Goal: Task Accomplishment & Management: Complete application form

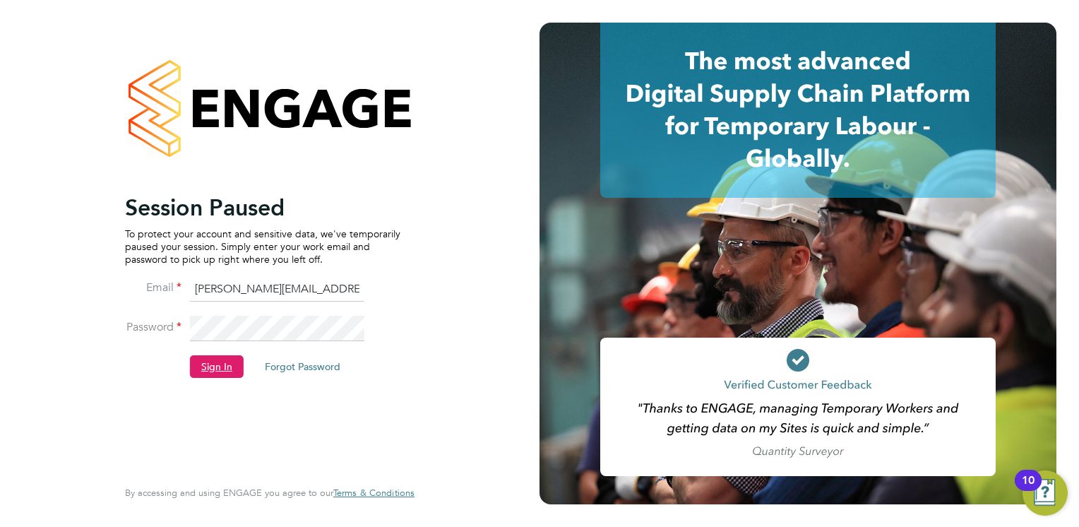
click at [222, 359] on button "Sign In" at bounding box center [217, 366] width 54 height 23
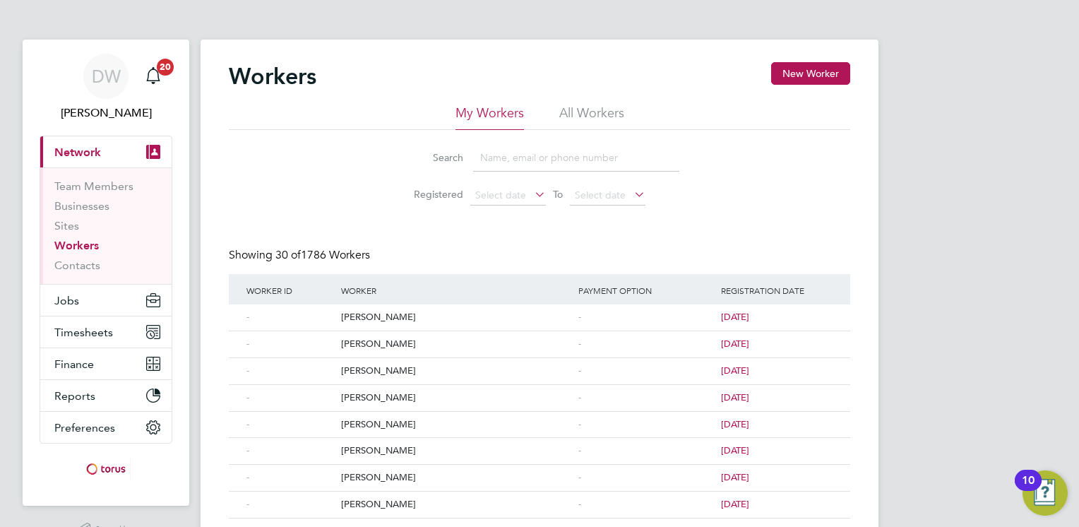
click at [508, 160] on input at bounding box center [576, 158] width 206 height 28
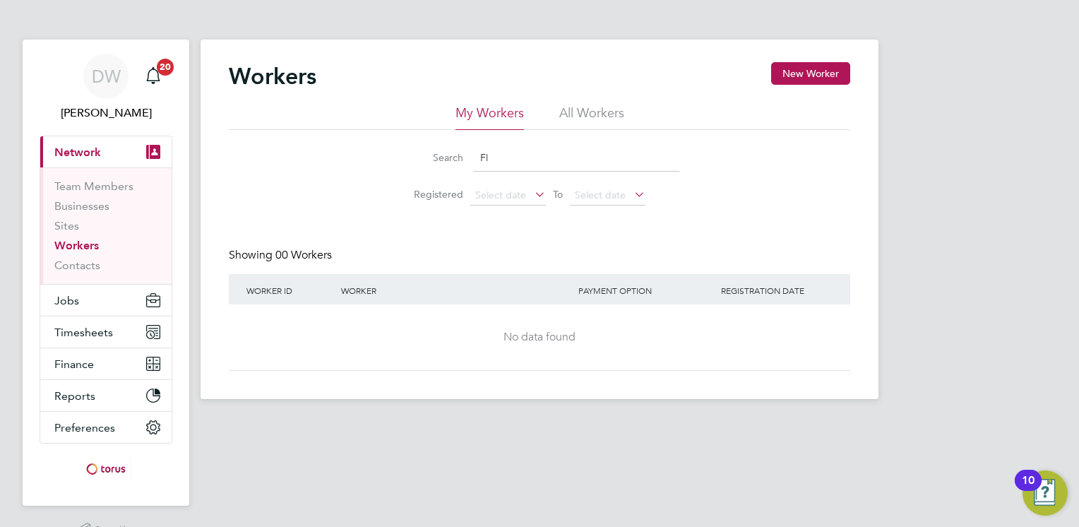
type input "F"
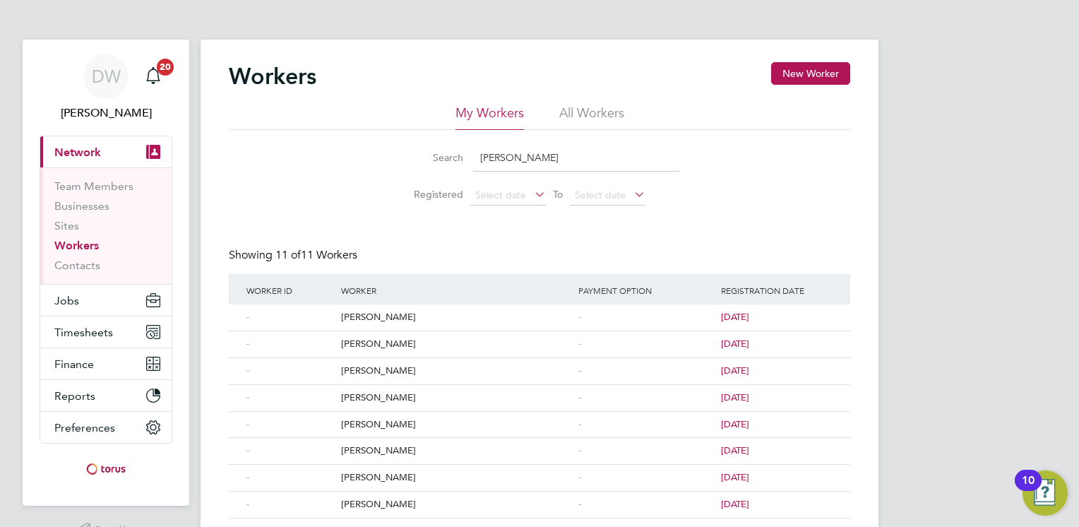
type input "Jona"
click at [76, 315] on button "Jobs" at bounding box center [105, 300] width 131 height 31
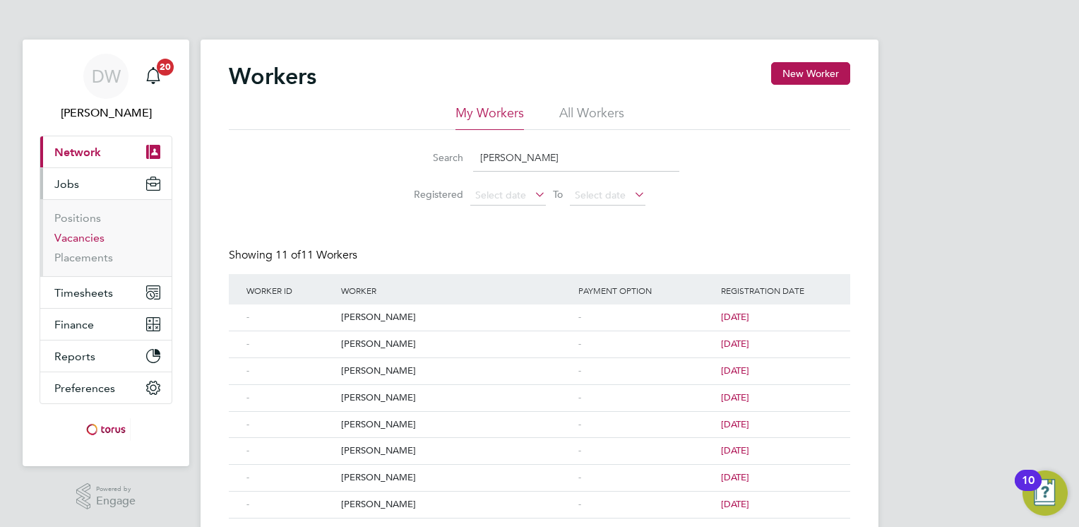
click at [81, 237] on link "Vacancies" at bounding box center [79, 237] width 50 height 13
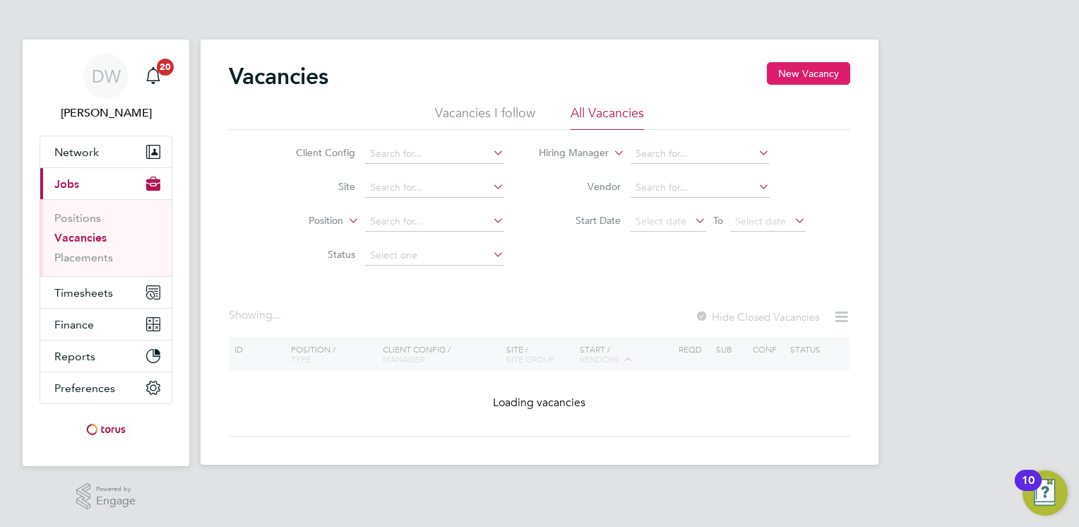
click at [805, 75] on button "New Vacancy" at bounding box center [808, 73] width 83 height 23
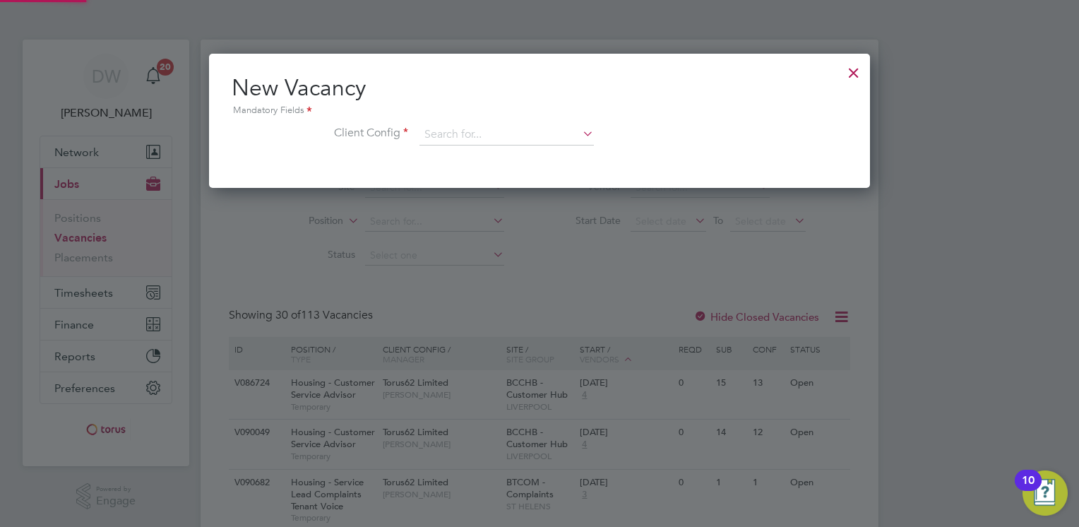
scroll to position [133, 662]
click at [458, 131] on input at bounding box center [506, 134] width 174 height 21
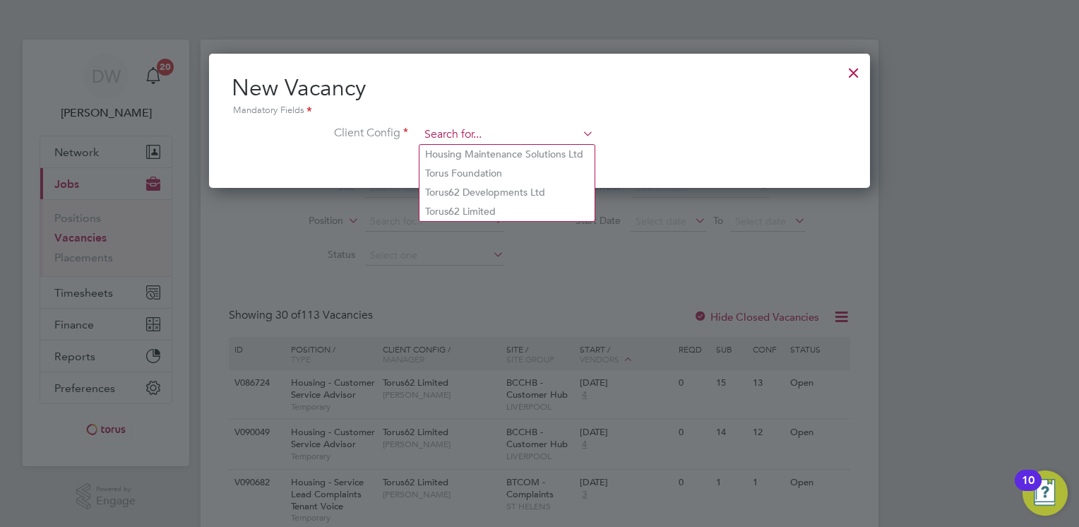
click at [458, 131] on input at bounding box center [506, 134] width 174 height 21
click at [455, 154] on li "Housing Maintenance Solutions Ltd" at bounding box center [506, 154] width 175 height 19
type input "Housing Maintenance Solutions Ltd"
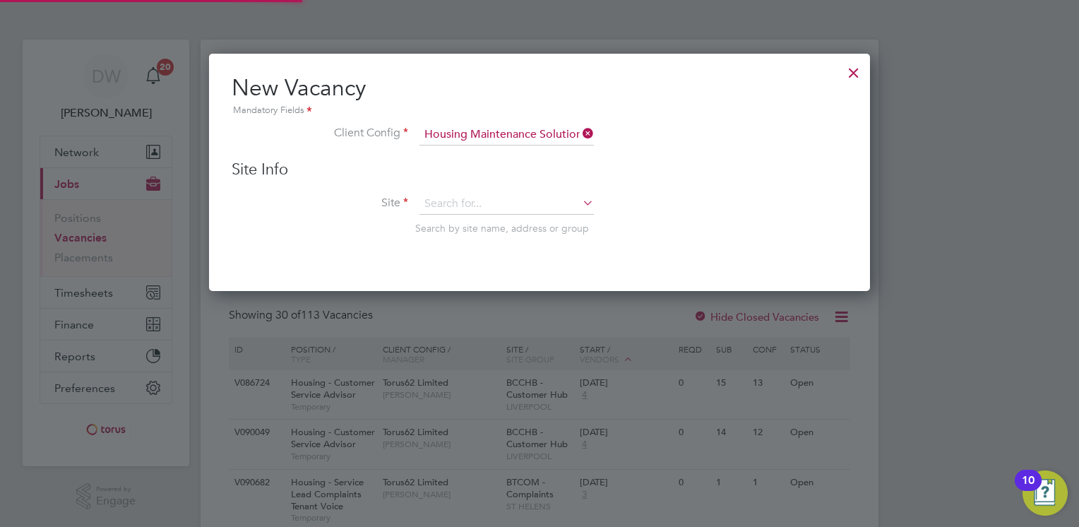
scroll to position [237, 662]
click at [449, 204] on input at bounding box center [506, 203] width 174 height 21
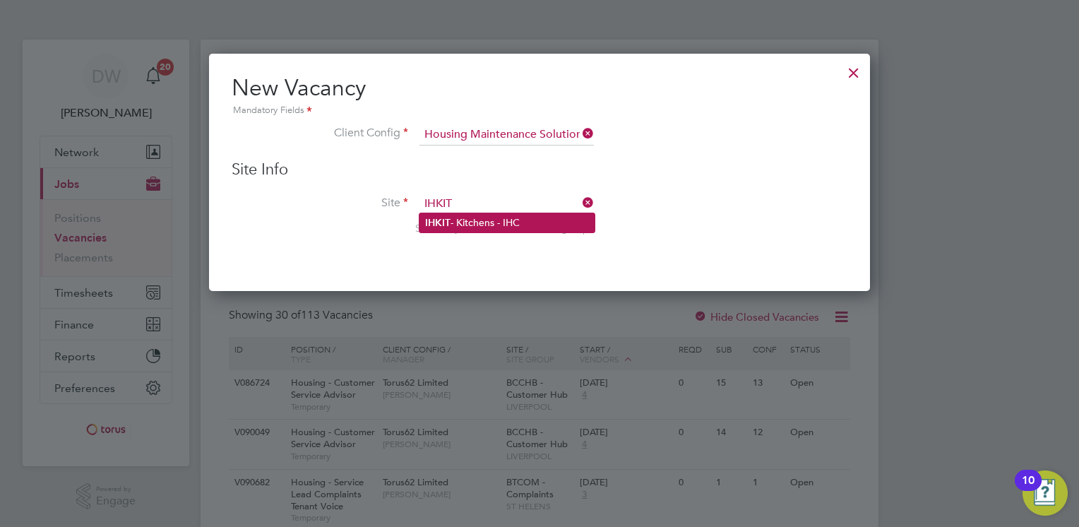
click at [480, 220] on li "IHKIT - Kitchens - IHC" at bounding box center [506, 222] width 175 height 19
type input "IHKIT - Kitchens - IHC"
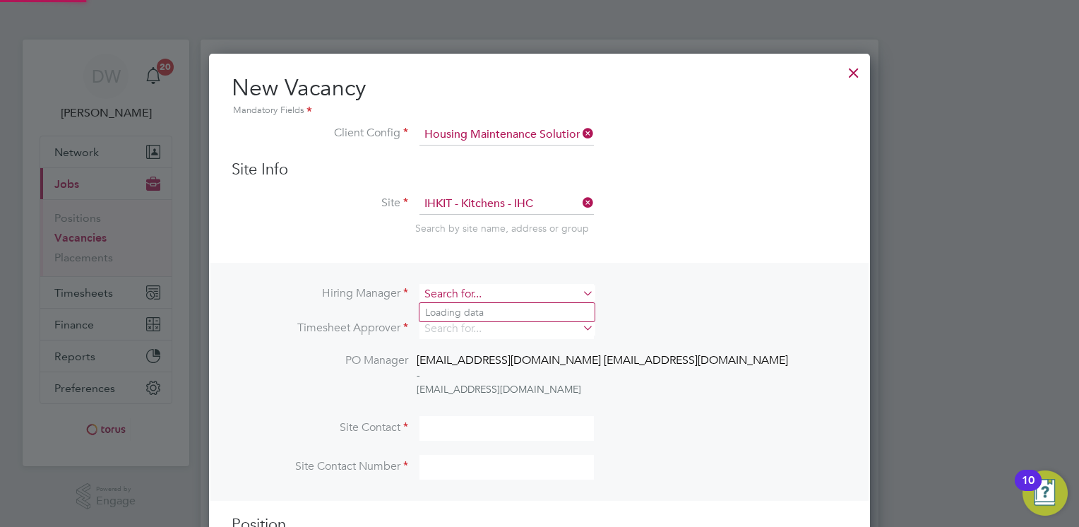
click at [483, 293] on input at bounding box center [506, 294] width 174 height 20
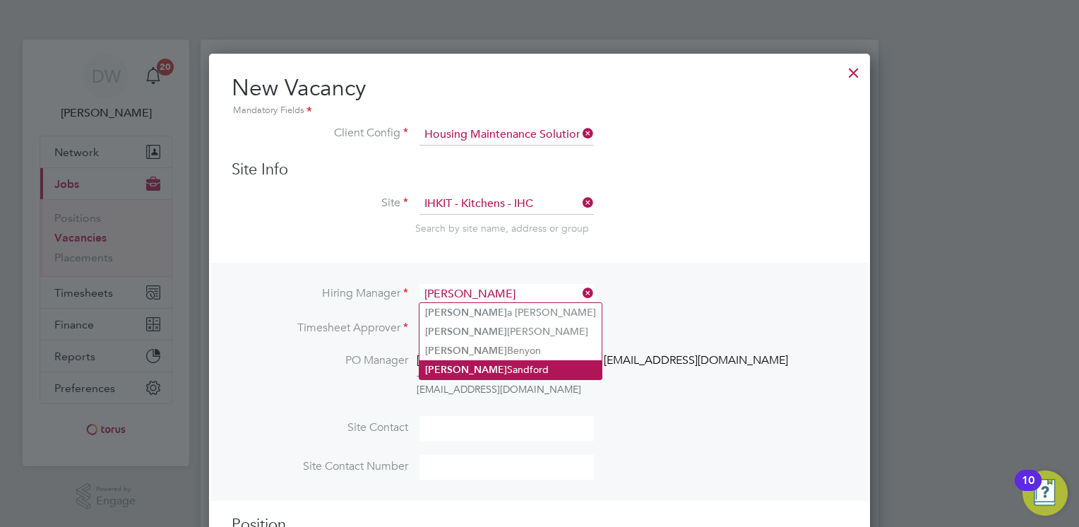
click at [467, 366] on li "Karl Sandford" at bounding box center [510, 369] width 182 height 19
type input "[PERSON_NAME]"
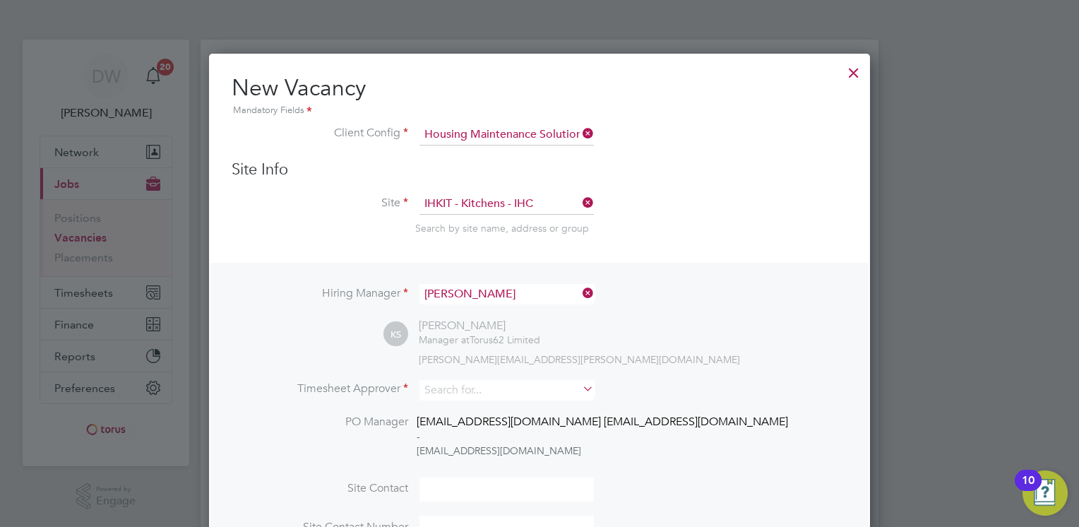
scroll to position [619, 662]
click at [471, 388] on input at bounding box center [506, 390] width 174 height 20
click at [463, 462] on li "Karl Sandford" at bounding box center [510, 465] width 182 height 19
type input "[PERSON_NAME]"
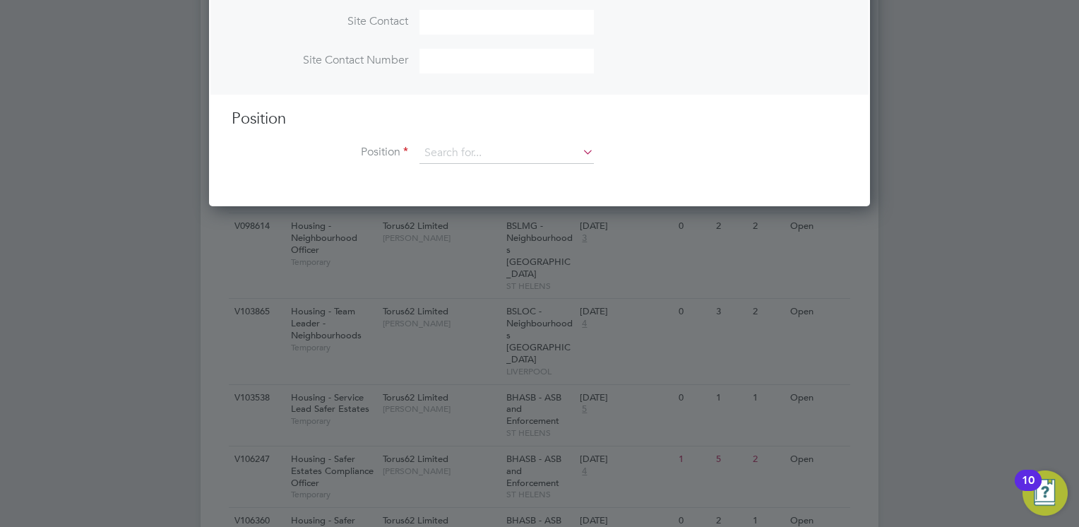
scroll to position [531, 0]
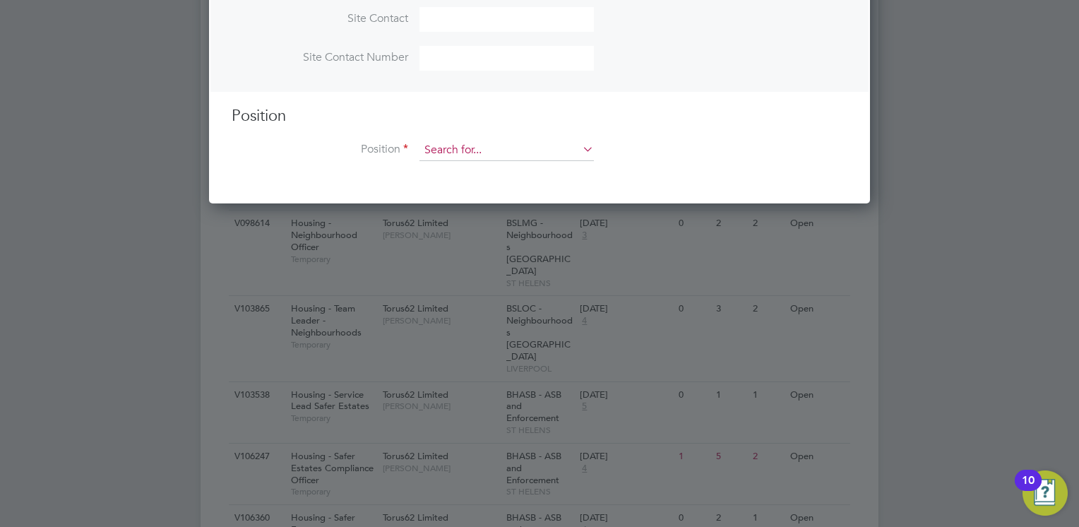
click at [470, 150] on input at bounding box center [506, 150] width 174 height 21
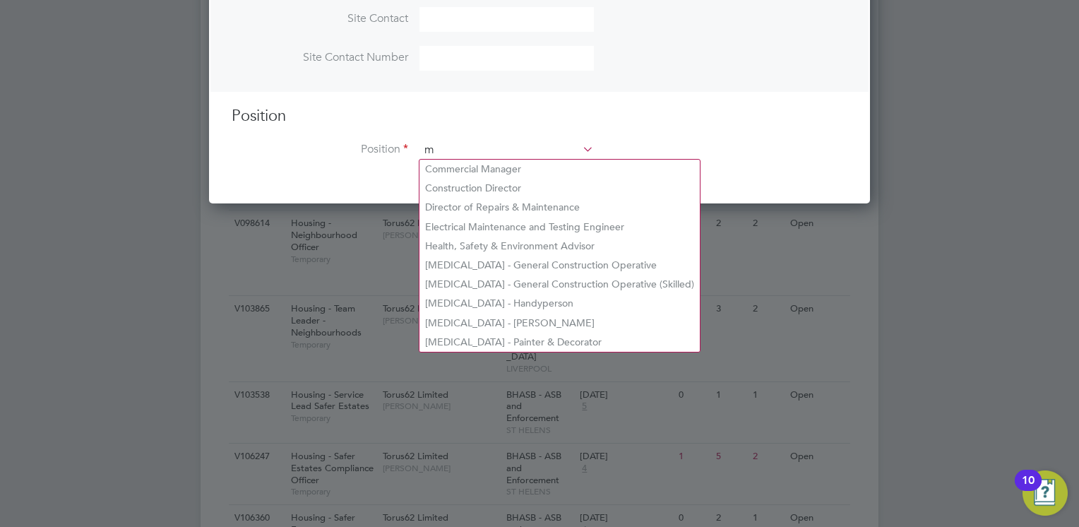
scroll to position [2027, 662]
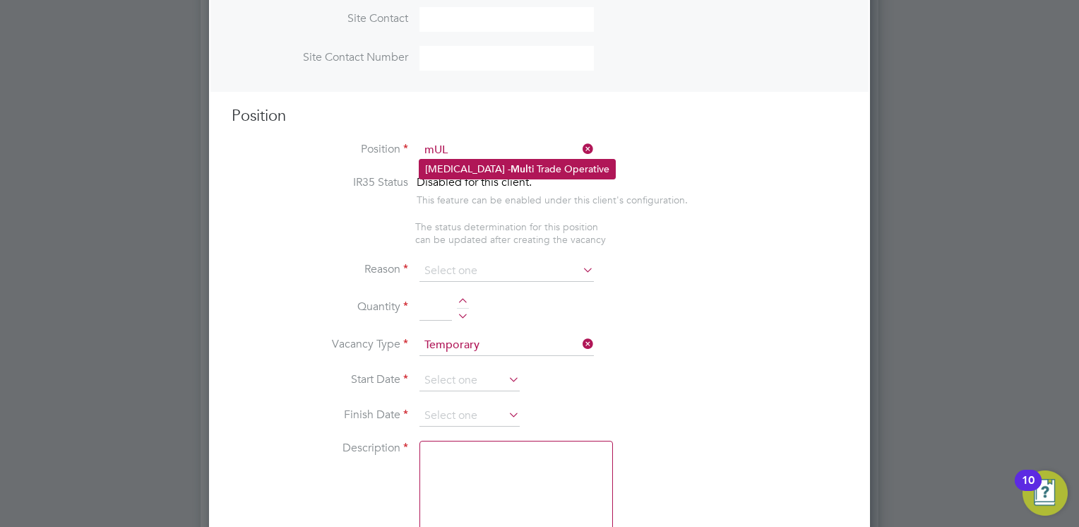
click at [453, 173] on li "HMS - Mul ti Trade Operative" at bounding box center [517, 169] width 196 height 19
type input "HMS - Multi Trade Operative"
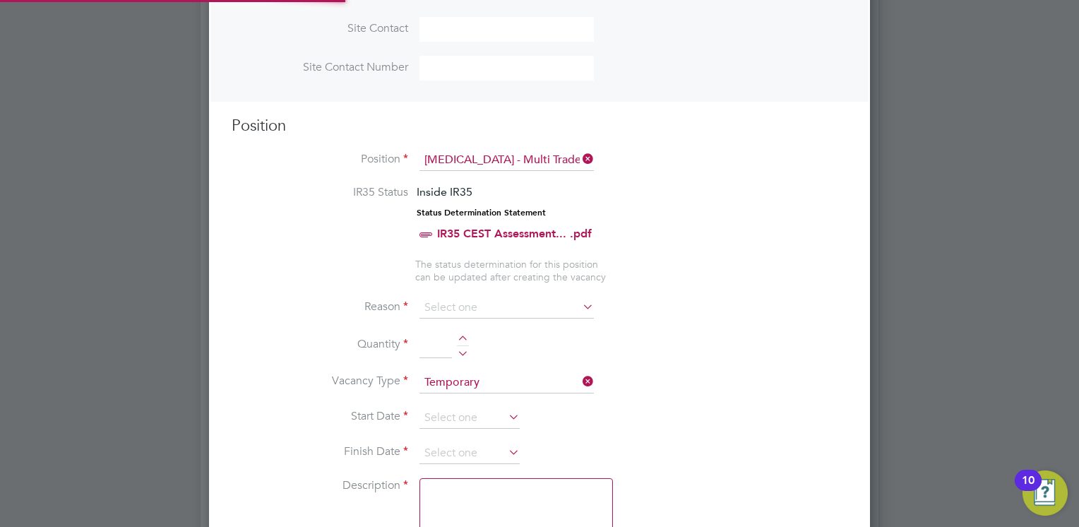
scroll to position [42, 73]
click at [462, 338] on div at bounding box center [463, 340] width 12 height 10
type input "2"
click at [504, 298] on input at bounding box center [506, 307] width 174 height 21
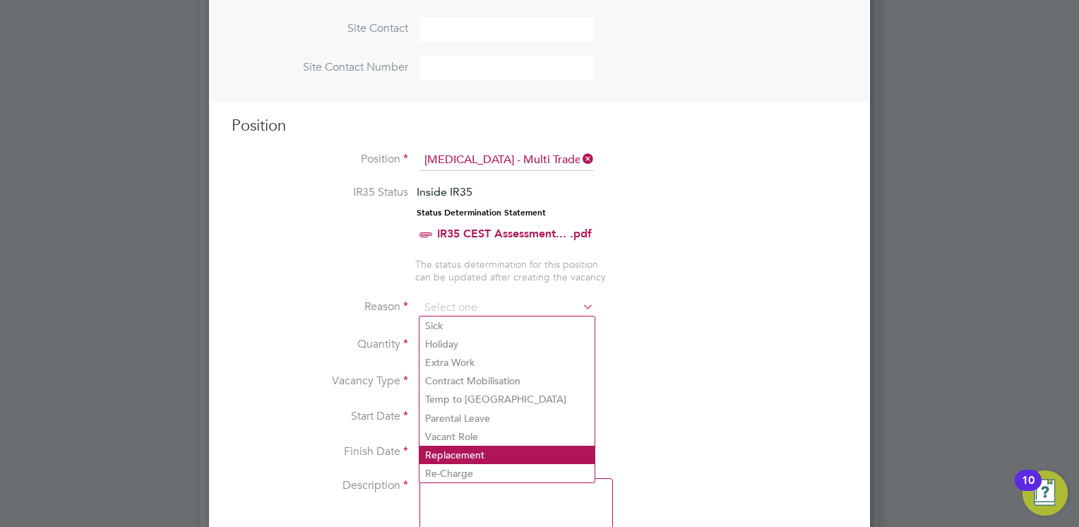
click at [474, 453] on li "Replacement" at bounding box center [506, 455] width 175 height 18
type input "Replacement"
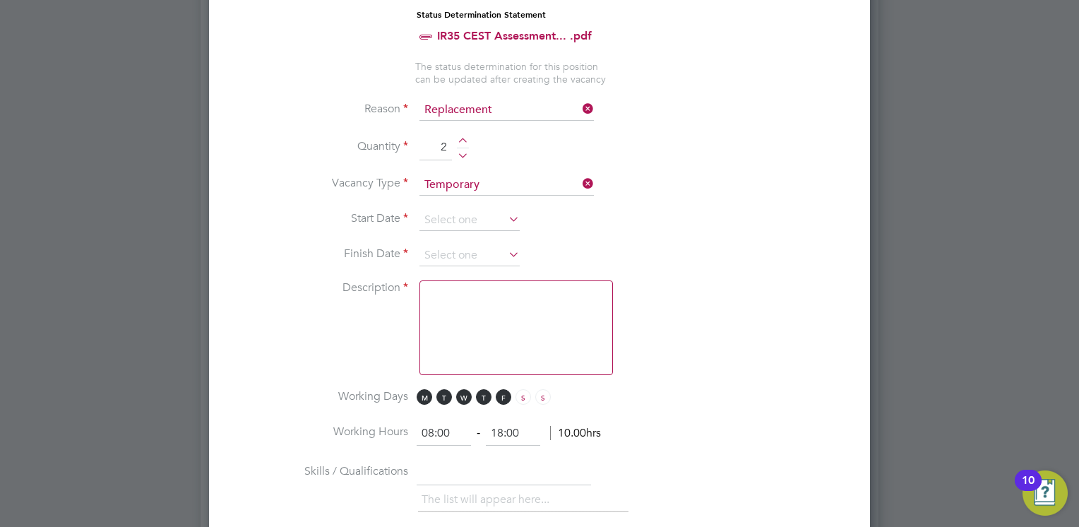
scroll to position [723, 0]
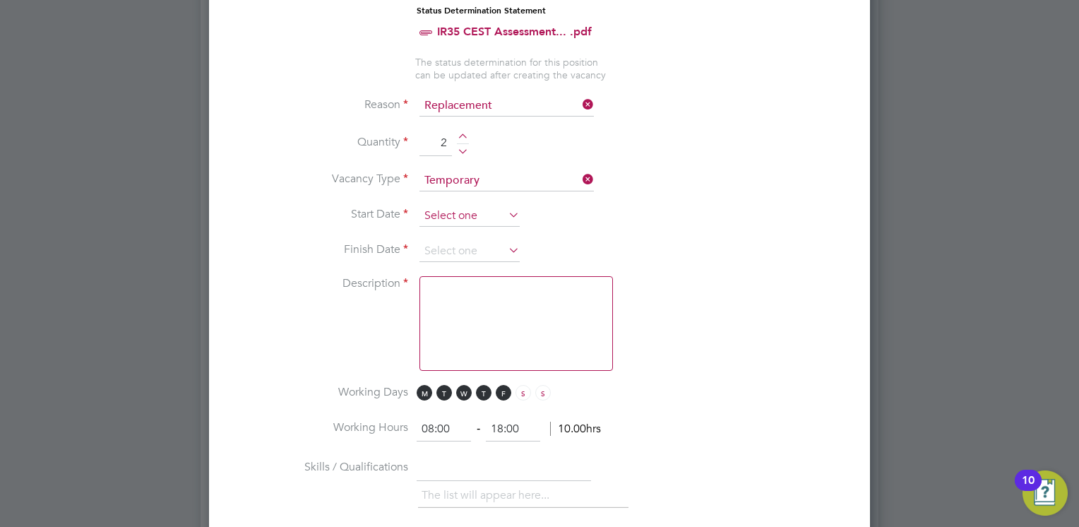
click at [446, 219] on input at bounding box center [469, 215] width 100 height 21
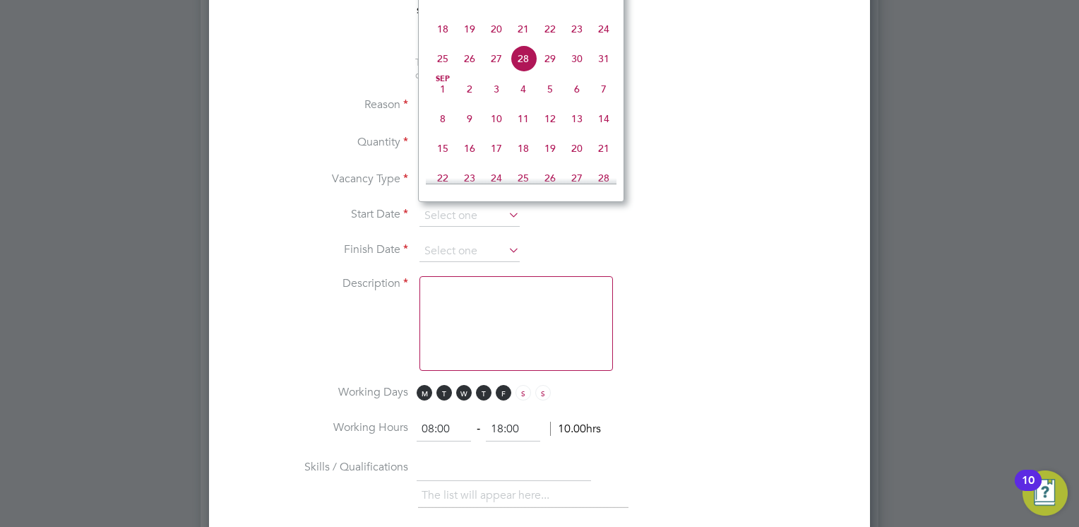
scroll to position [635, 0]
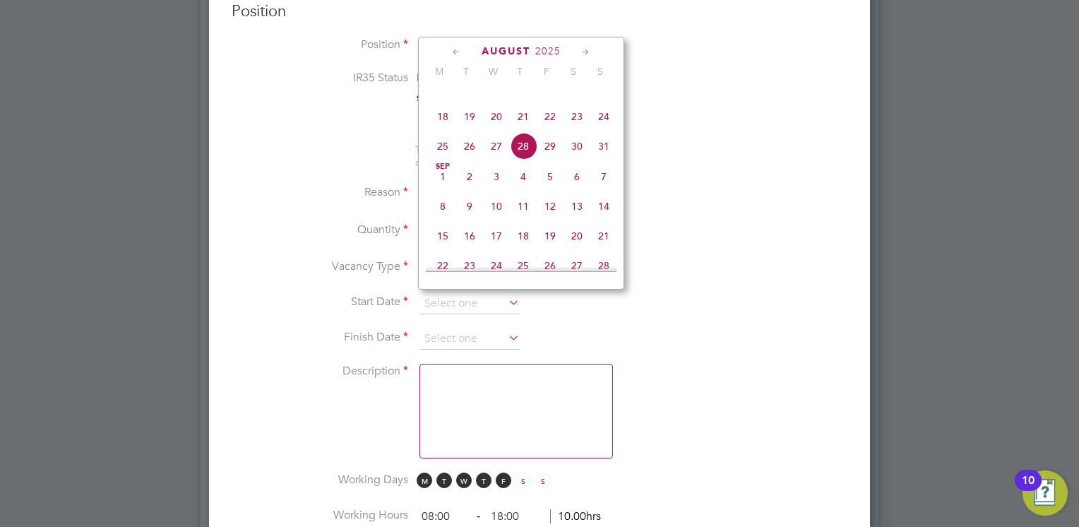
click at [585, 52] on icon at bounding box center [585, 52] width 13 height 16
click at [441, 218] on span "29" at bounding box center [442, 204] width 27 height 27
type input "29 Sep 2025"
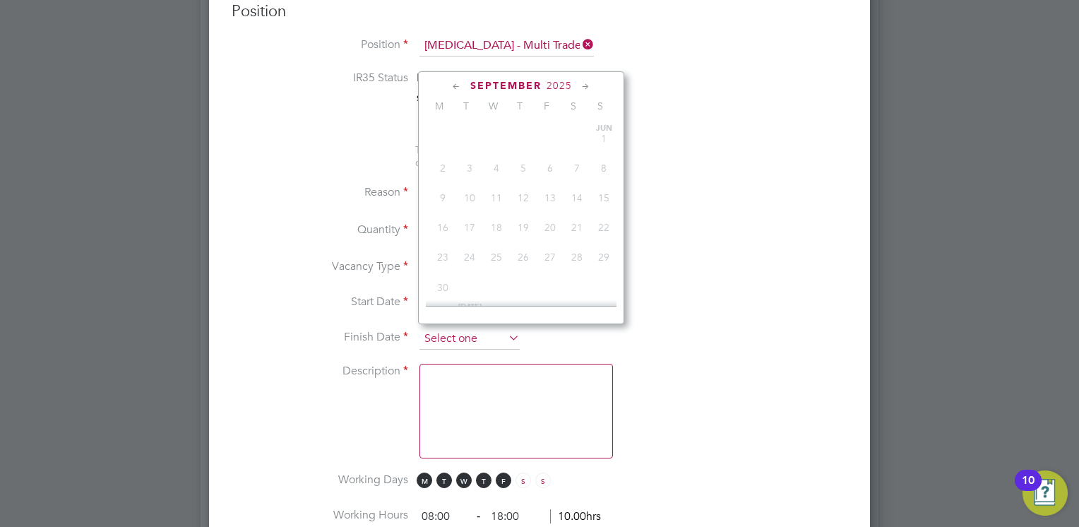
click at [448, 328] on input at bounding box center [469, 338] width 100 height 21
click at [585, 85] on icon at bounding box center [585, 87] width 13 height 16
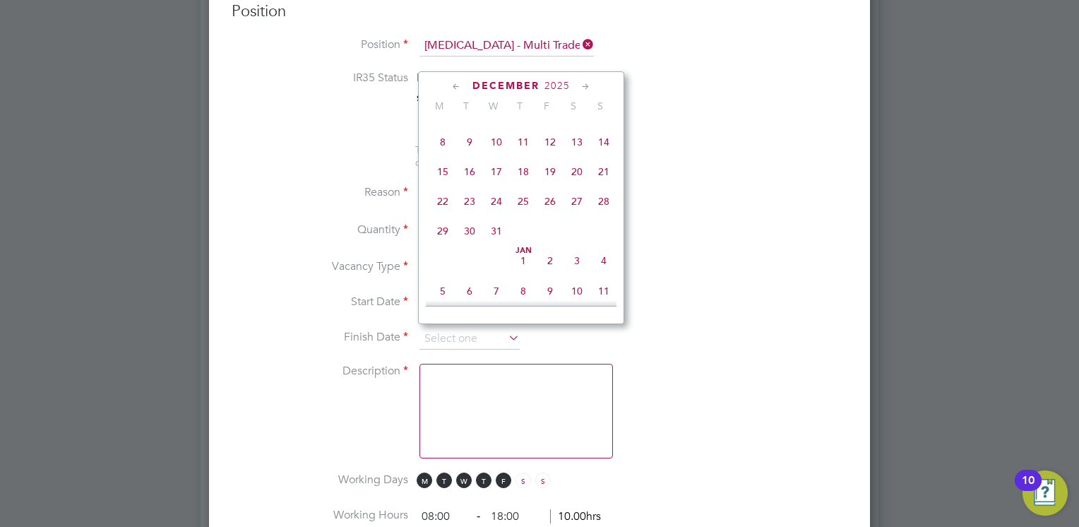
click at [585, 85] on icon at bounding box center [585, 87] width 13 height 16
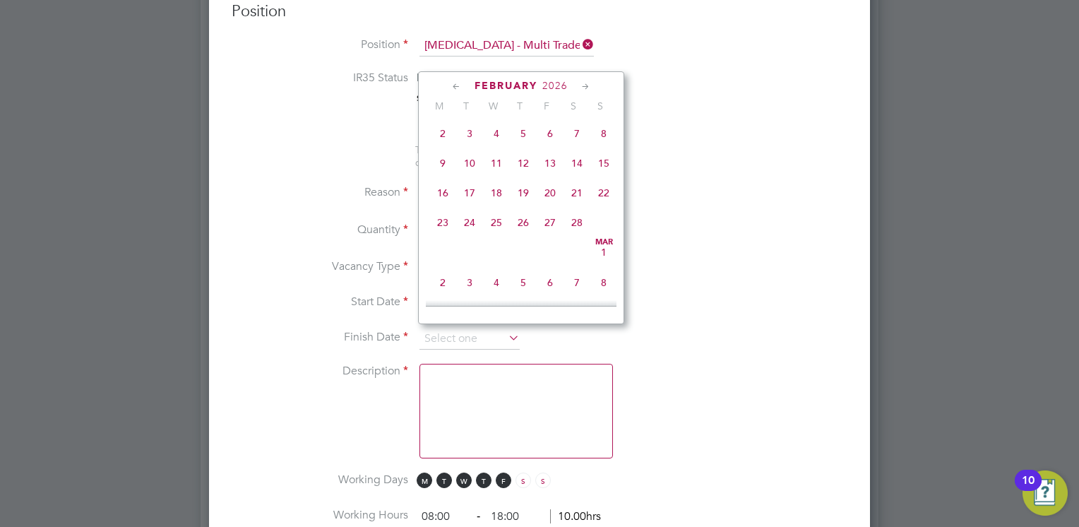
click at [585, 85] on icon at bounding box center [585, 87] width 13 height 16
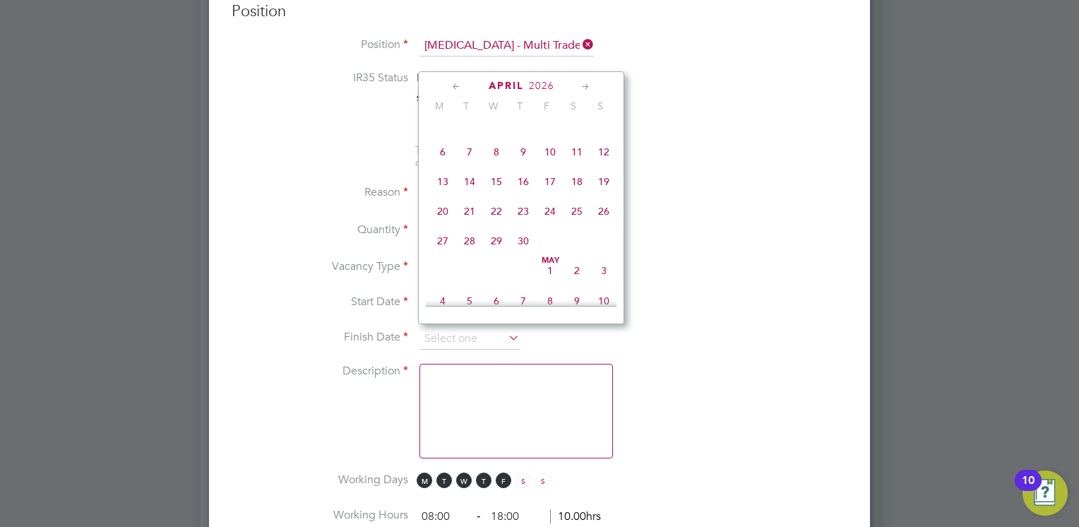
click at [585, 85] on icon at bounding box center [585, 87] width 13 height 16
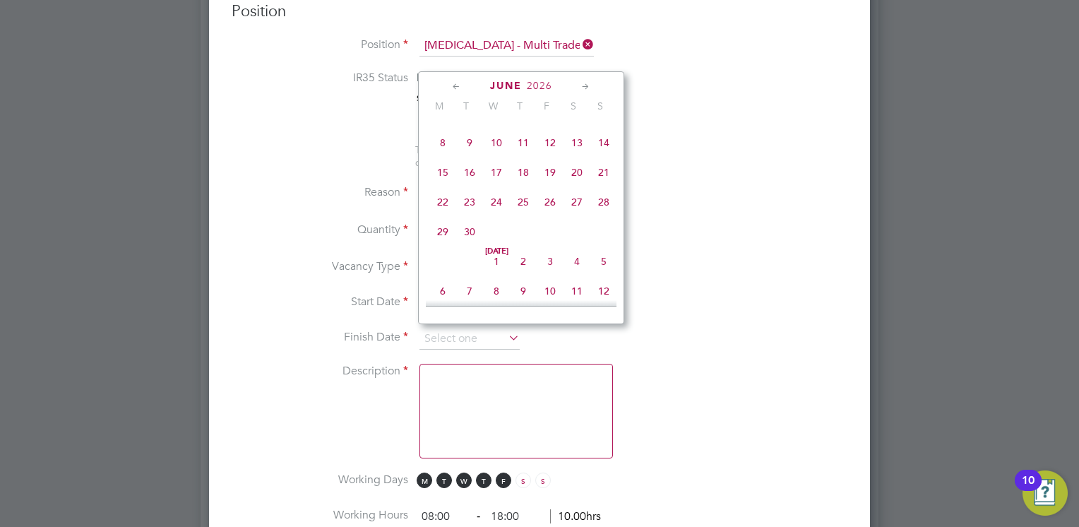
click at [585, 85] on icon at bounding box center [585, 87] width 13 height 16
click at [445, 241] on span "27" at bounding box center [442, 228] width 27 height 27
type input "27 Jul 2026"
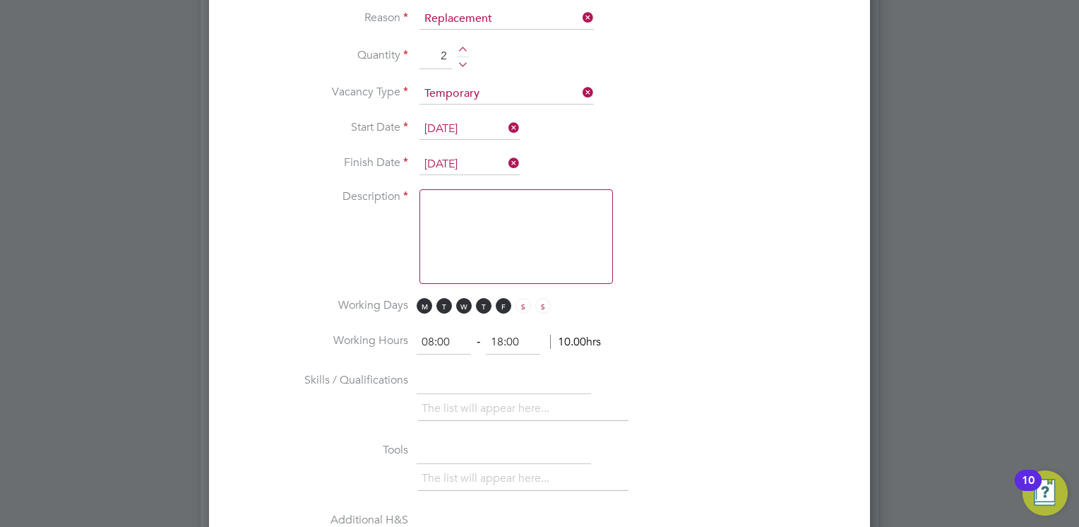
scroll to position [794, 0]
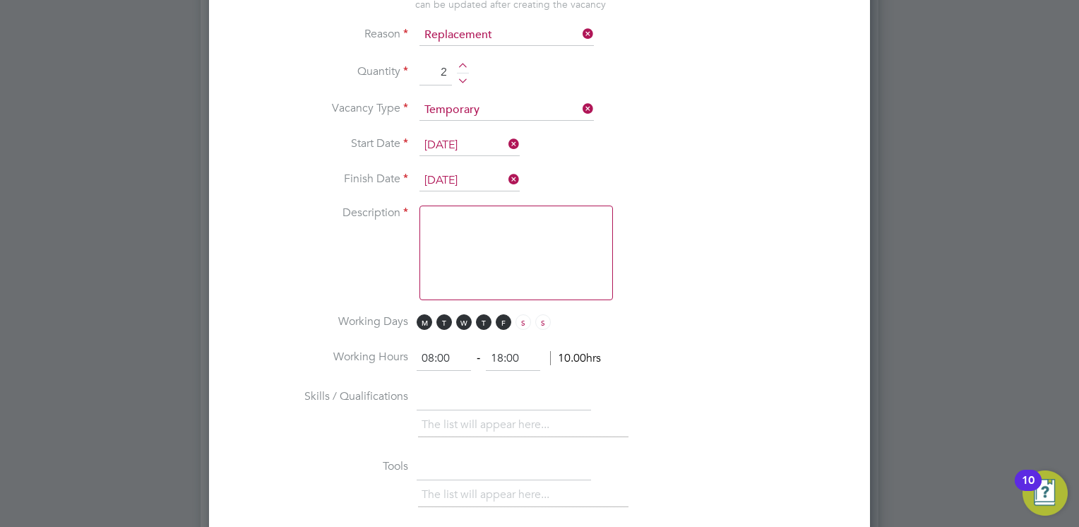
click at [520, 227] on textarea at bounding box center [515, 252] width 193 height 95
paste textarea "Multi Trade operative Kitchen Installations Joiner"
type textarea "Multi Trade operative Kitchen Installations Joiner"
click at [700, 363] on li "Working Hours 08:00 ‐ 18:00 10.00hrs" at bounding box center [540, 366] width 616 height 40
click at [477, 388] on input "text" at bounding box center [504, 397] width 174 height 25
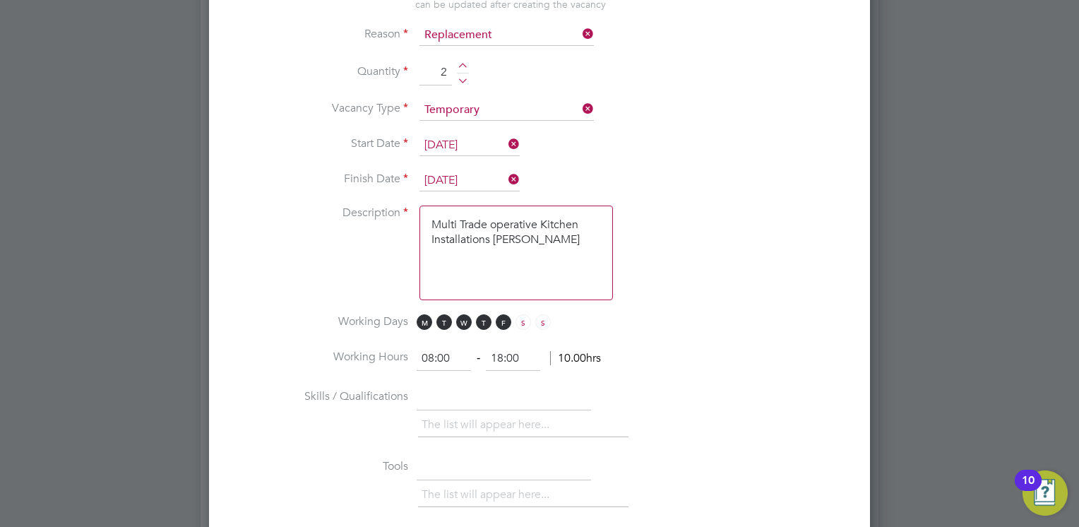
paste input "Joinery pluming Multi Skileld"
click at [547, 391] on input "Joinery pluming Multi Skileld" at bounding box center [504, 397] width 174 height 25
type input "Joinery pluming Multi Skilled"
click at [748, 412] on div "The list will appear here..." at bounding box center [632, 426] width 429 height 28
click at [463, 462] on input "text" at bounding box center [504, 467] width 174 height 25
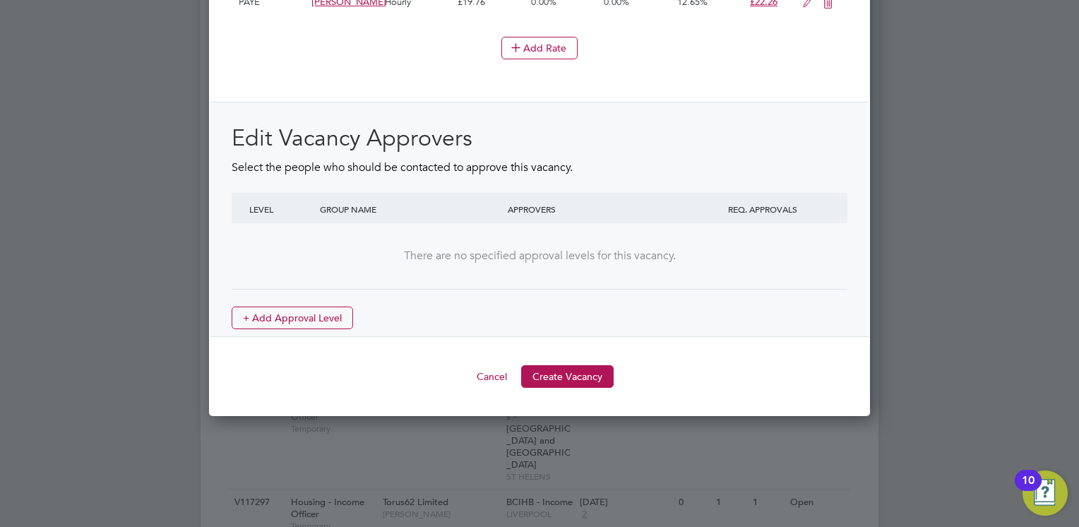
scroll to position [1721, 0]
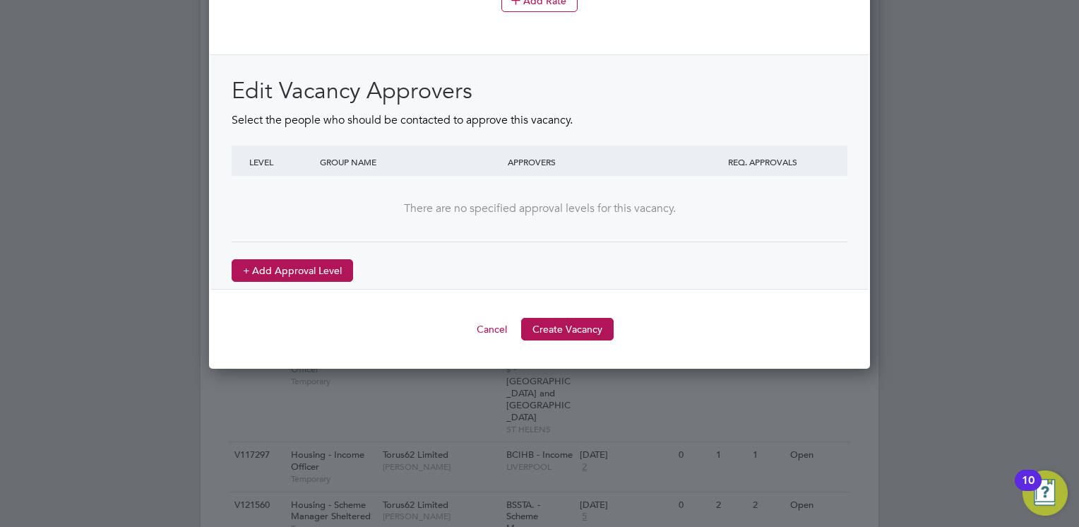
type input "Own Tools"
click at [314, 268] on button "+ Add Approval Level" at bounding box center [292, 270] width 121 height 23
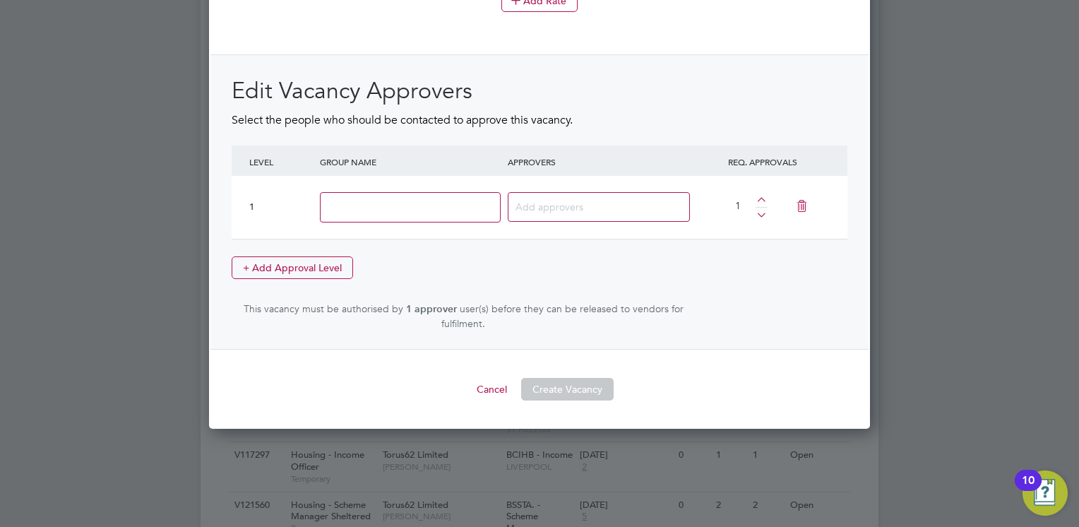
click at [378, 192] on input at bounding box center [410, 207] width 181 height 30
type input "Head of Maintenance"
type input "Brendan Day"
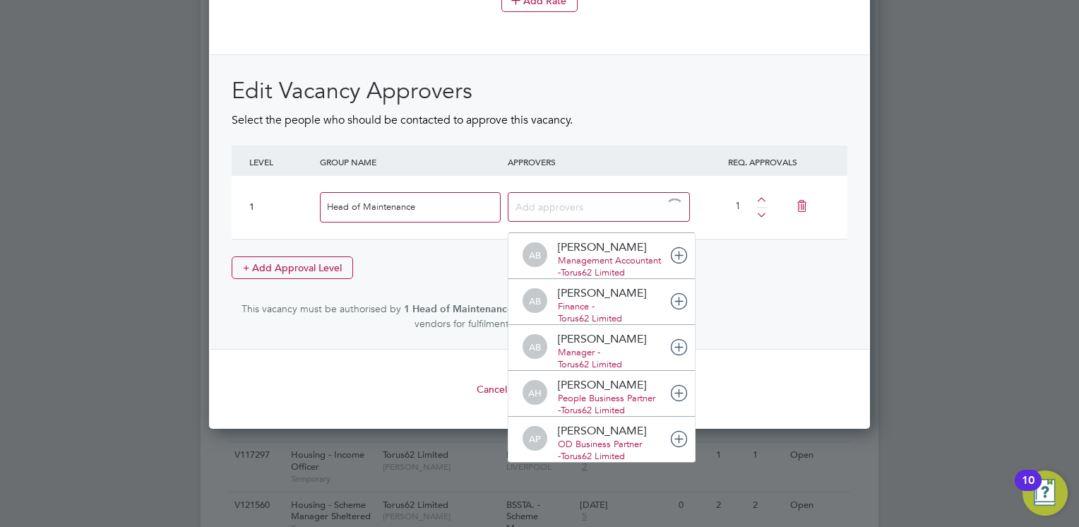
click at [575, 204] on input at bounding box center [559, 206] width 88 height 18
type input "Brian"
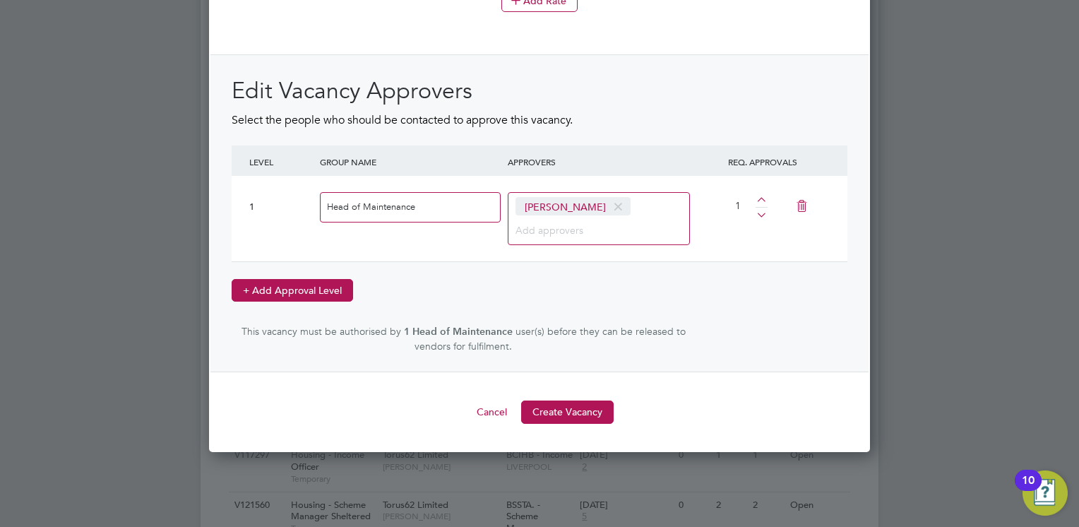
click at [304, 282] on button "+ Add Approval Level" at bounding box center [292, 290] width 121 height 23
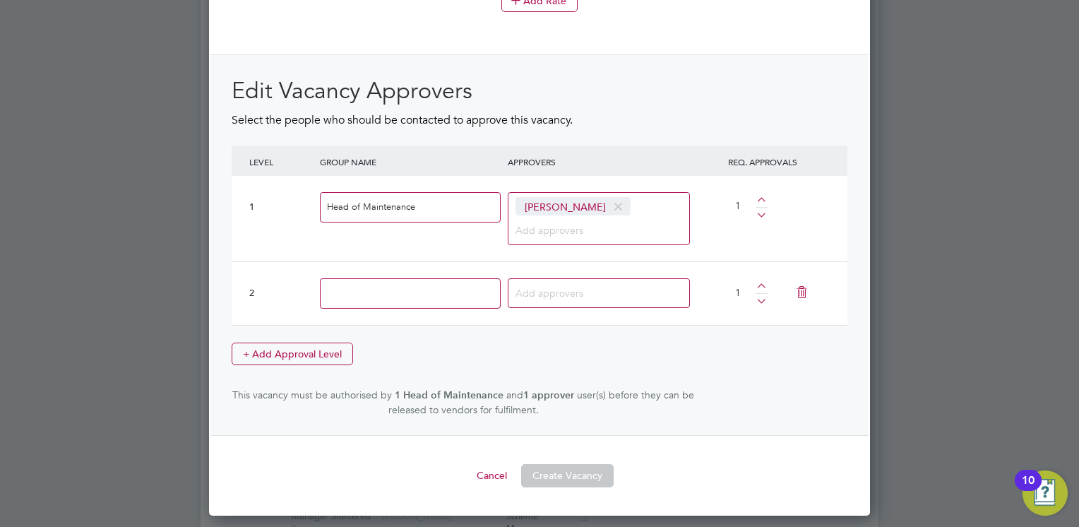
click at [380, 281] on input at bounding box center [410, 293] width 181 height 30
type input "People Services BP"
type input "Brendan Day"
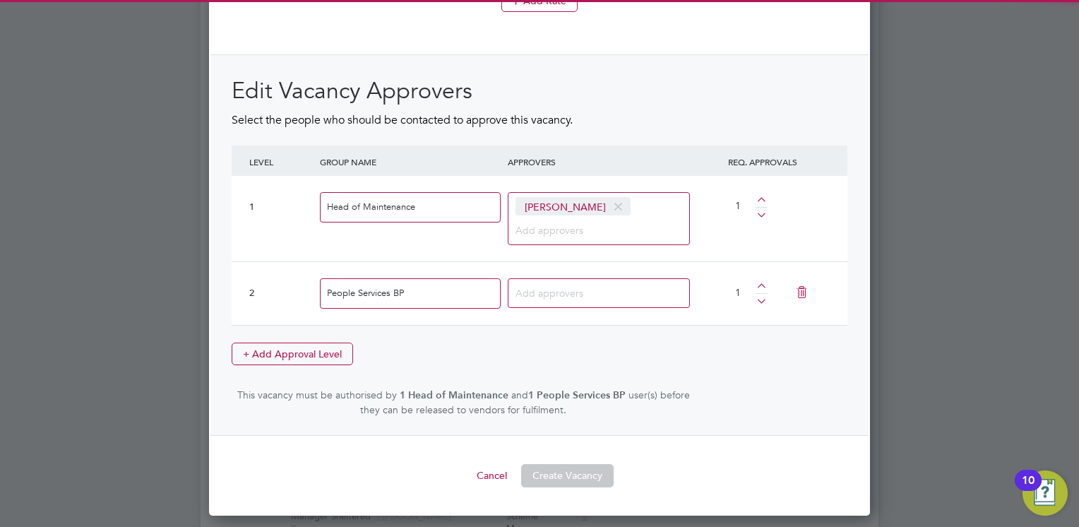
click at [580, 294] on input at bounding box center [559, 292] width 88 height 18
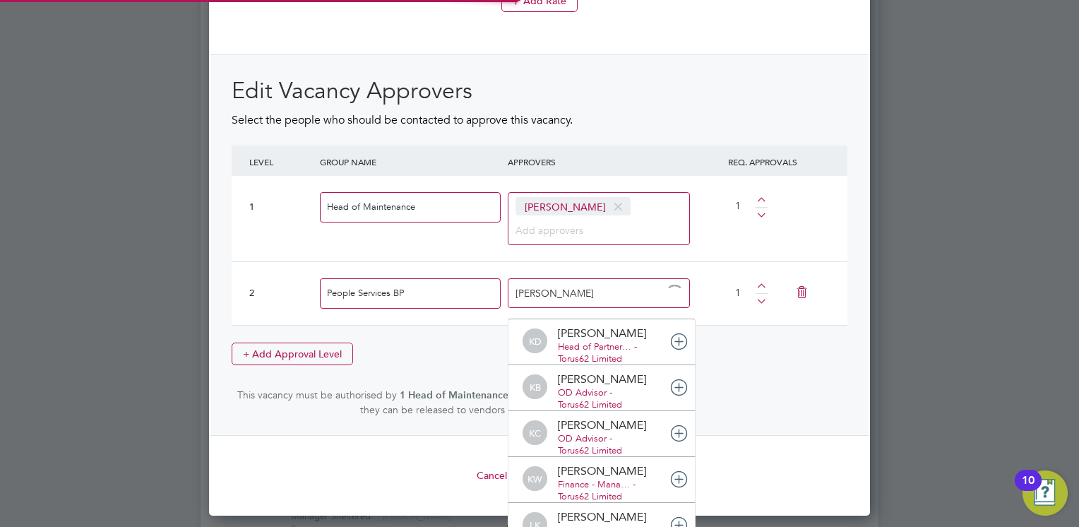
type input "Kirsty"
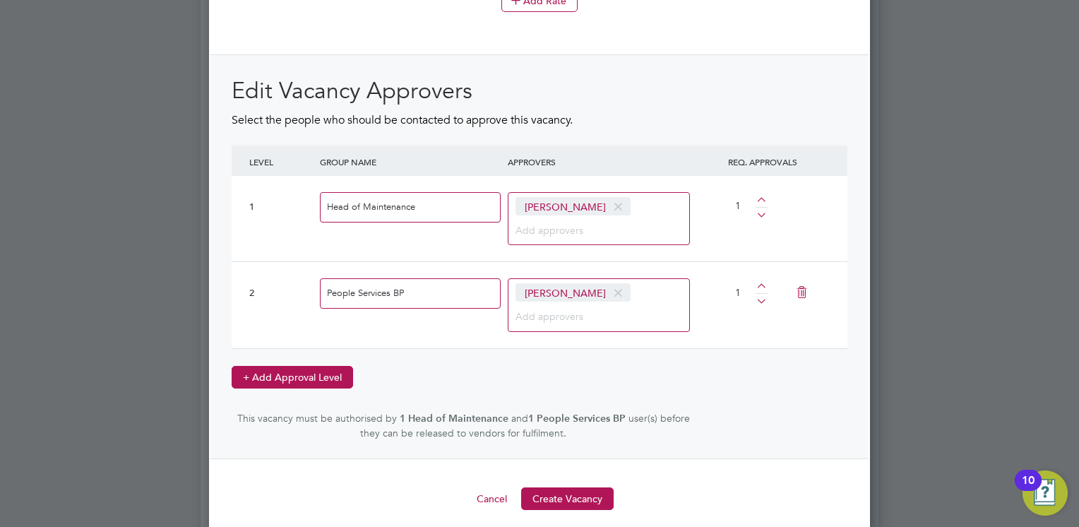
click at [259, 369] on button "+ Add Approval Level" at bounding box center [292, 377] width 121 height 23
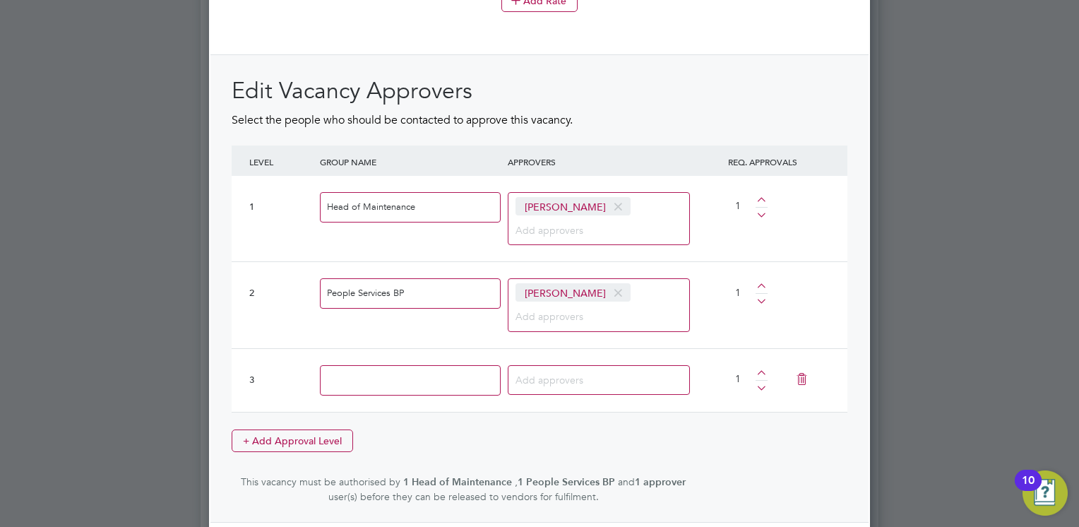
click at [388, 376] on input at bounding box center [410, 380] width 181 height 30
type input "C"
type input "Finance"
click at [579, 371] on input at bounding box center [593, 379] width 156 height 18
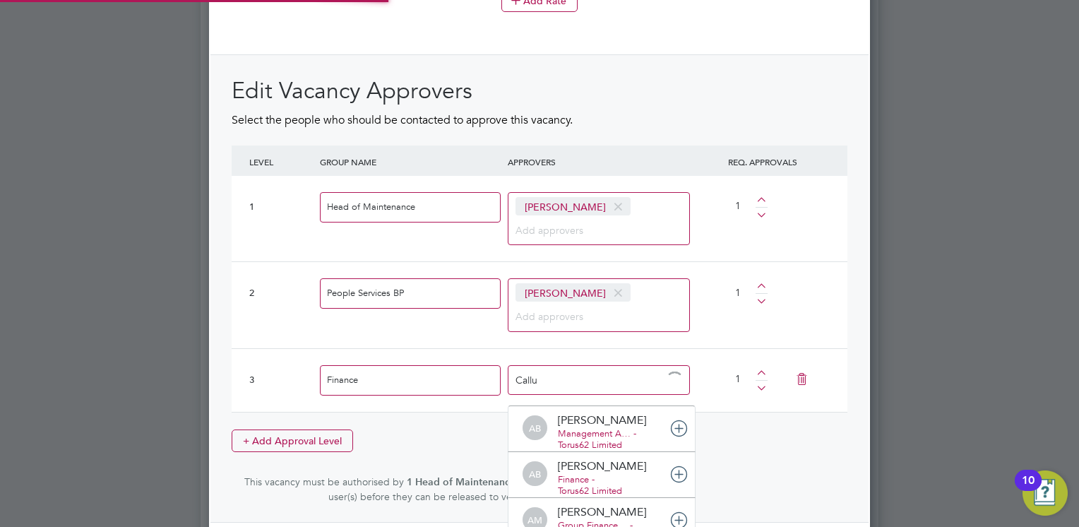
type input "Callum"
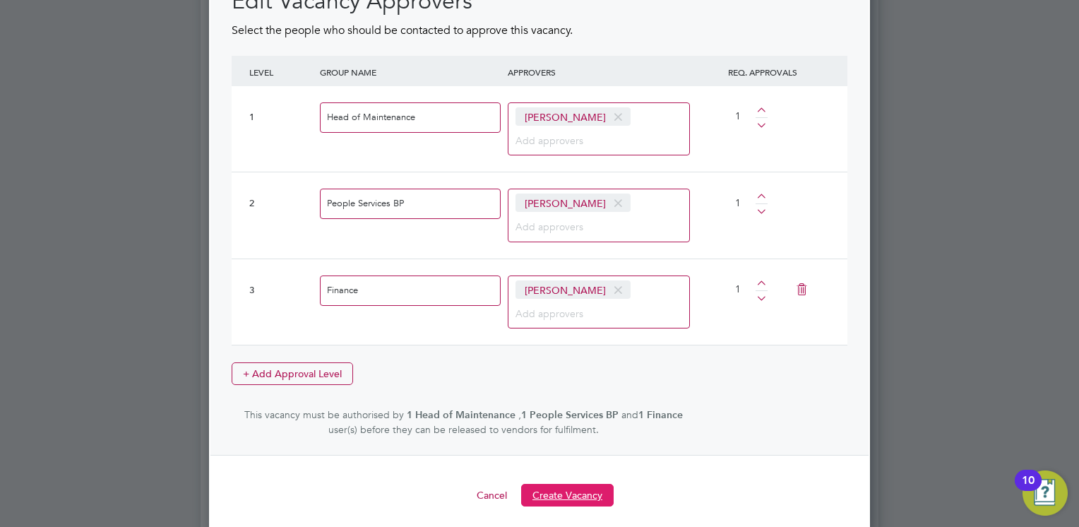
click at [551, 484] on button "Create Vacancy" at bounding box center [567, 495] width 92 height 23
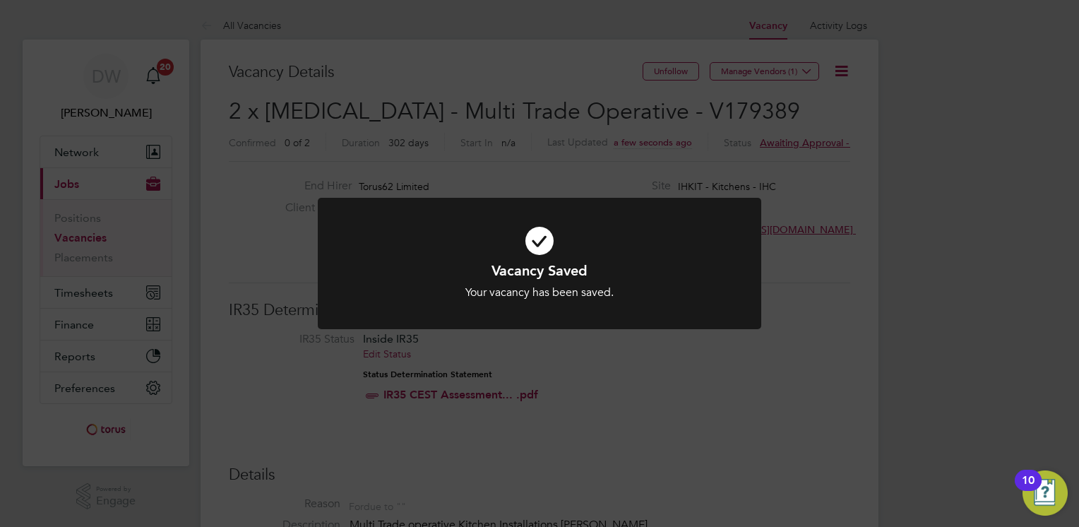
click at [777, 70] on div "Vacancy Saved Your vacancy has been saved. Cancel Okay" at bounding box center [539, 263] width 1079 height 527
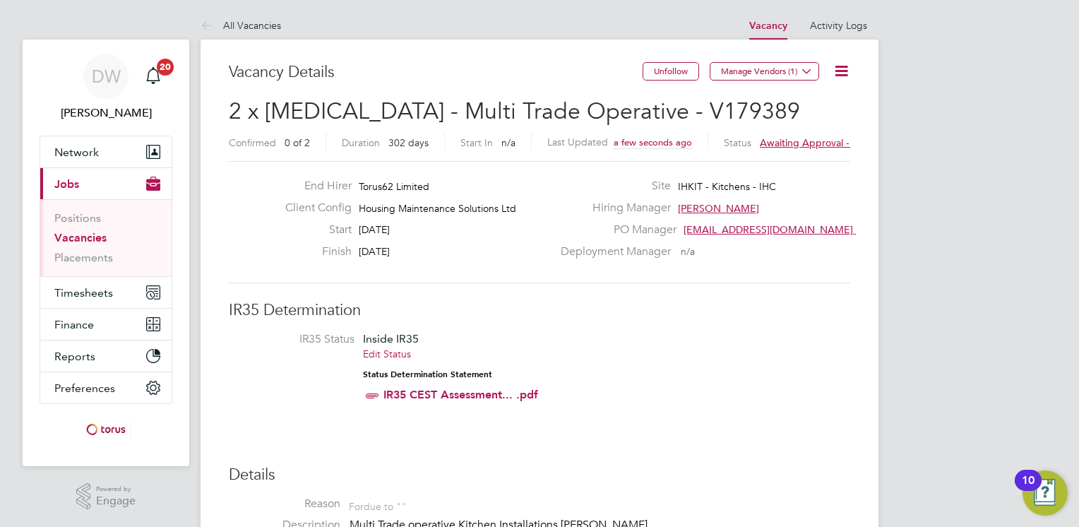
click at [777, 70] on button "Manage Vendors (1)" at bounding box center [764, 71] width 109 height 18
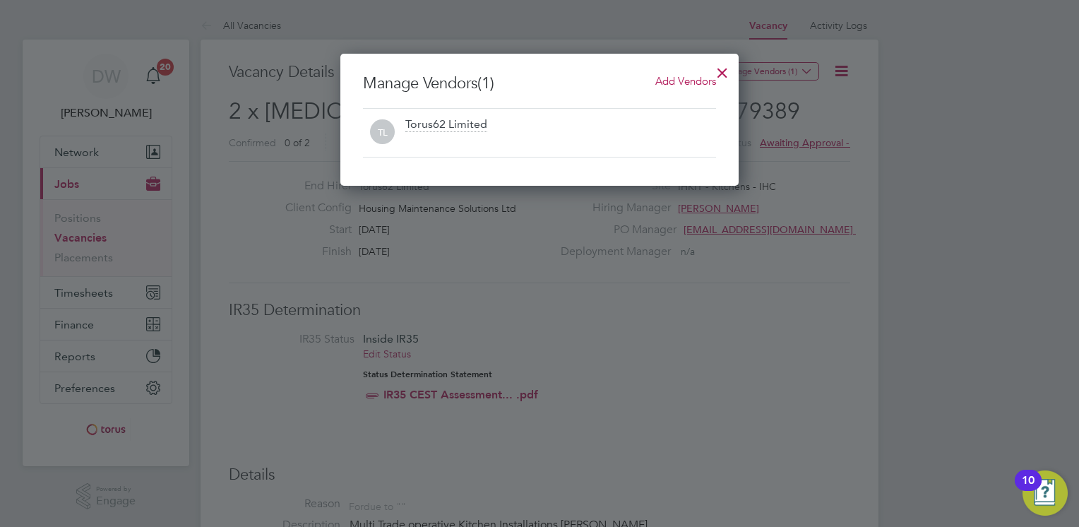
click at [682, 77] on span "Add Vendors" at bounding box center [685, 80] width 61 height 13
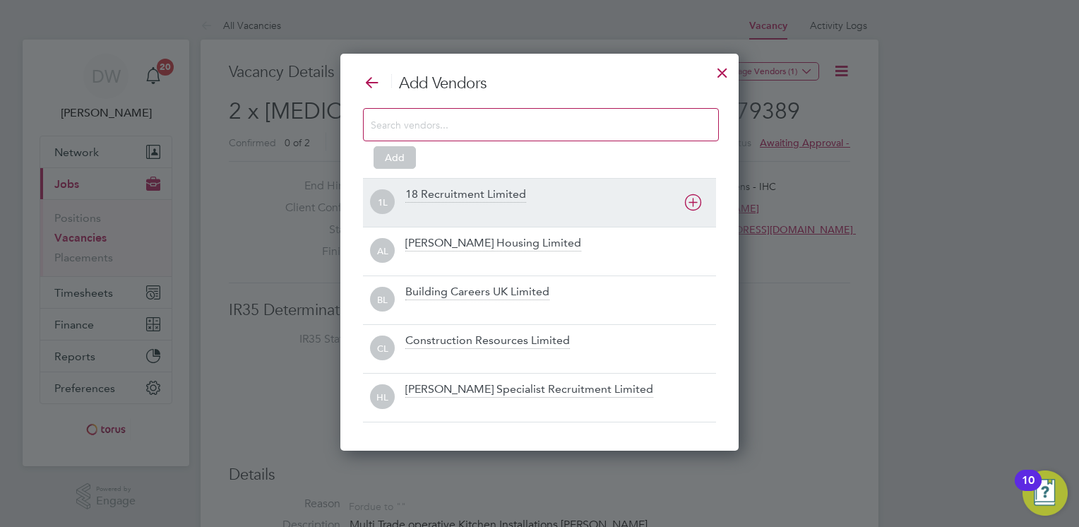
click at [584, 184] on div "1L 18 Recruitment Limited" at bounding box center [539, 202] width 353 height 49
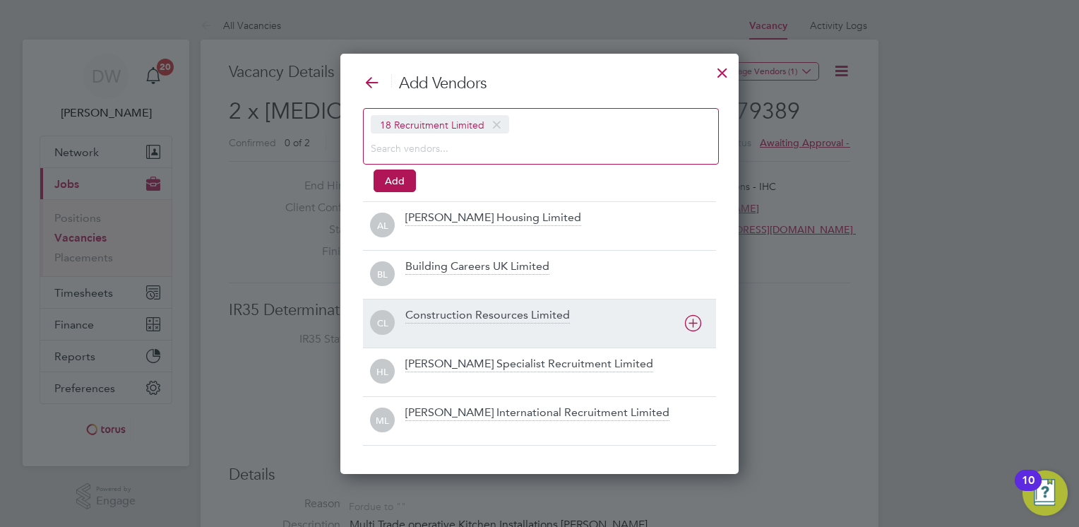
click at [614, 318] on div "Construction Resources Limited" at bounding box center [560, 323] width 311 height 31
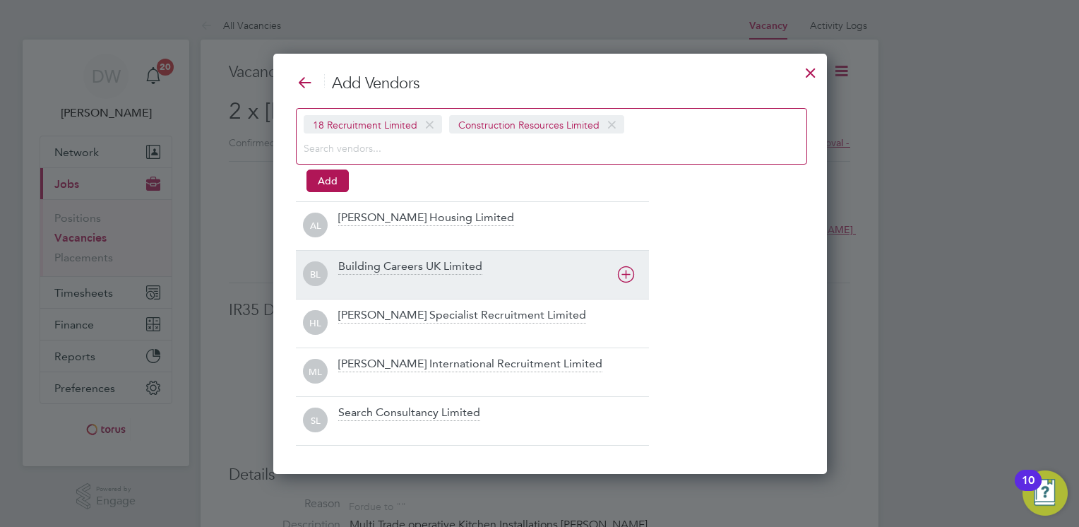
click at [540, 273] on div "Building Careers UK Limited" at bounding box center [493, 274] width 311 height 31
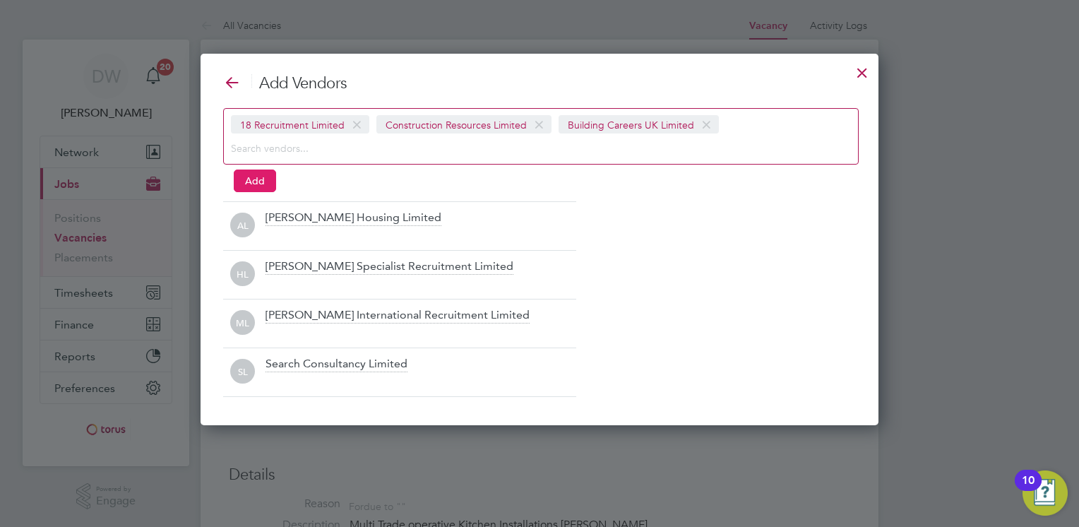
click at [253, 184] on button "Add" at bounding box center [255, 180] width 42 height 23
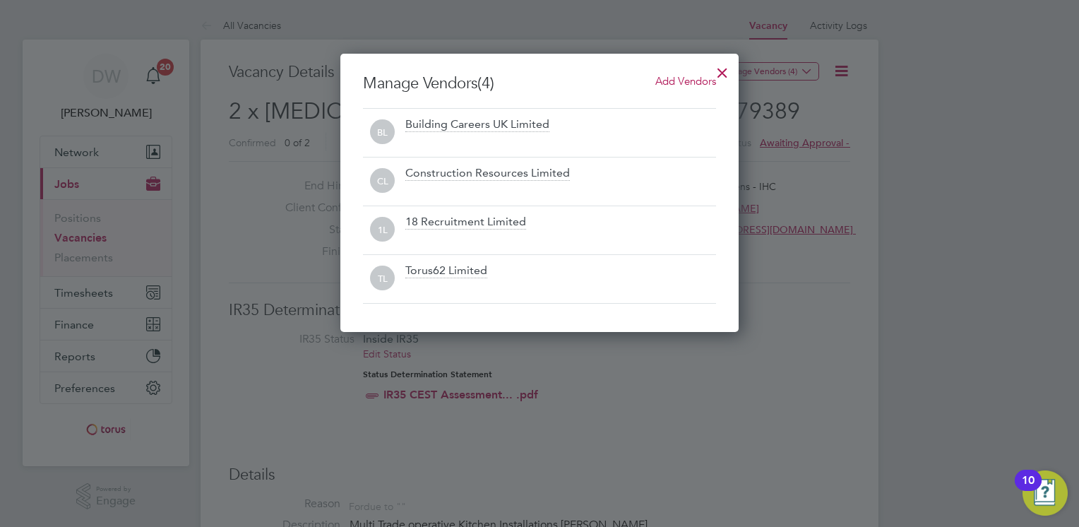
click at [722, 72] on div at bounding box center [722, 68] width 25 height 25
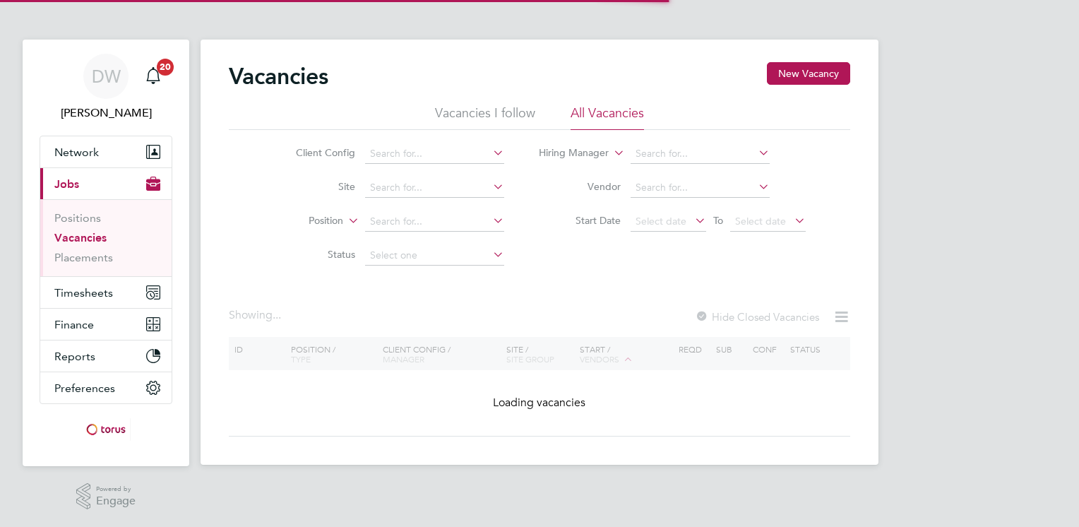
click at [441, 367] on div "Vacancies New Vacancy Vacancies I follow All Vacancies Client Config Site Posit…" at bounding box center [539, 249] width 621 height 374
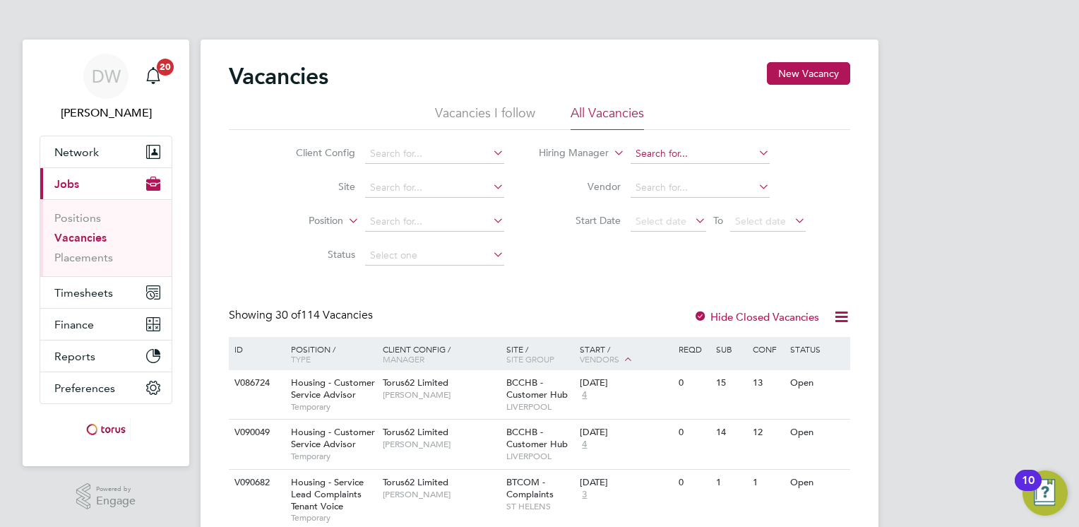
click at [668, 156] on input at bounding box center [700, 154] width 139 height 20
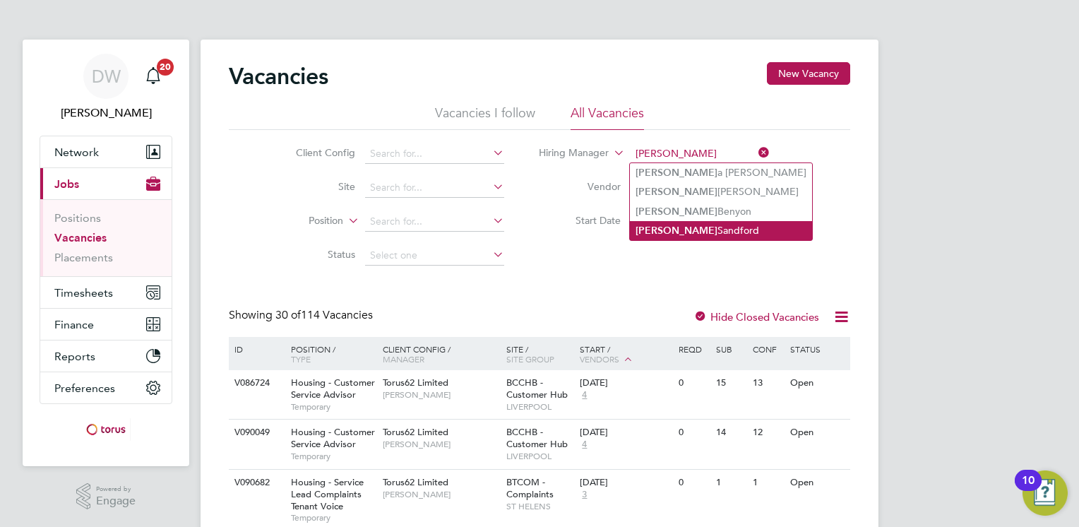
click at [669, 232] on li "[PERSON_NAME]" at bounding box center [721, 230] width 182 height 19
type input "[PERSON_NAME]"
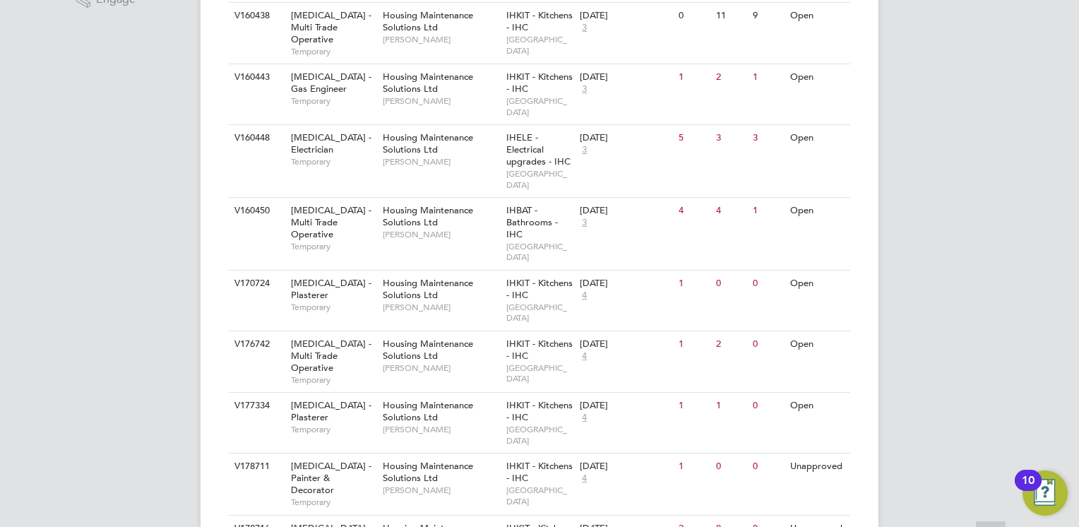
scroll to position [524, 0]
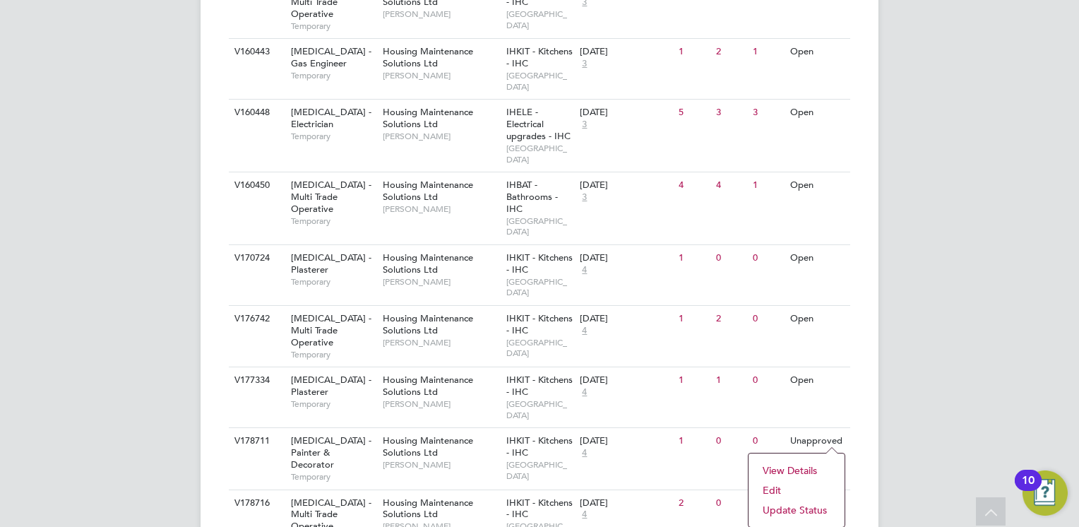
click at [775, 487] on li "Edit" at bounding box center [797, 490] width 82 height 20
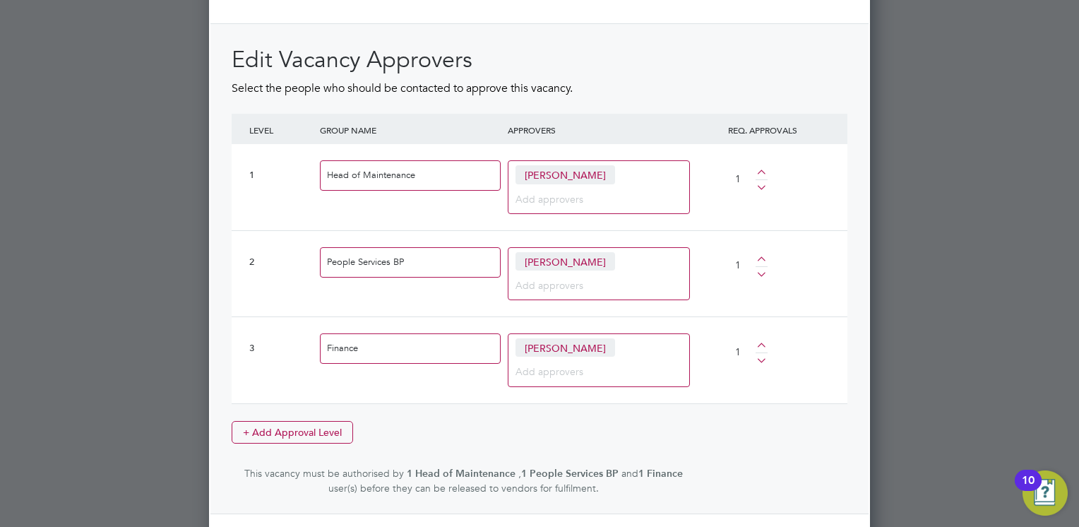
scroll to position [2336, 0]
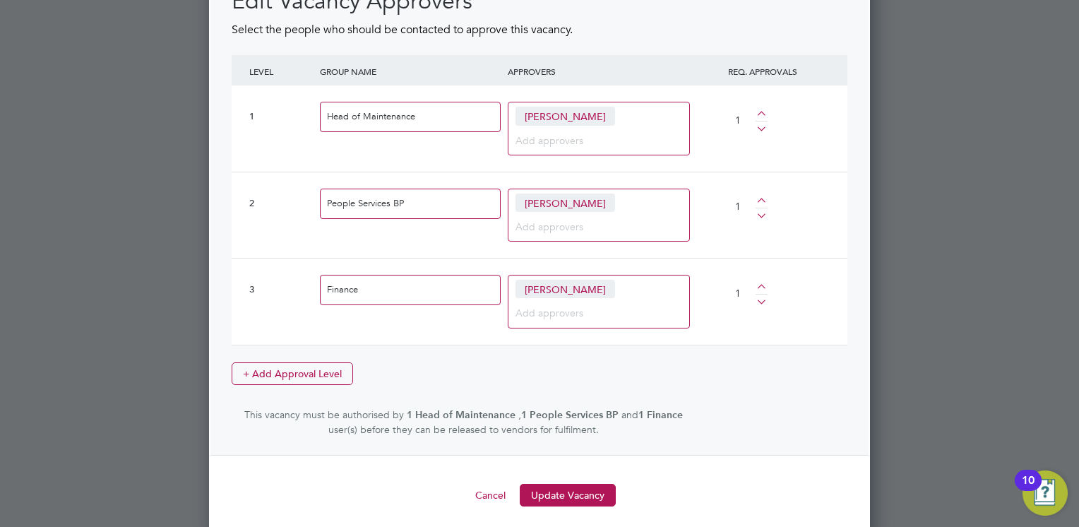
click at [430, 110] on input "Head of Maintenance" at bounding box center [410, 117] width 181 height 30
click at [626, 117] on div "Brian Campbell" at bounding box center [599, 128] width 182 height 53
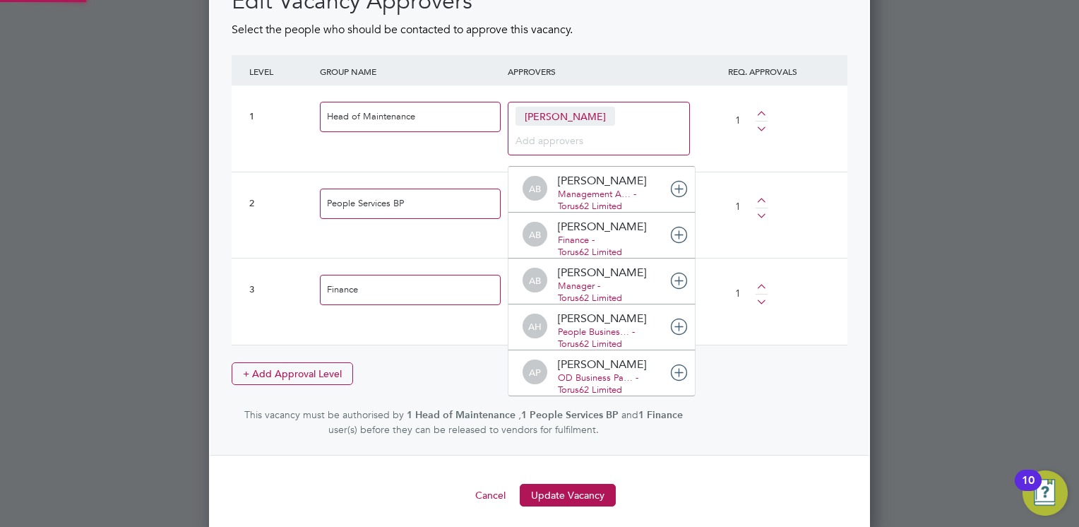
scroll to position [15, 100]
click at [582, 111] on span "Brian Campbell" at bounding box center [565, 116] width 100 height 18
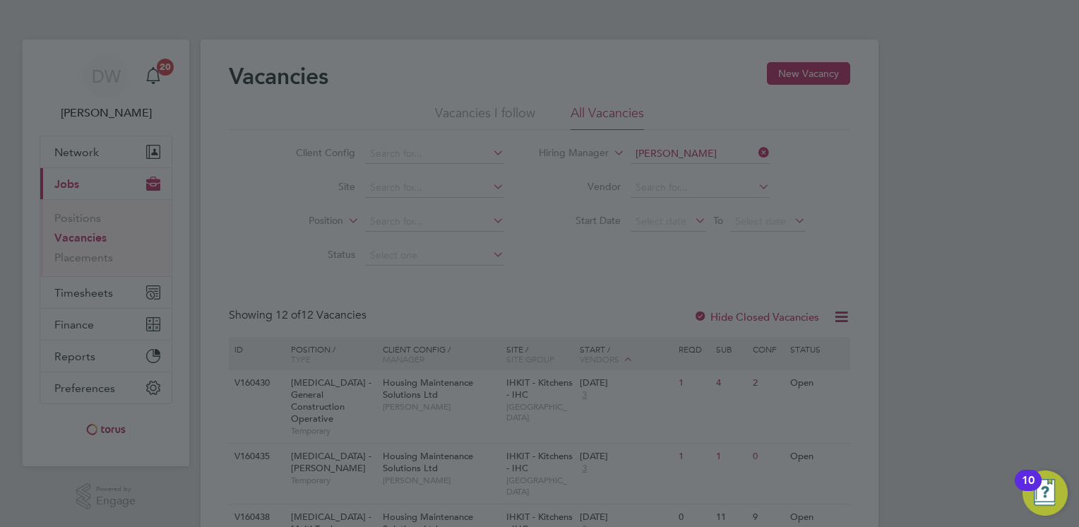
click at [832, 232] on div at bounding box center [539, 263] width 1079 height 527
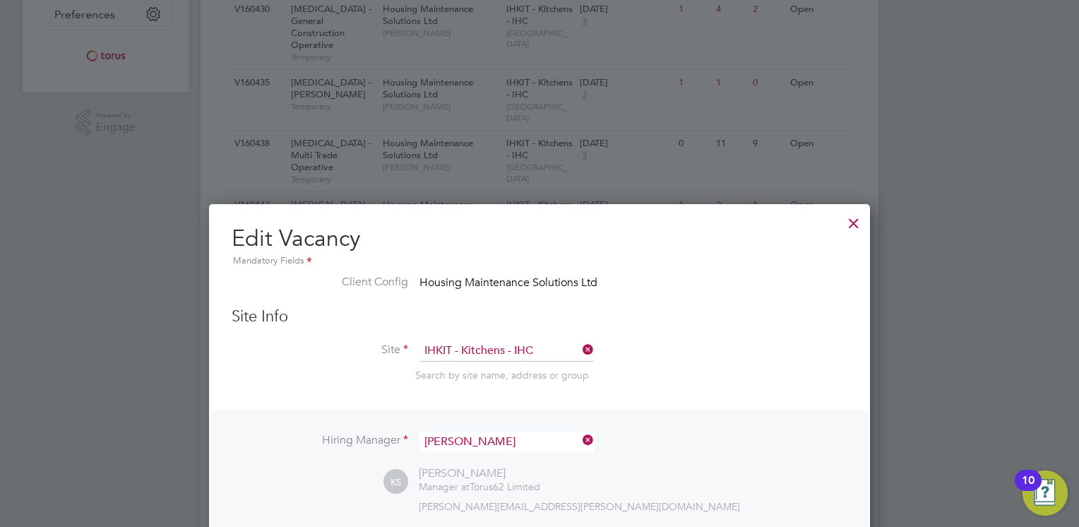
click at [853, 227] on div at bounding box center [853, 219] width 25 height 25
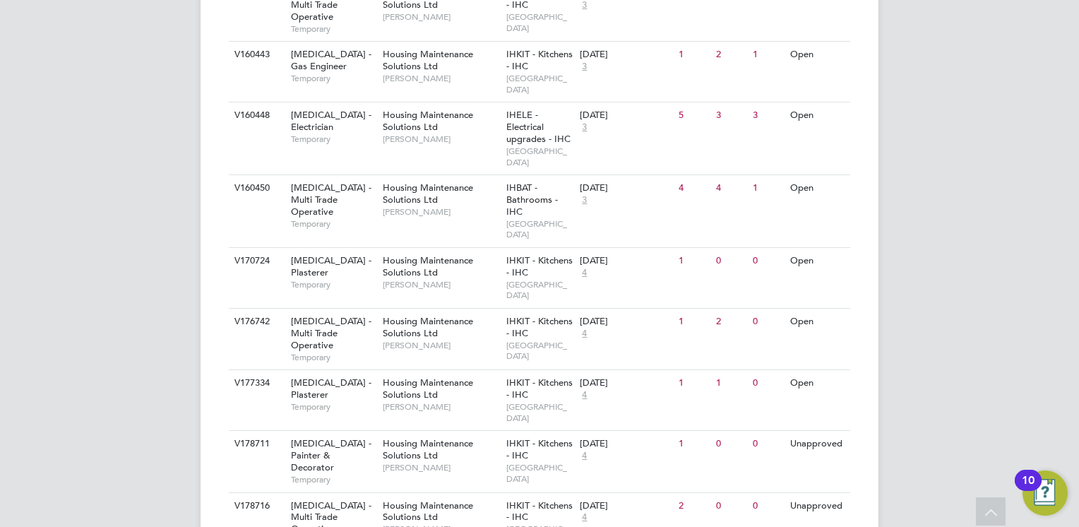
click at [779, 512] on li "Update Status" at bounding box center [797, 513] width 82 height 20
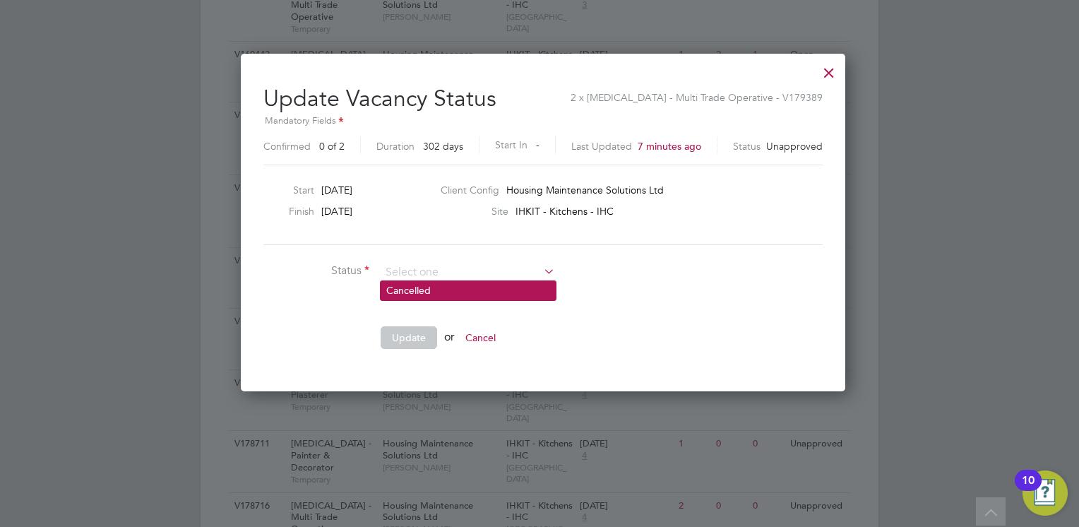
click at [485, 290] on li "Cancelled" at bounding box center [468, 290] width 175 height 18
type input "Cancelled"
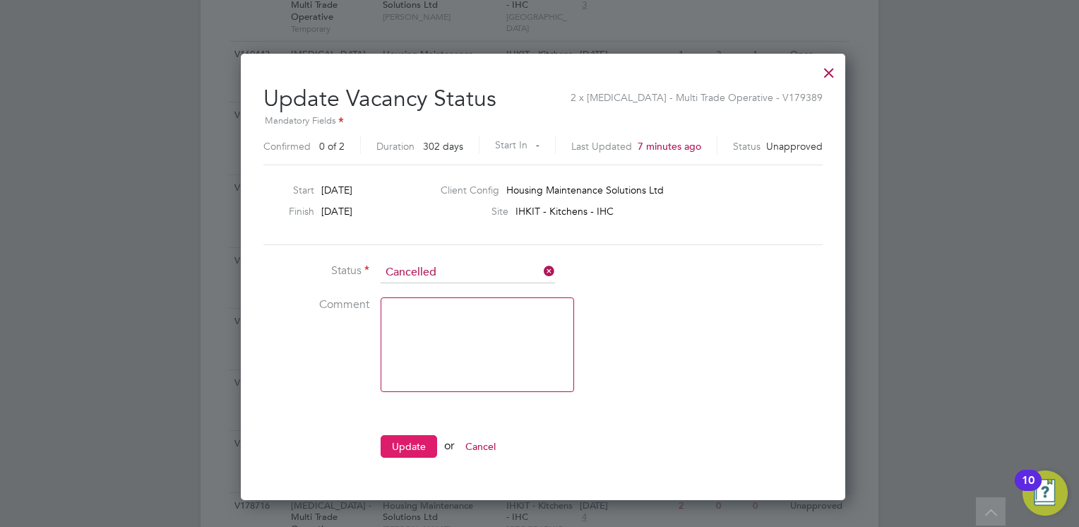
click at [416, 442] on button "Update" at bounding box center [409, 446] width 56 height 23
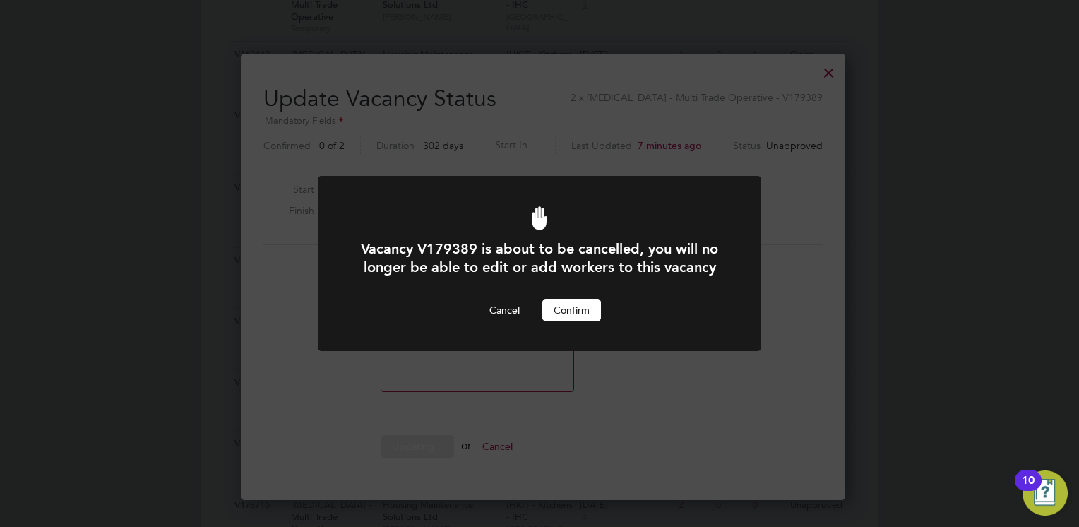
click at [575, 309] on button "Confirm" at bounding box center [571, 310] width 59 height 23
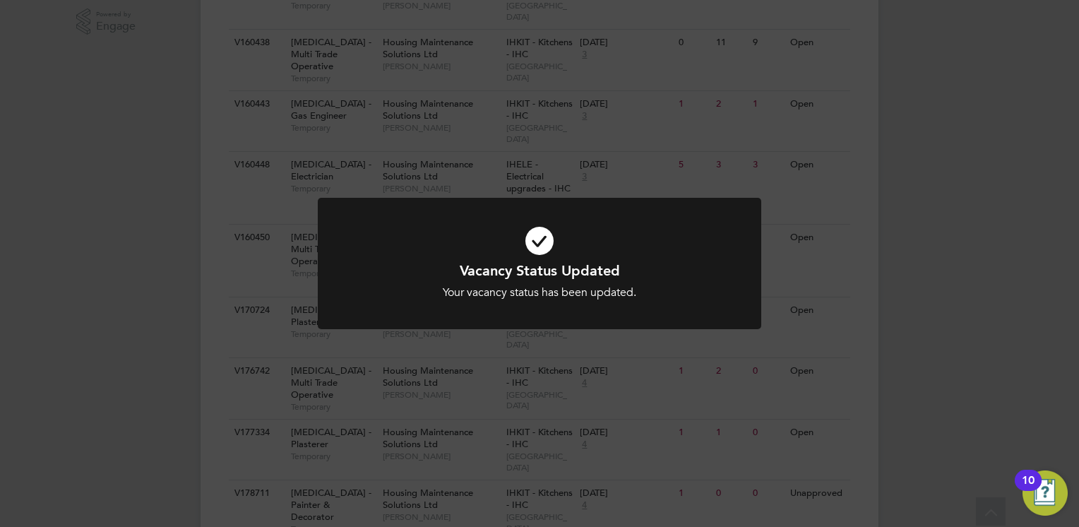
click at [820, 388] on div "Vacancy Status Updated Your vacancy status has been updated. Cancel Okay" at bounding box center [539, 263] width 1079 height 527
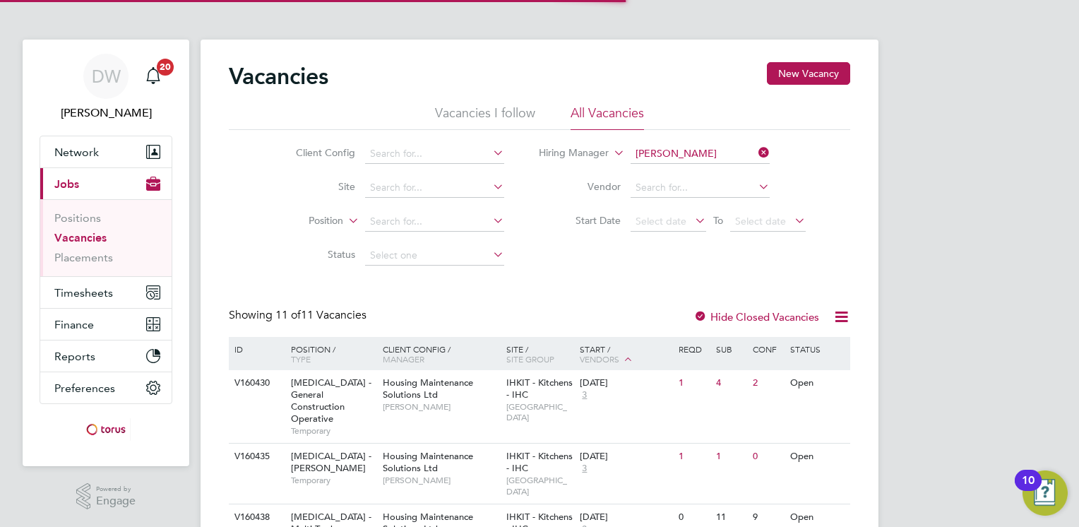
scroll to position [474, 0]
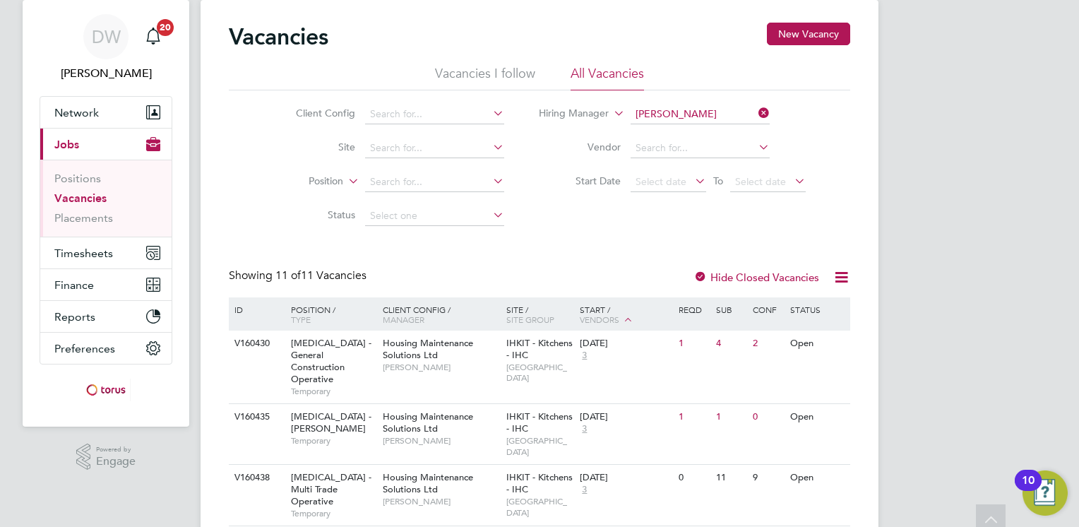
scroll to position [0, 0]
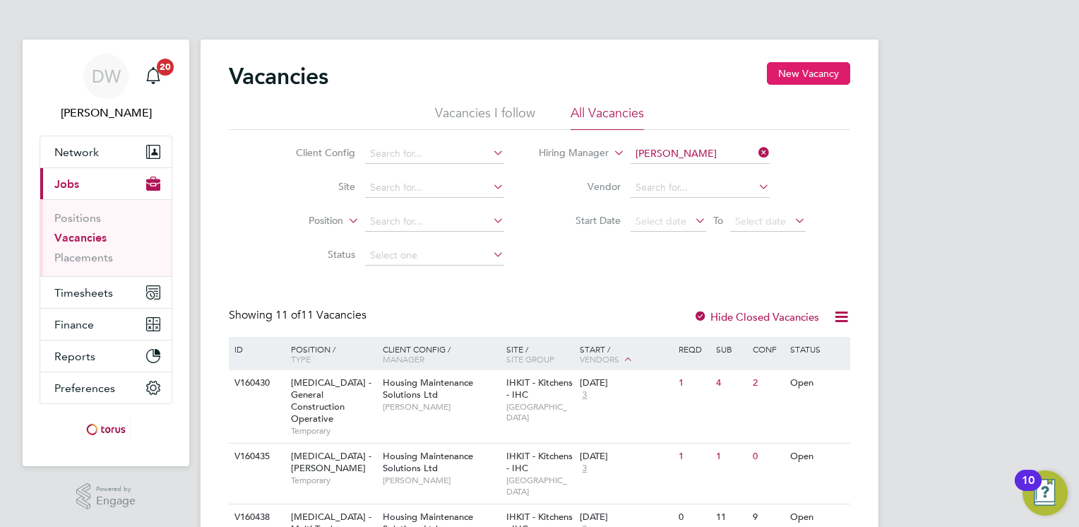
click at [802, 69] on button "New Vacancy" at bounding box center [808, 73] width 83 height 23
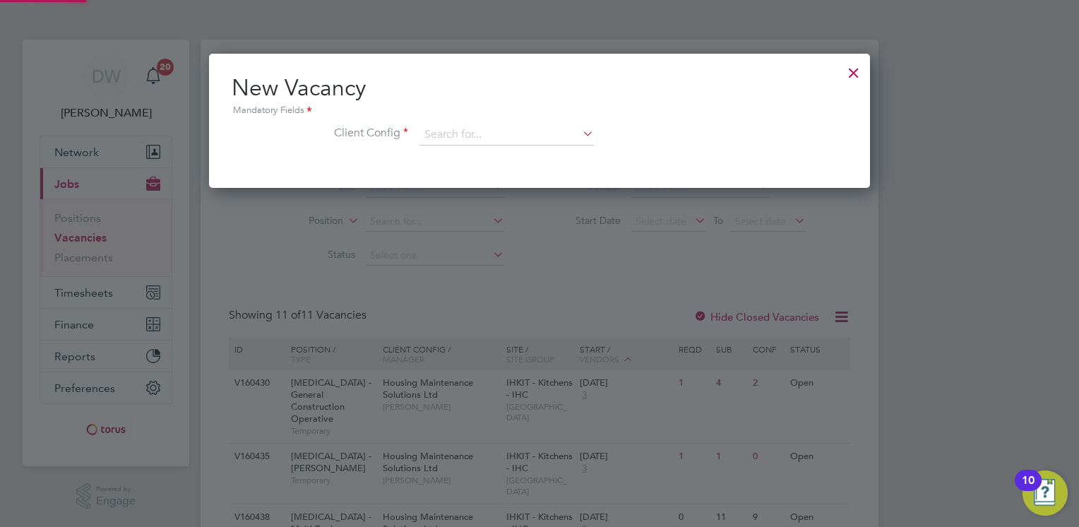
scroll to position [133, 662]
click at [453, 131] on input at bounding box center [506, 134] width 174 height 21
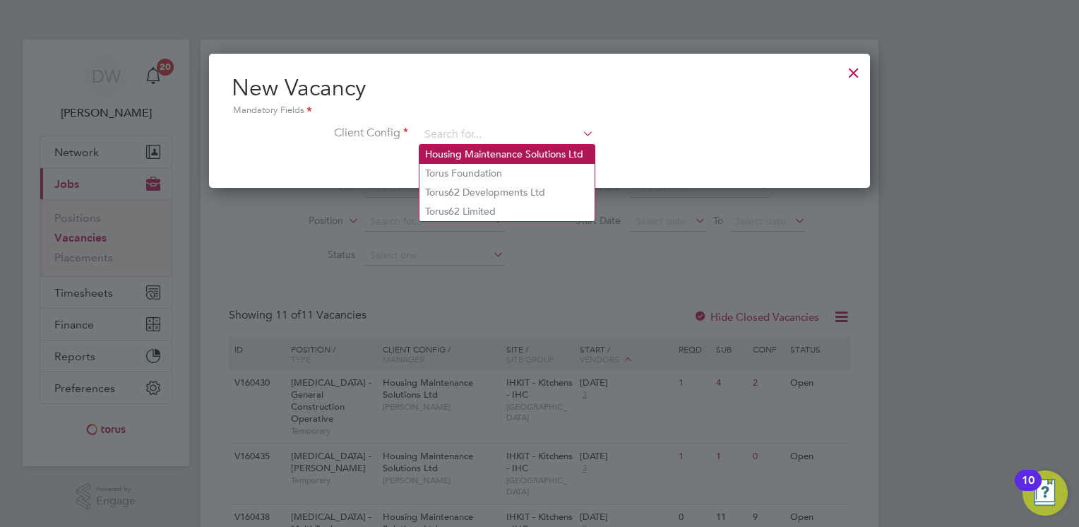
click at [474, 154] on li "Housing Maintenance Solutions Ltd" at bounding box center [506, 154] width 175 height 19
type input "Housing Maintenance Solutions Ltd"
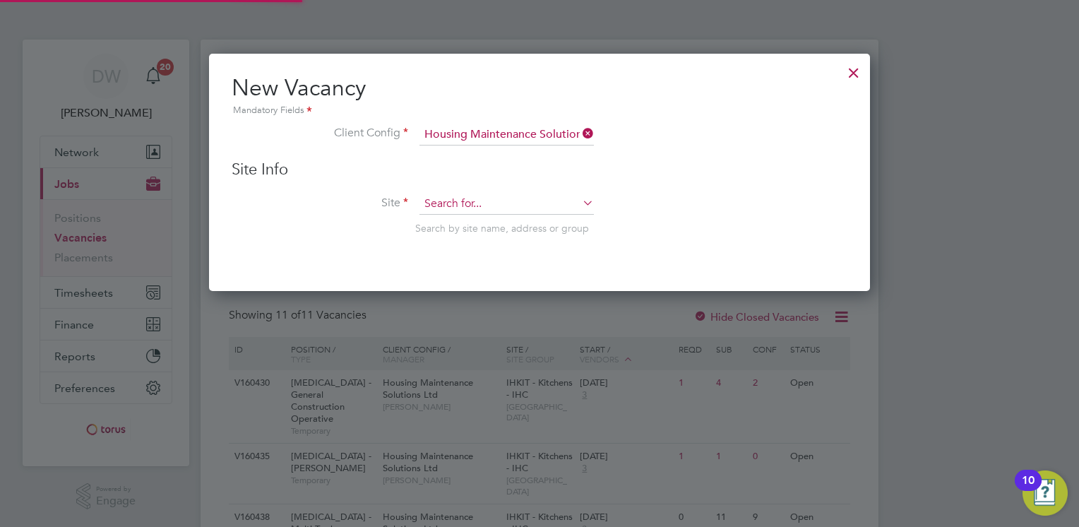
click at [469, 200] on input at bounding box center [506, 203] width 174 height 21
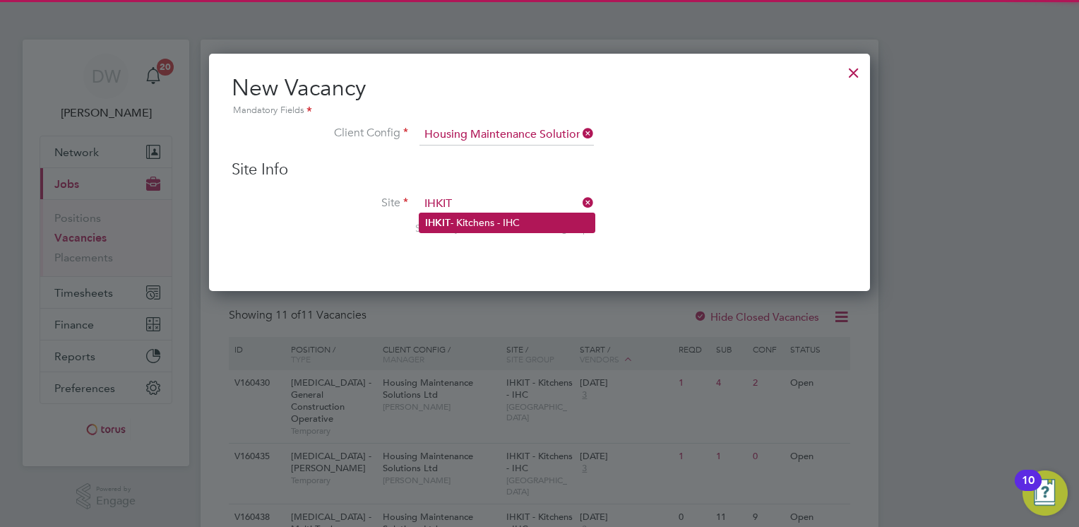
click at [463, 213] on li "IHKIT - Kitchens - IHC" at bounding box center [506, 222] width 175 height 19
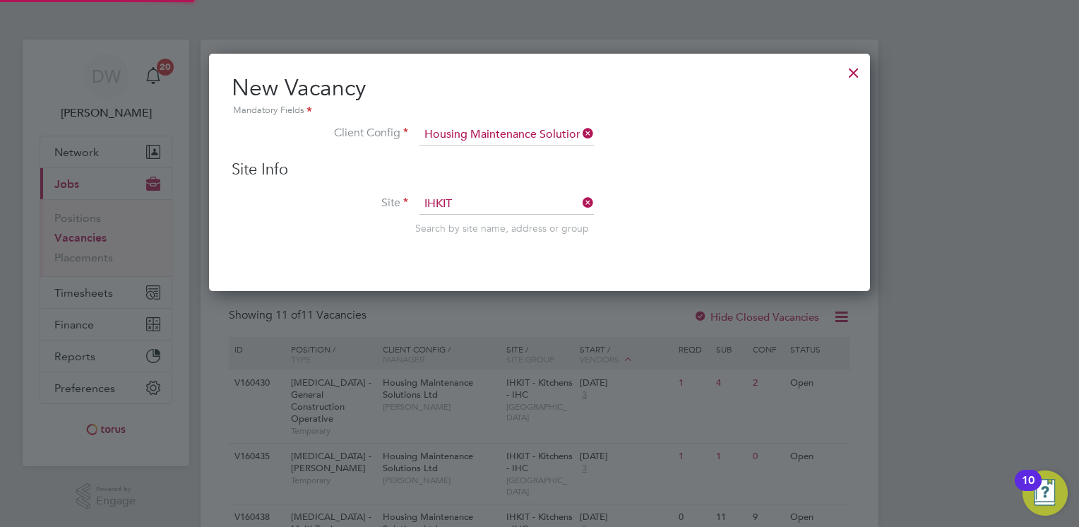
type input "IHKIT - Kitchens - IHC"
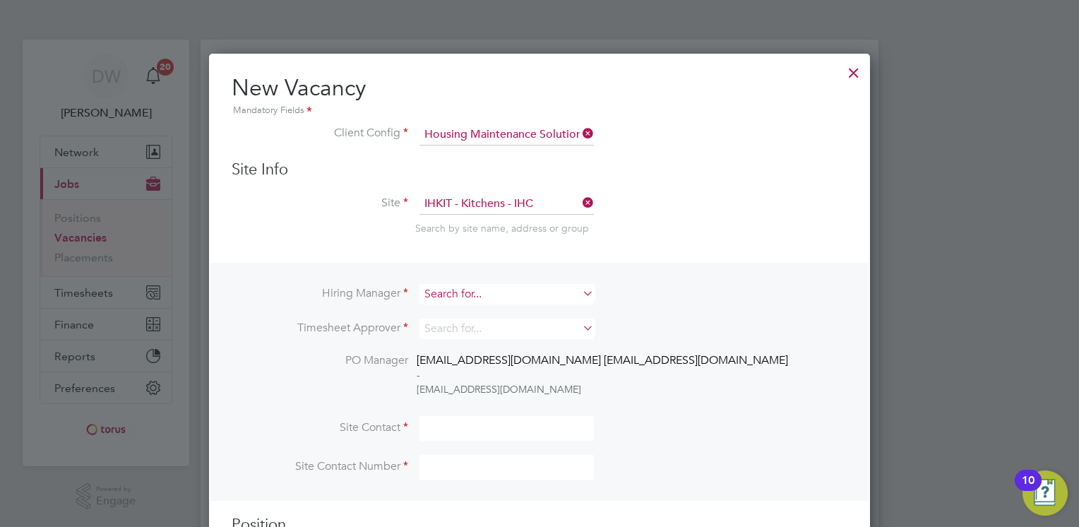
click at [477, 296] on input at bounding box center [506, 294] width 174 height 20
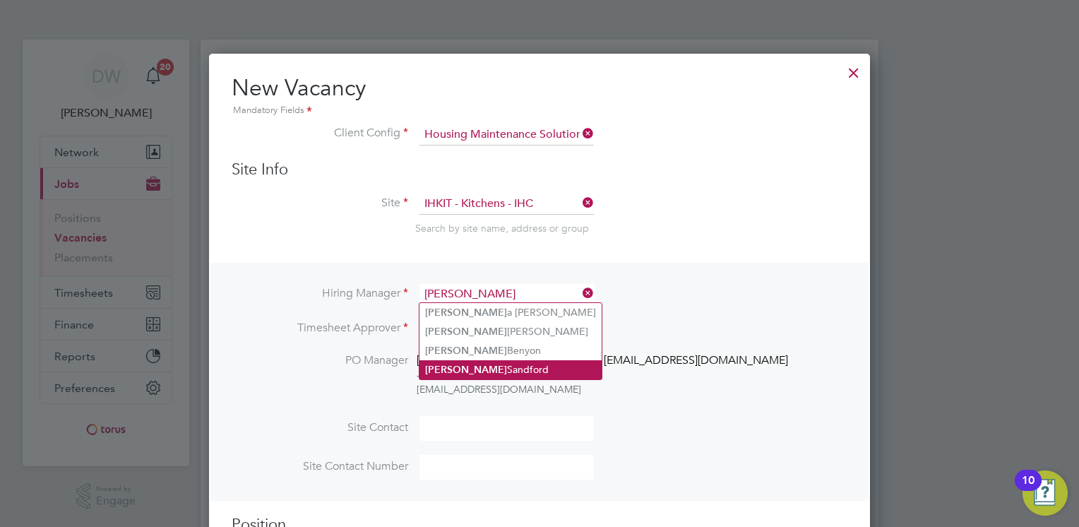
click at [463, 371] on li "Karl Sandford" at bounding box center [510, 369] width 182 height 19
type input "[PERSON_NAME]"
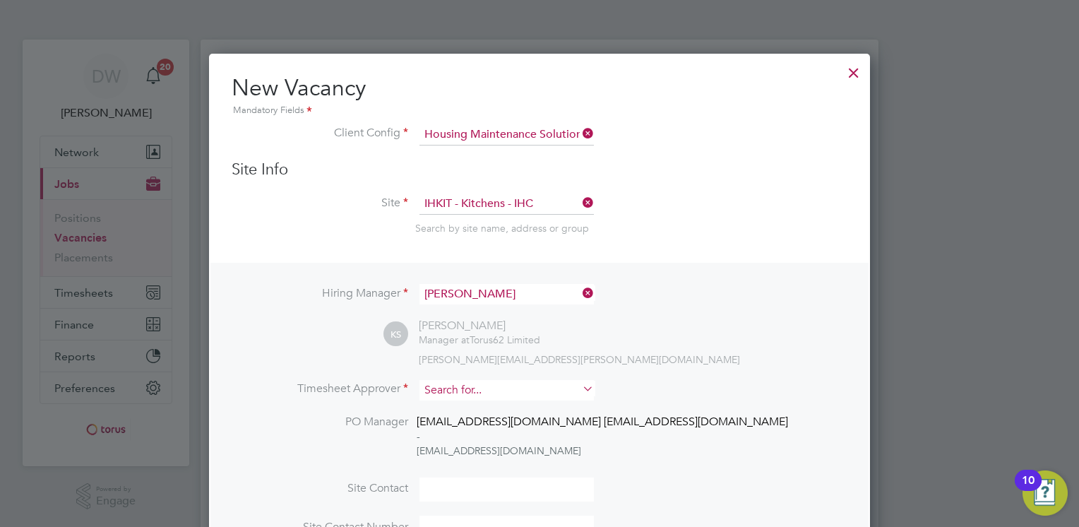
click at [447, 386] on input at bounding box center [506, 390] width 174 height 20
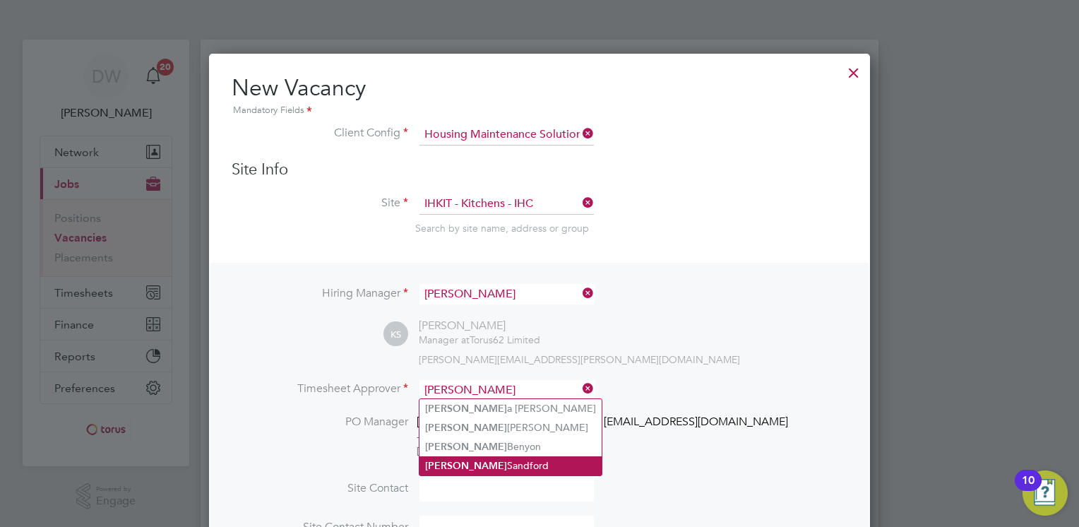
click at [483, 465] on li "Karl Sandford" at bounding box center [510, 465] width 182 height 19
type input "[PERSON_NAME]"
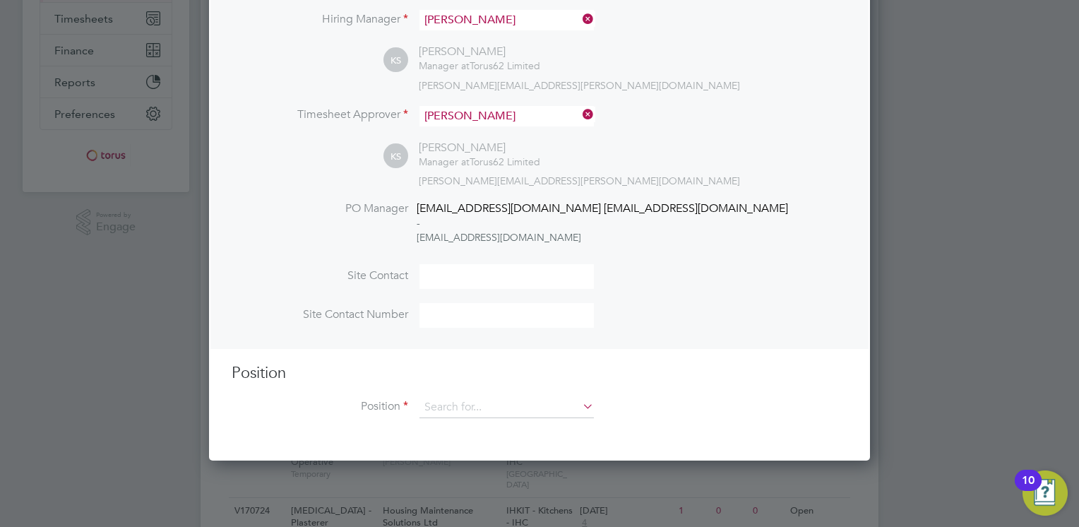
scroll to position [274, 0]
click at [495, 410] on input at bounding box center [506, 407] width 174 height 21
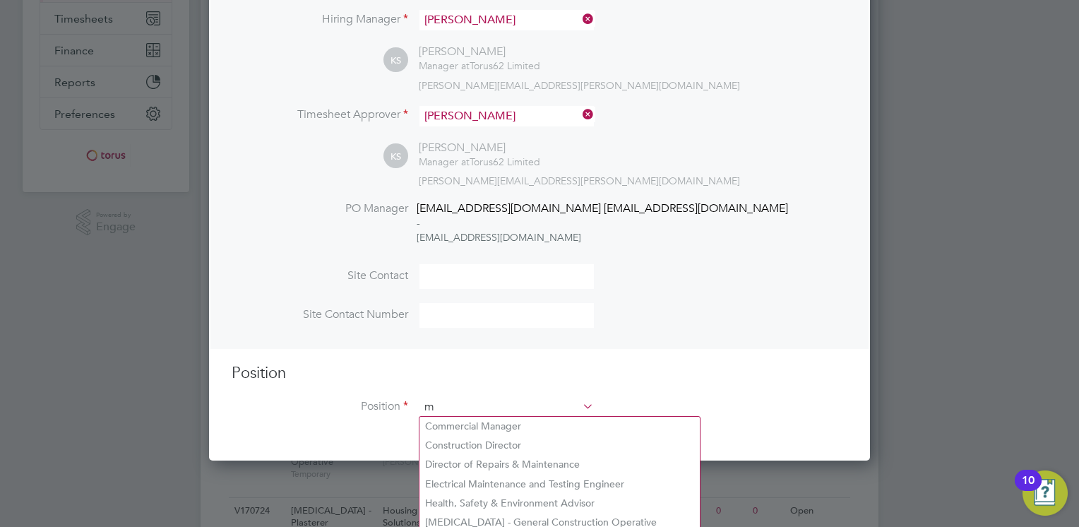
scroll to position [2027, 662]
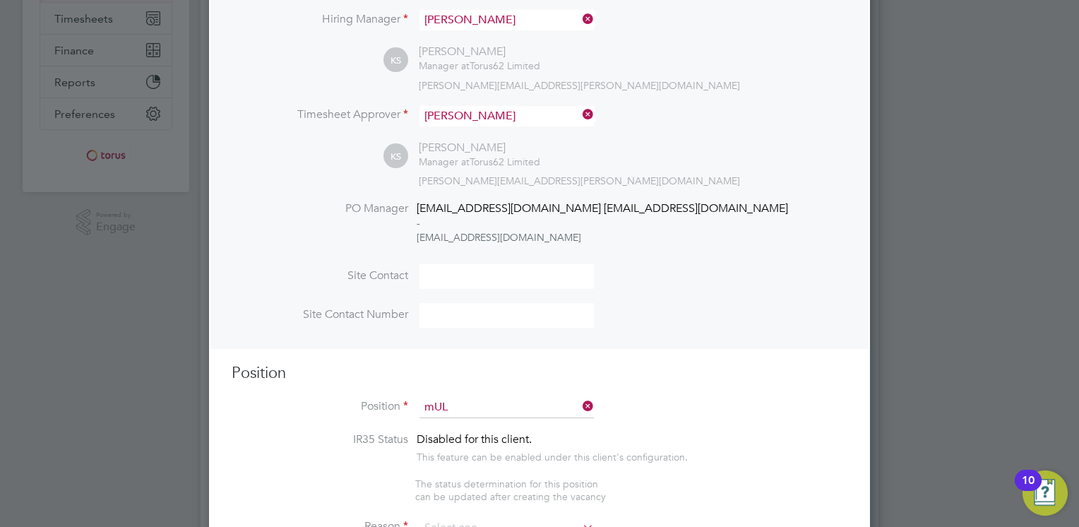
click at [474, 419] on li "HMS - Mul ti Trade Operative" at bounding box center [517, 426] width 196 height 19
type input "HMS - Multi Trade Operative"
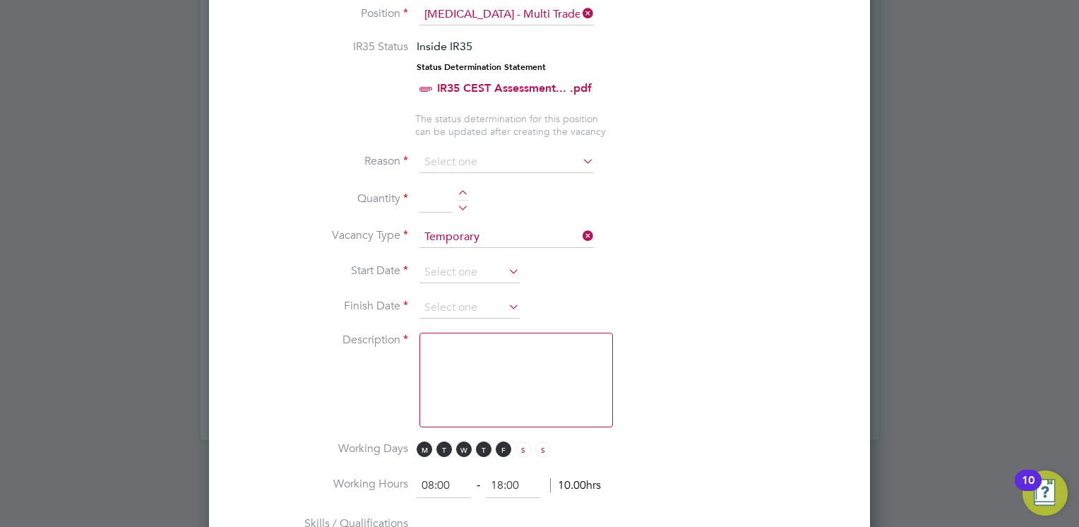
scroll to position [671, 0]
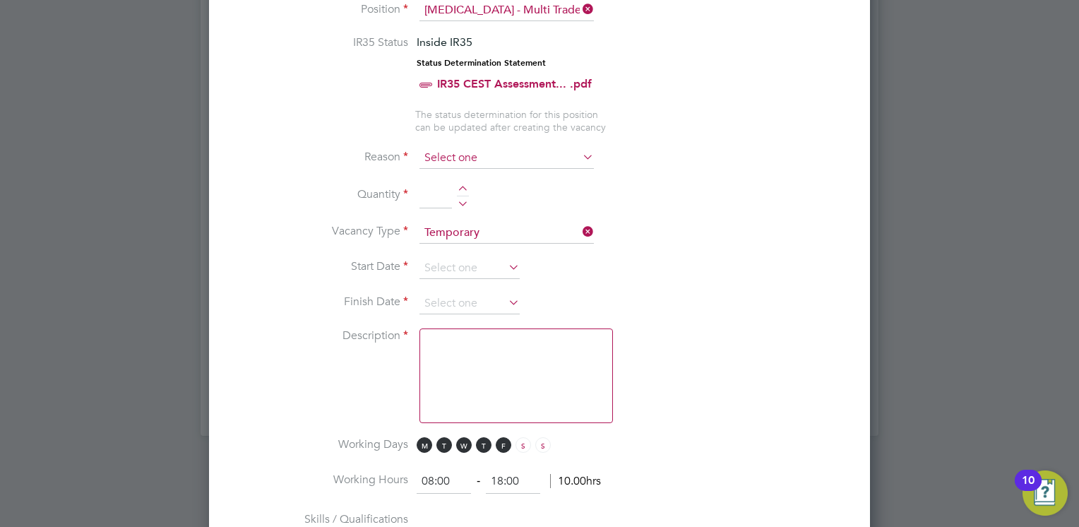
click at [460, 153] on input at bounding box center [506, 158] width 174 height 21
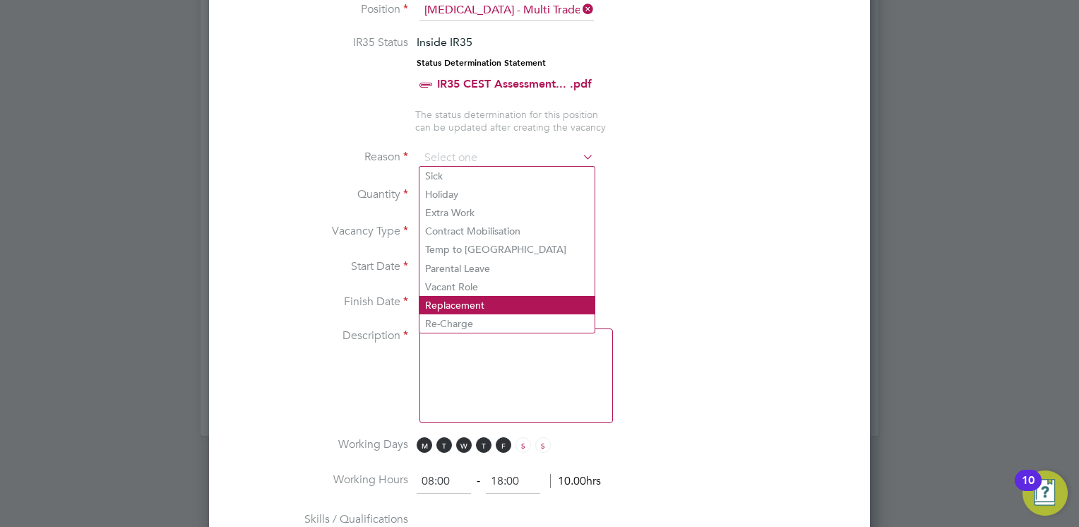
click at [486, 302] on li "Replacement" at bounding box center [506, 305] width 175 height 18
type input "Replacement"
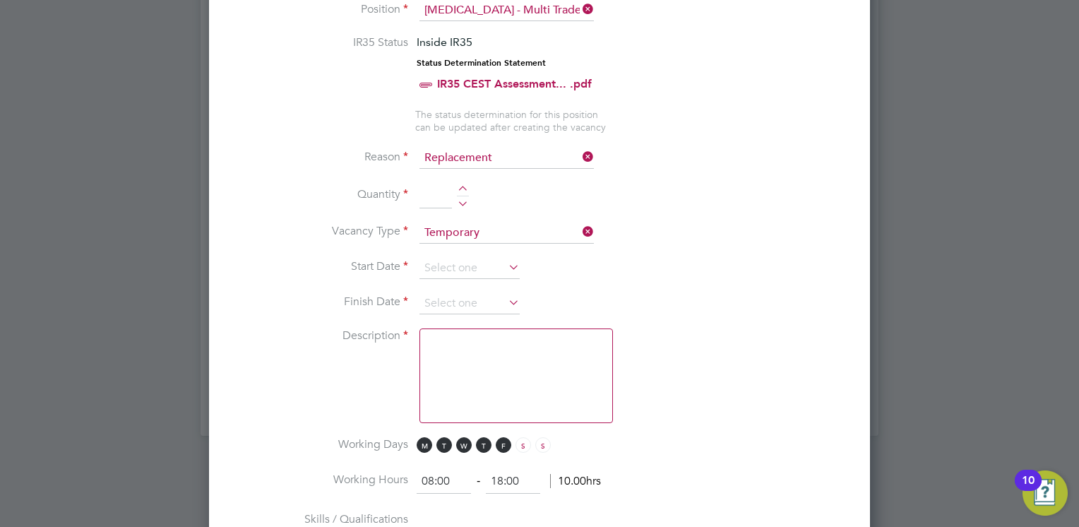
click at [460, 186] on div at bounding box center [463, 191] width 12 height 10
type input "2"
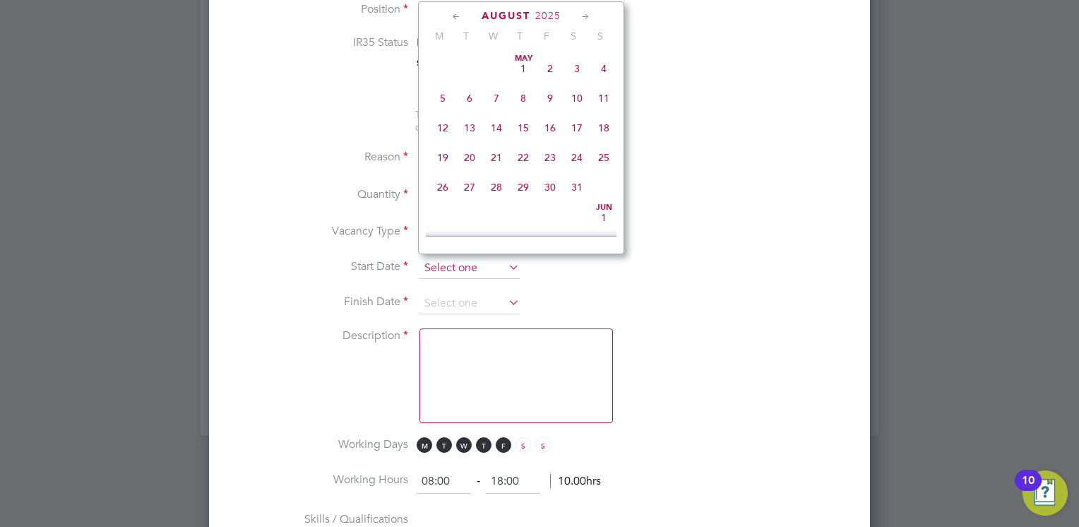
click at [451, 267] on input at bounding box center [469, 268] width 100 height 21
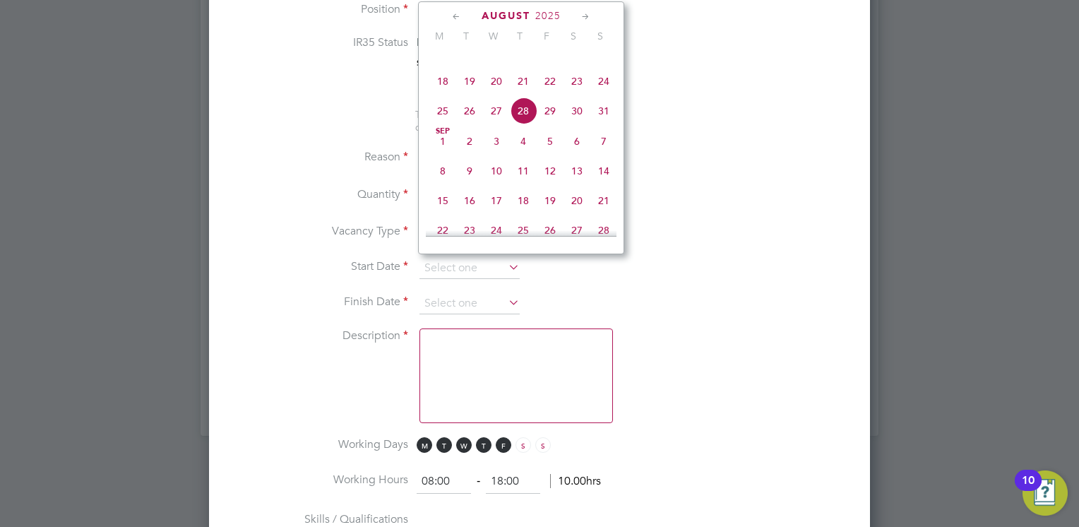
click at [585, 13] on icon at bounding box center [585, 17] width 13 height 16
click at [441, 183] on span "29" at bounding box center [442, 169] width 27 height 27
type input "29 Sep 2025"
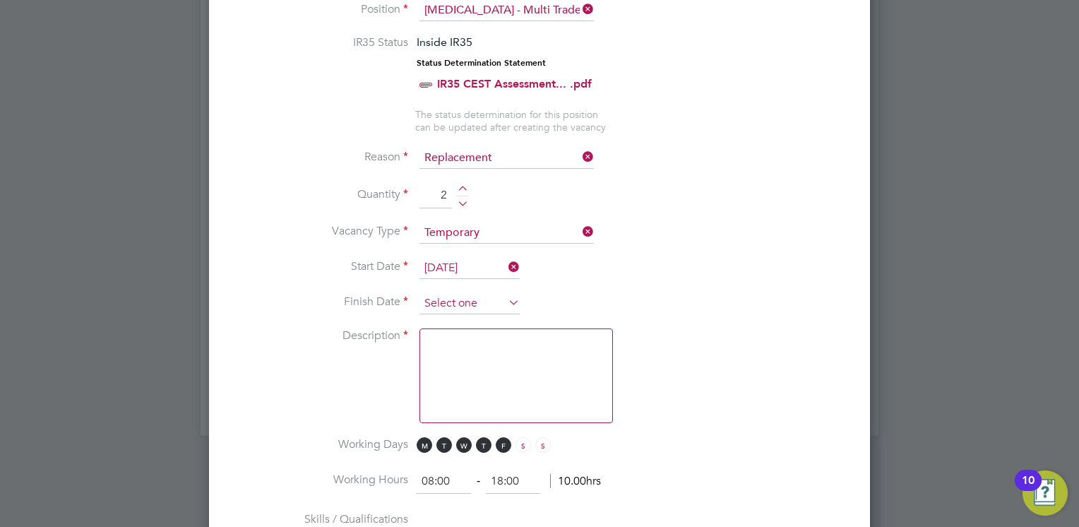
click at [474, 301] on input at bounding box center [469, 303] width 100 height 21
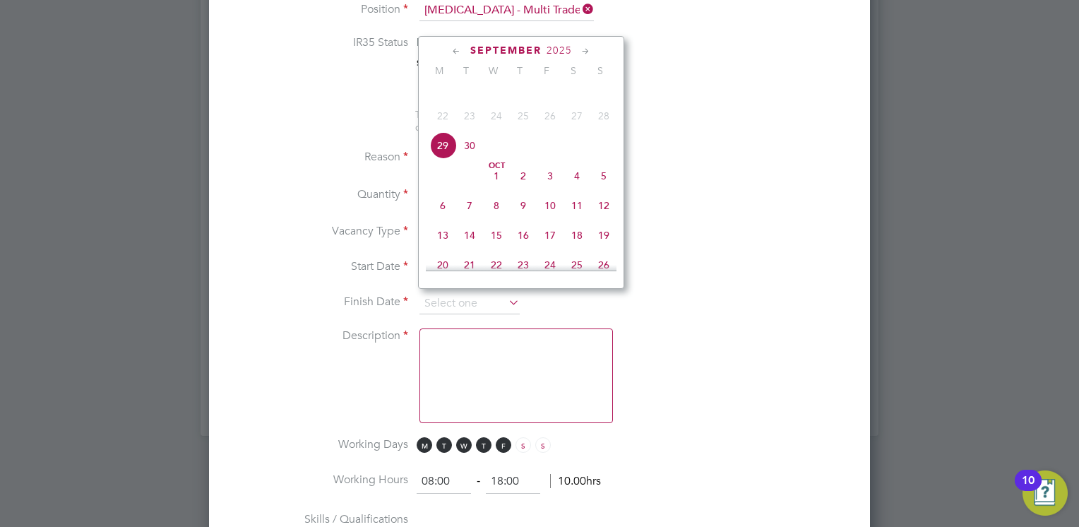
click at [585, 49] on icon at bounding box center [585, 52] width 13 height 16
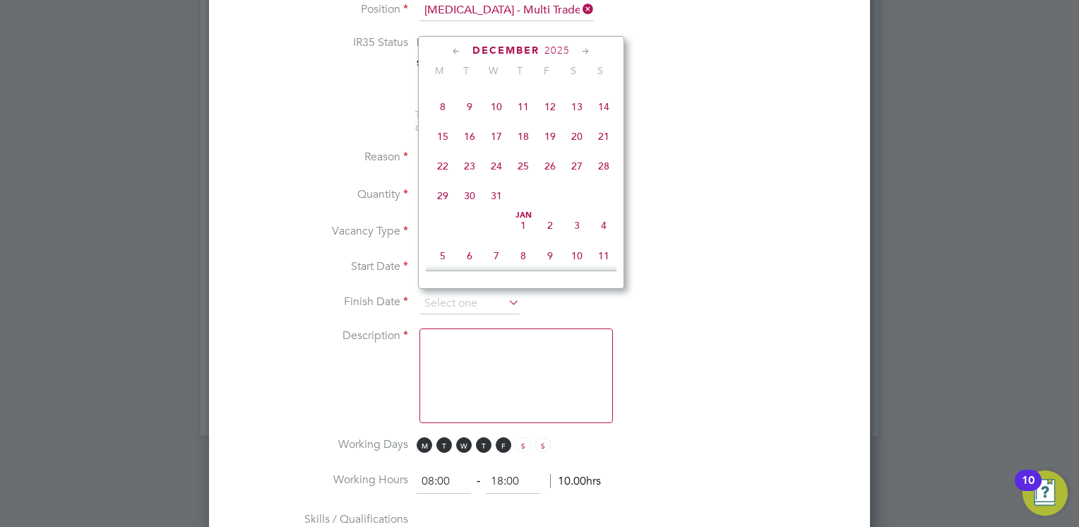
click at [585, 49] on icon at bounding box center [585, 52] width 13 height 16
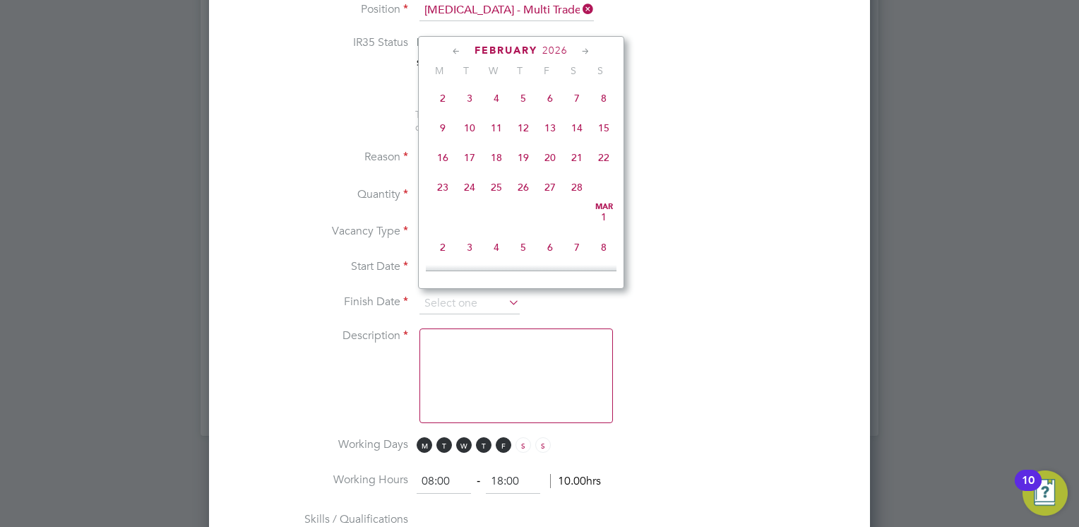
click at [585, 49] on icon at bounding box center [585, 52] width 13 height 16
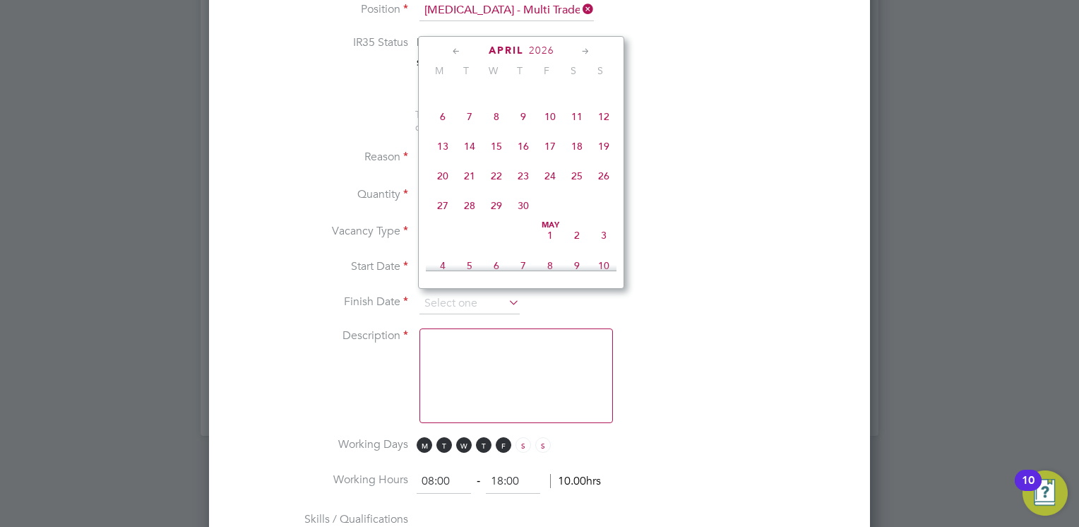
click at [585, 49] on icon at bounding box center [585, 52] width 13 height 16
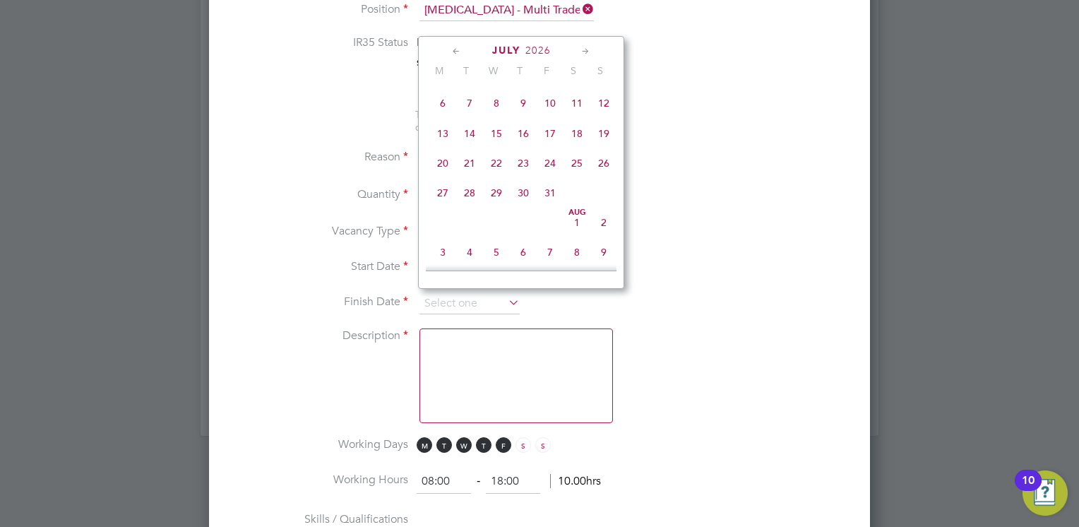
click at [443, 206] on span "27" at bounding box center [442, 192] width 27 height 27
type input "27 Jul 2026"
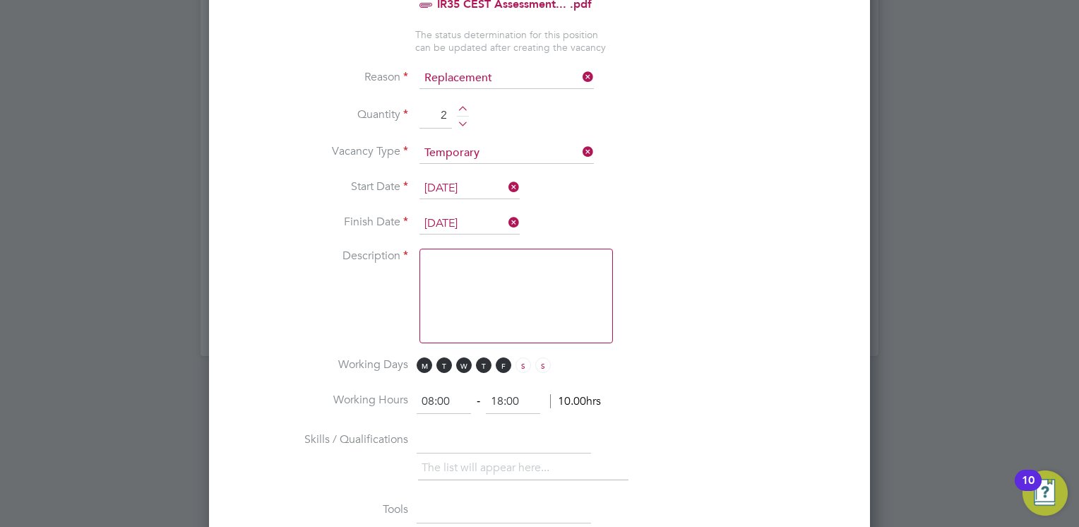
scroll to position [750, 0]
click at [483, 278] on textarea at bounding box center [515, 296] width 193 height 95
paste textarea "Multi Trade operative Kitchen Installations Joiner"
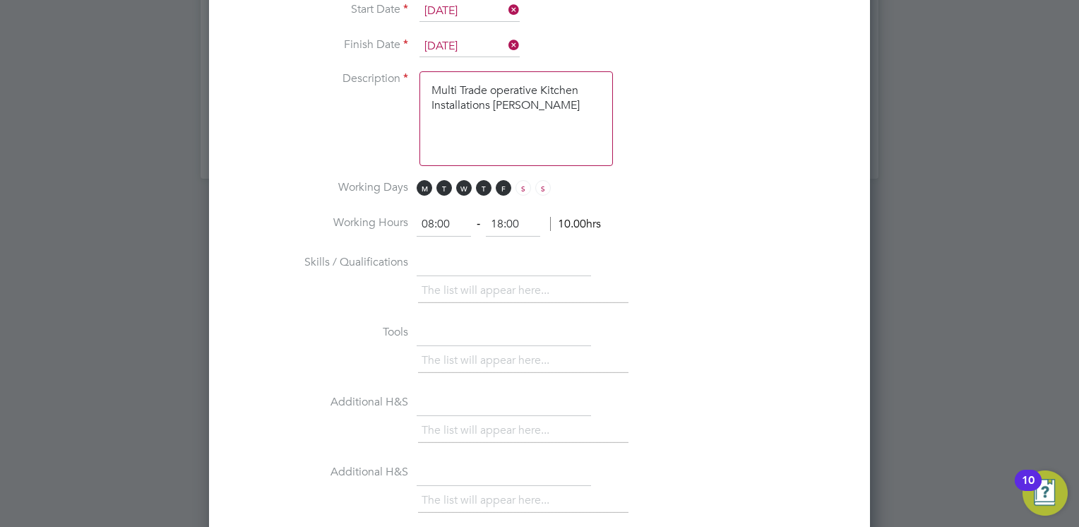
scroll to position [931, 0]
type textarea "Multi Trade operative Kitchen Installations Joiner"
click at [449, 253] on input "text" at bounding box center [504, 260] width 174 height 25
paste input "Joinery pluming Multi Skileld"
type input "Joinery pluming Multi Skilled"
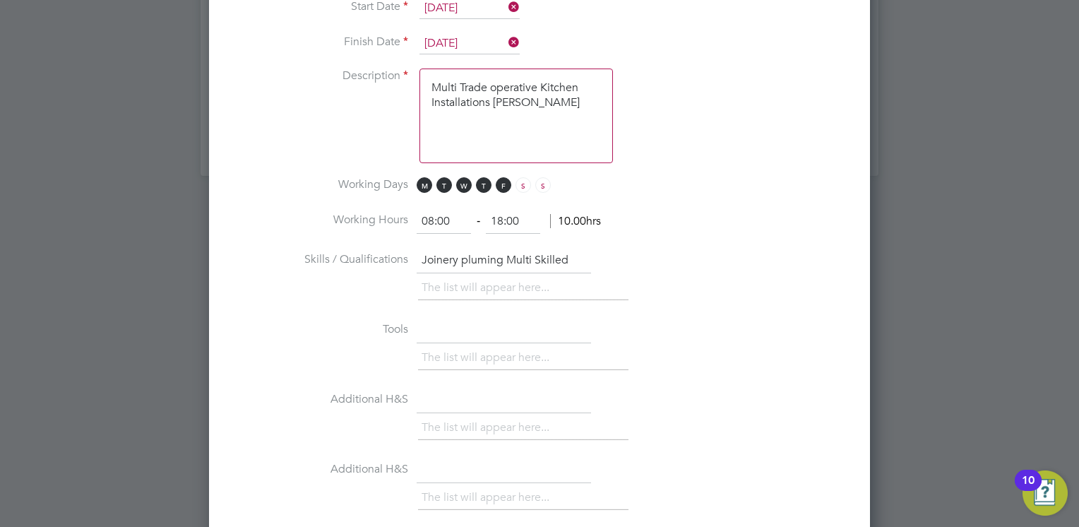
click at [470, 323] on input "text" at bounding box center [504, 330] width 174 height 25
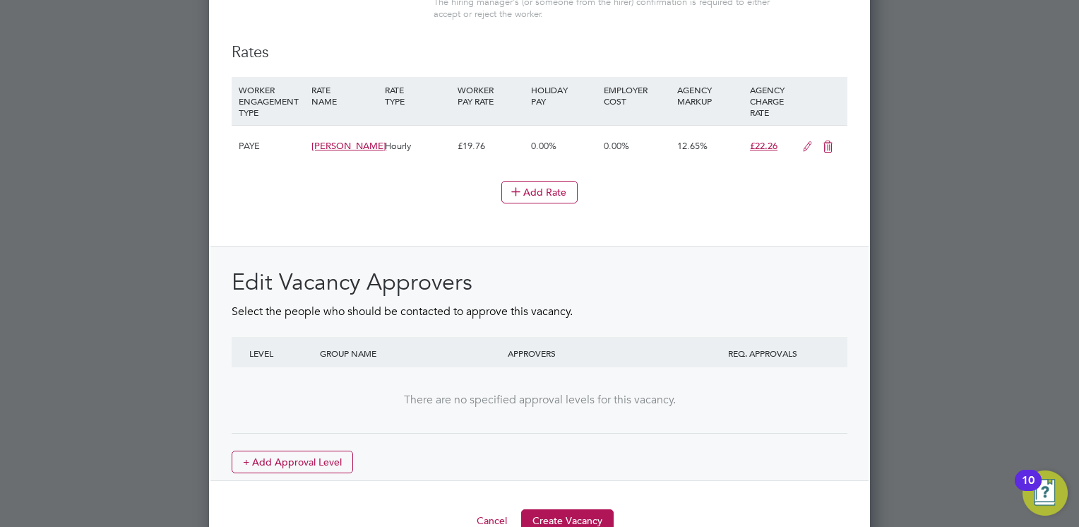
scroll to position [1534, 0]
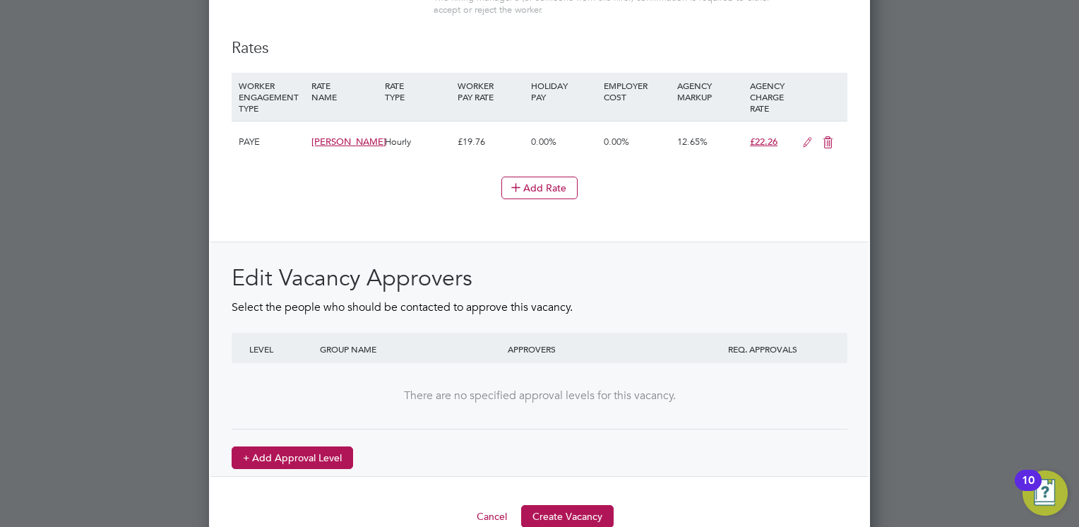
type input "Own Tools"
click at [274, 453] on button "+ Add Approval Level" at bounding box center [292, 457] width 121 height 23
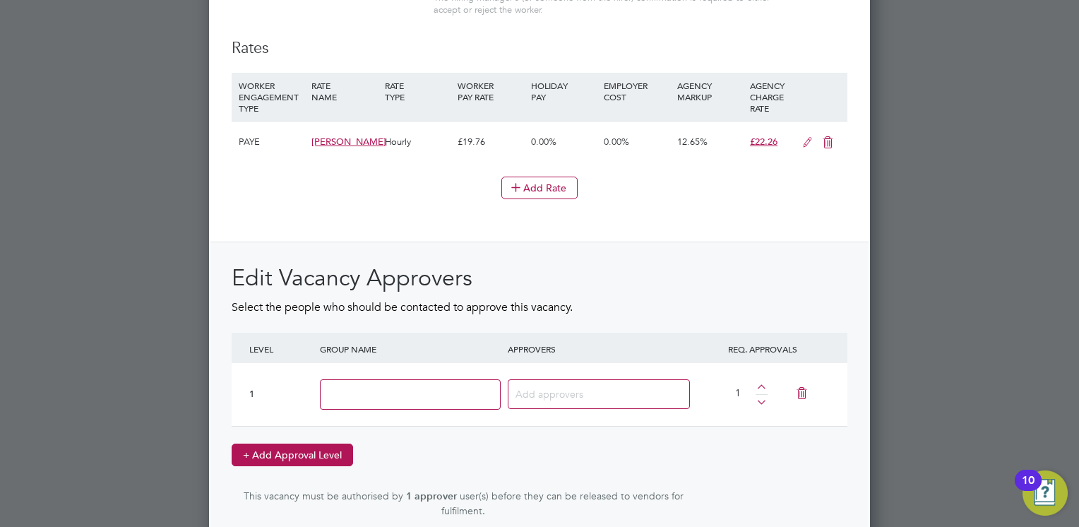
scroll to position [2089, 662]
click at [384, 388] on input at bounding box center [410, 394] width 181 height 30
type input "Contracts Manager"
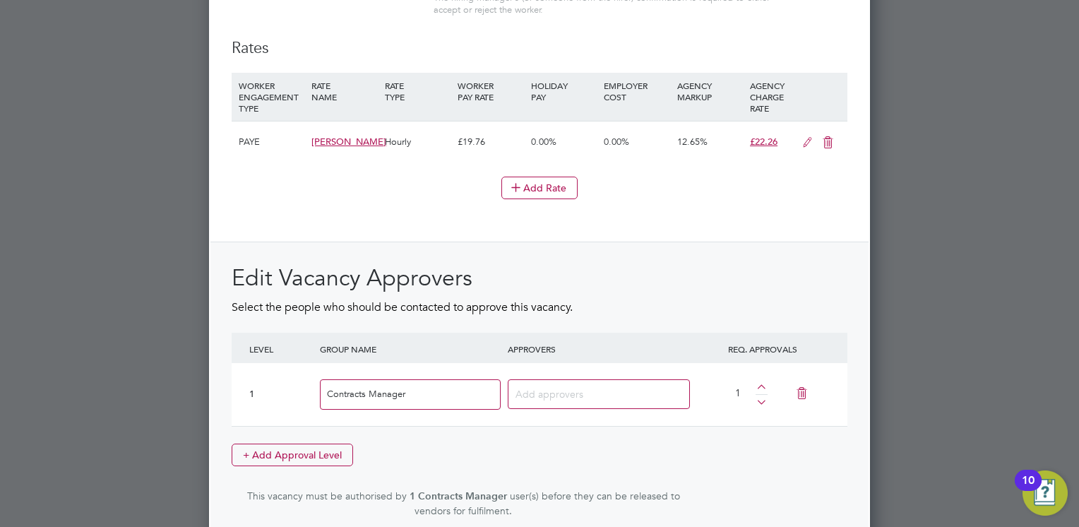
click at [590, 388] on input at bounding box center [593, 393] width 156 height 18
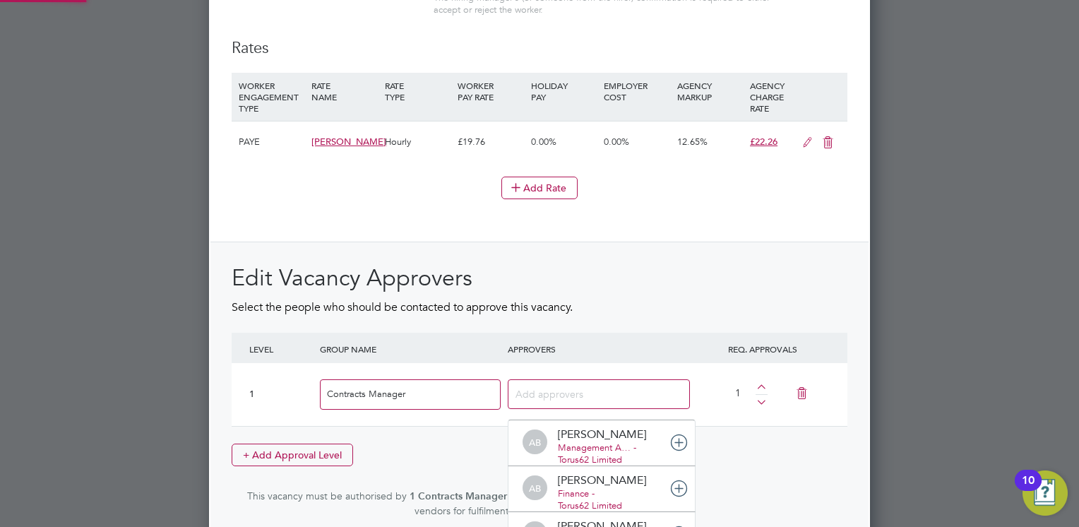
scroll to position [15, 100]
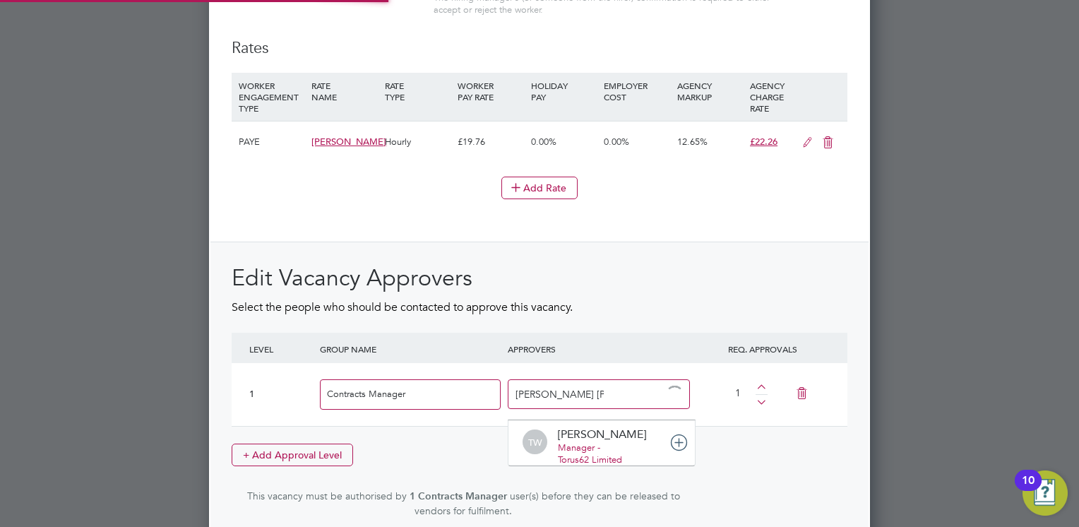
type input "Tom Wra"
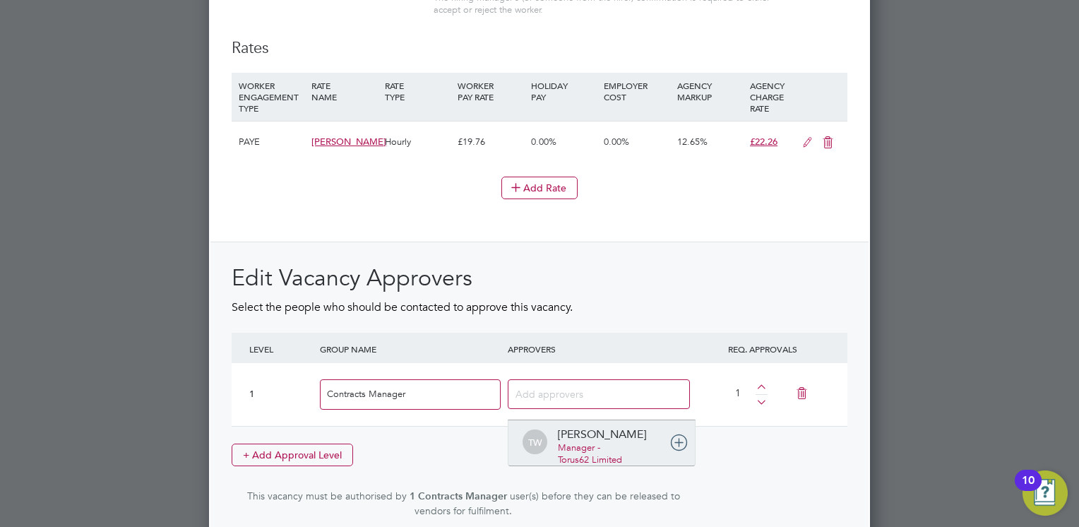
scroll to position [2112, 662]
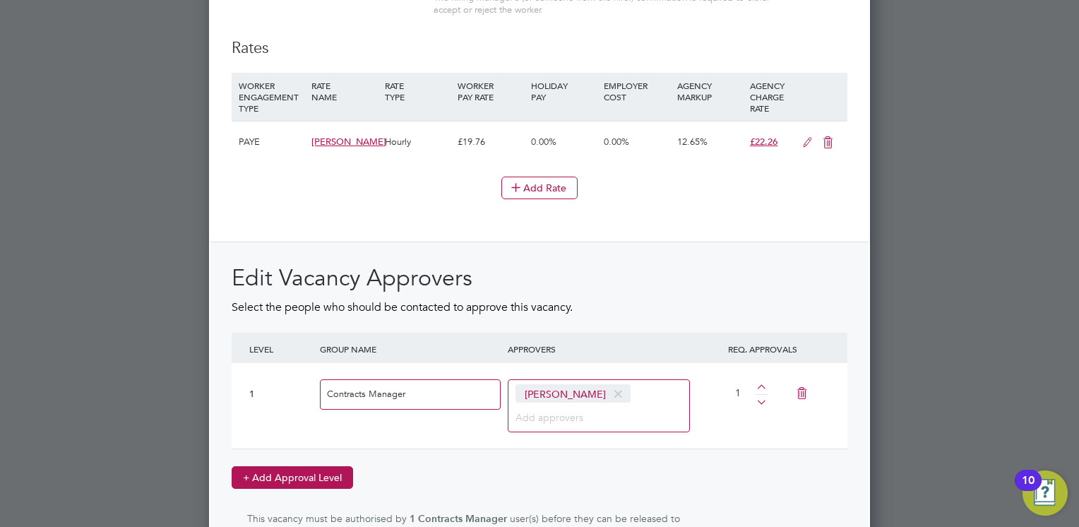
click at [319, 467] on button "+ Add Approval Level" at bounding box center [292, 477] width 121 height 23
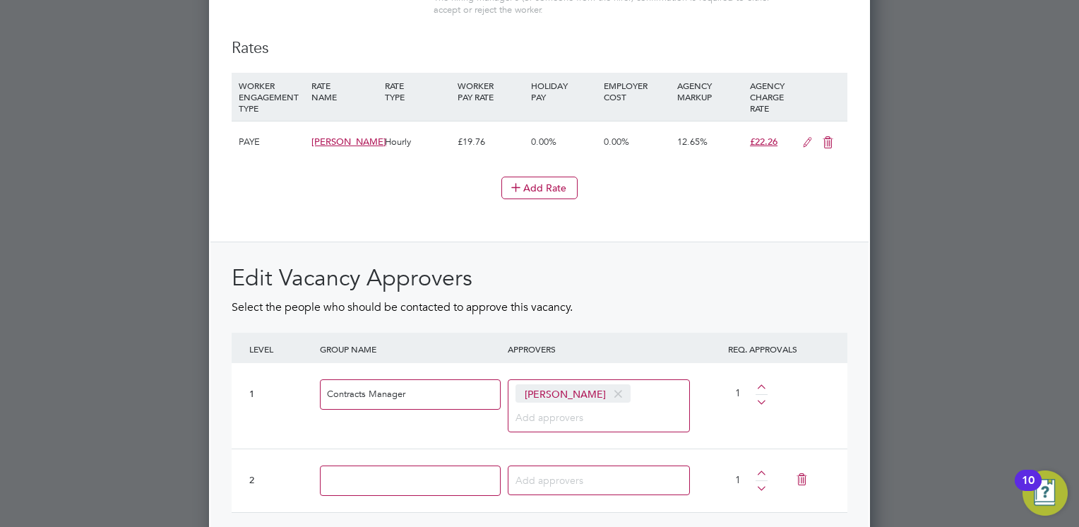
scroll to position [2175, 662]
click at [319, 467] on div at bounding box center [410, 481] width 188 height 52
drag, startPoint x: 319, startPoint y: 467, endPoint x: 377, endPoint y: 469, distance: 57.9
click at [377, 469] on input at bounding box center [410, 480] width 181 height 30
type input "People Services BP"
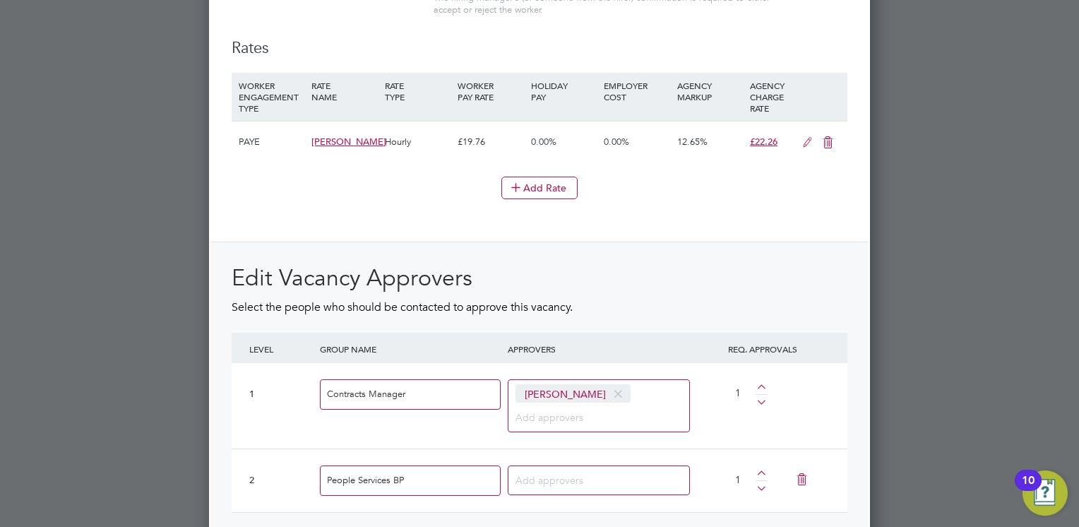
click at [561, 480] on input at bounding box center [593, 479] width 156 height 18
type input "Kirsty"
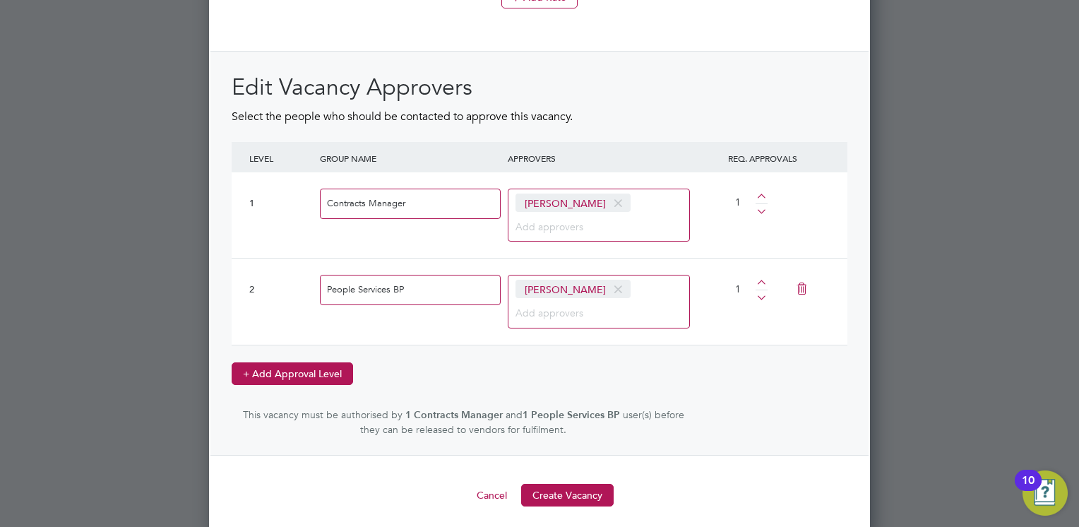
click at [279, 369] on button "+ Add Approval Level" at bounding box center [292, 373] width 121 height 23
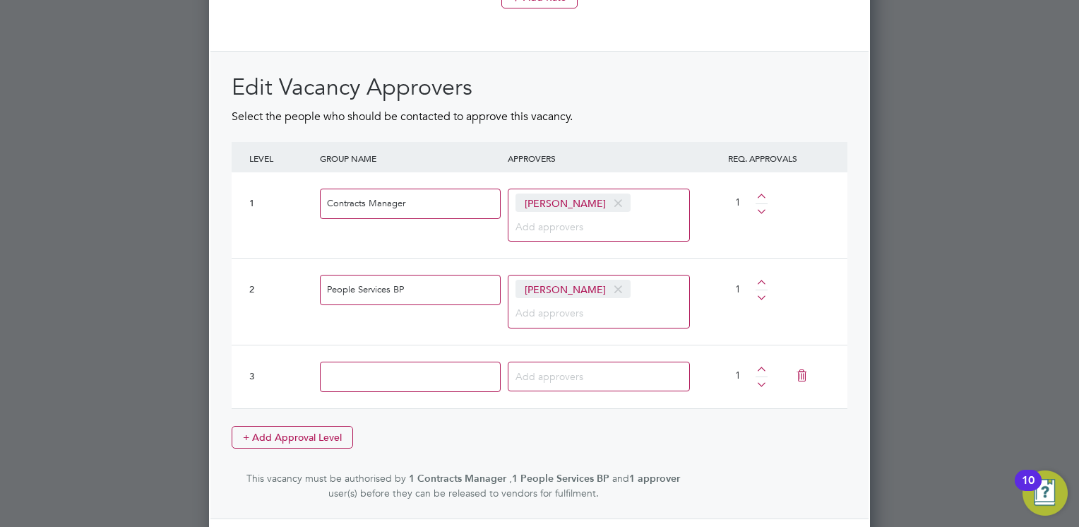
click at [390, 362] on input at bounding box center [410, 377] width 181 height 30
type input "Finance"
click at [579, 373] on input at bounding box center [559, 375] width 88 height 18
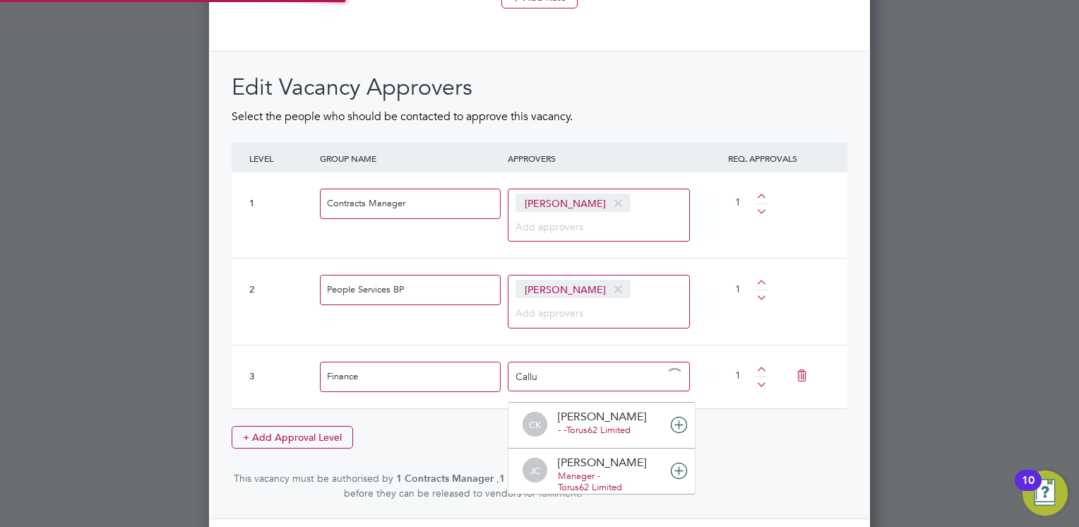
type input "Callum"
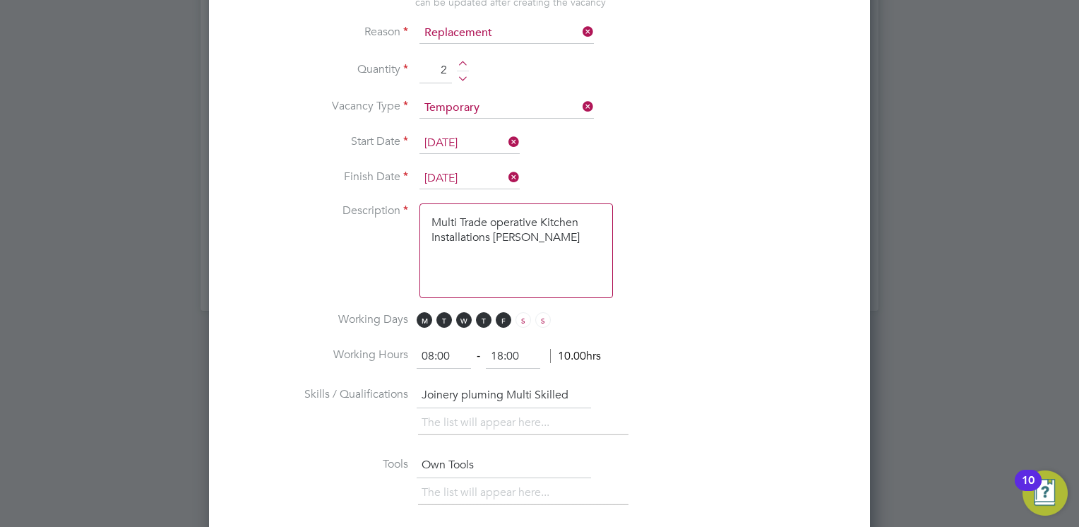
click at [458, 389] on input "Joinery pluming Multi Skilled" at bounding box center [504, 395] width 174 height 25
click at [502, 386] on input "Joinery, pluming Multi Skilled" at bounding box center [504, 395] width 174 height 25
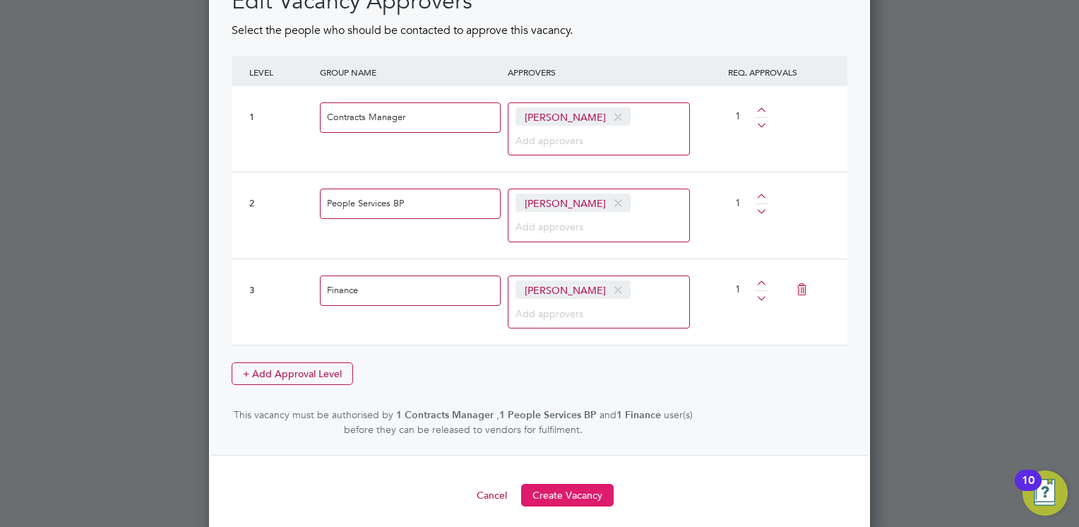
type input "Joinery, pluming, Multi Skilled"
click at [556, 487] on button "Create Vacancy" at bounding box center [567, 495] width 92 height 23
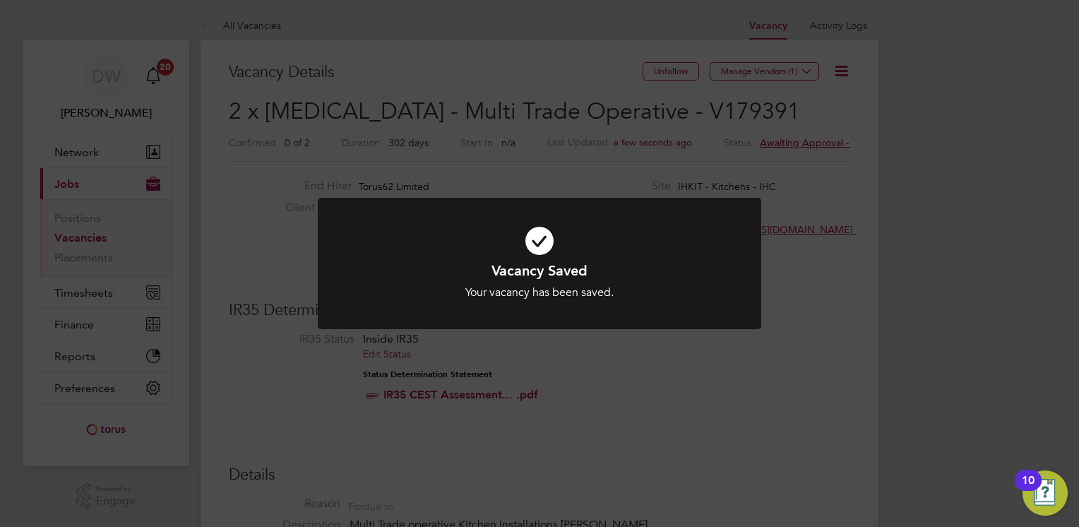
click at [757, 68] on div "Vacancy Saved Your vacancy has been saved. Cancel Okay" at bounding box center [539, 263] width 1079 height 527
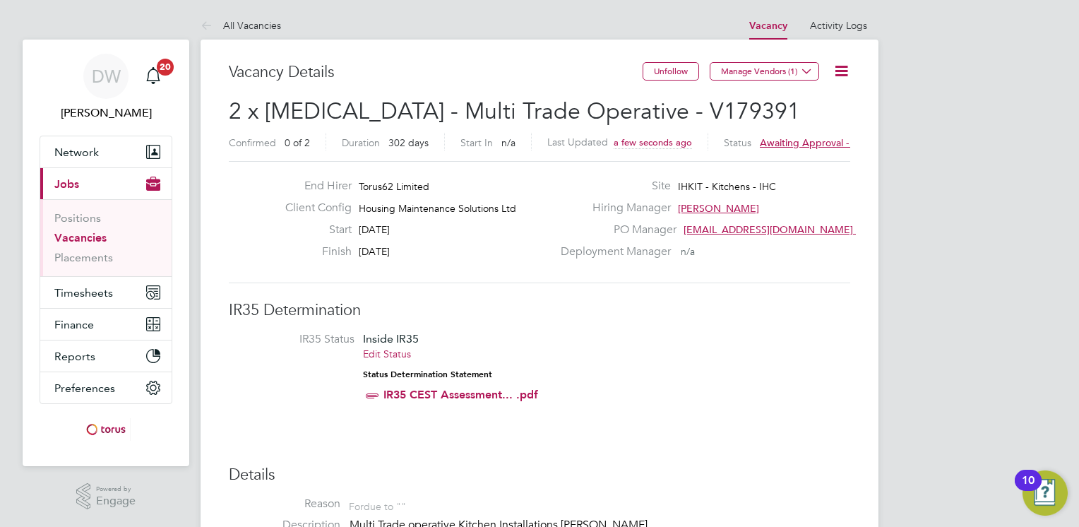
click at [757, 68] on button "Manage Vendors (1)" at bounding box center [764, 71] width 109 height 18
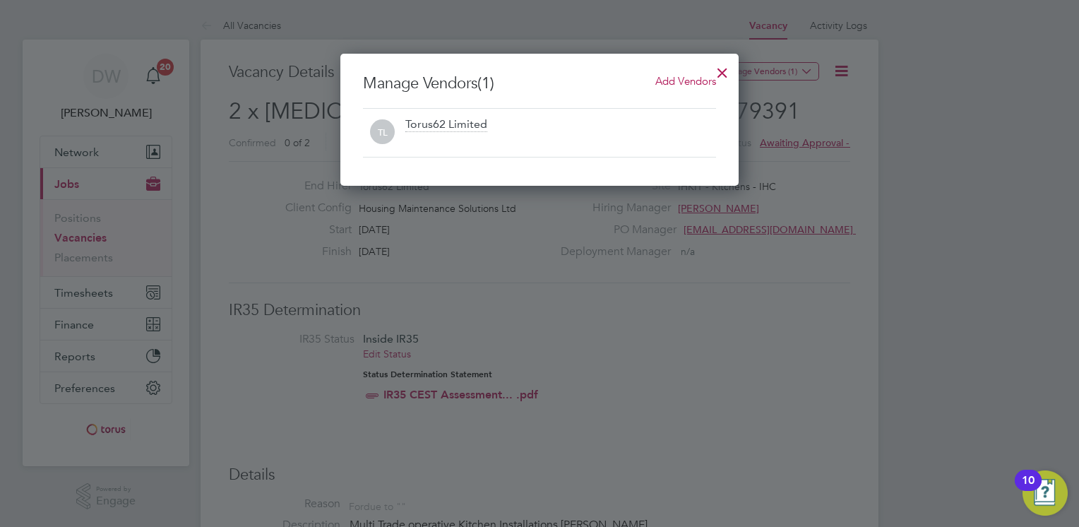
click at [692, 80] on span "Add Vendors" at bounding box center [685, 80] width 61 height 13
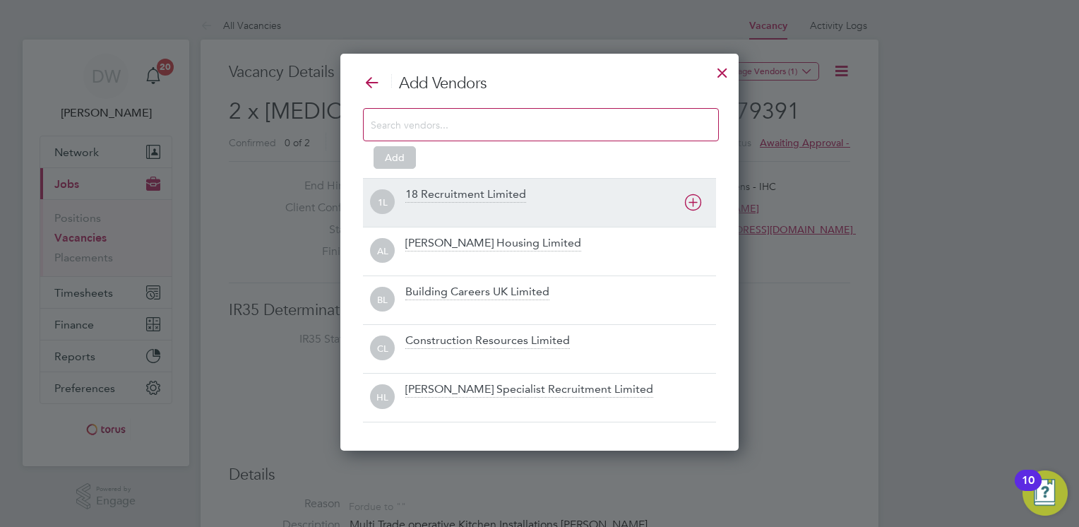
click at [579, 208] on div at bounding box center [560, 212] width 311 height 14
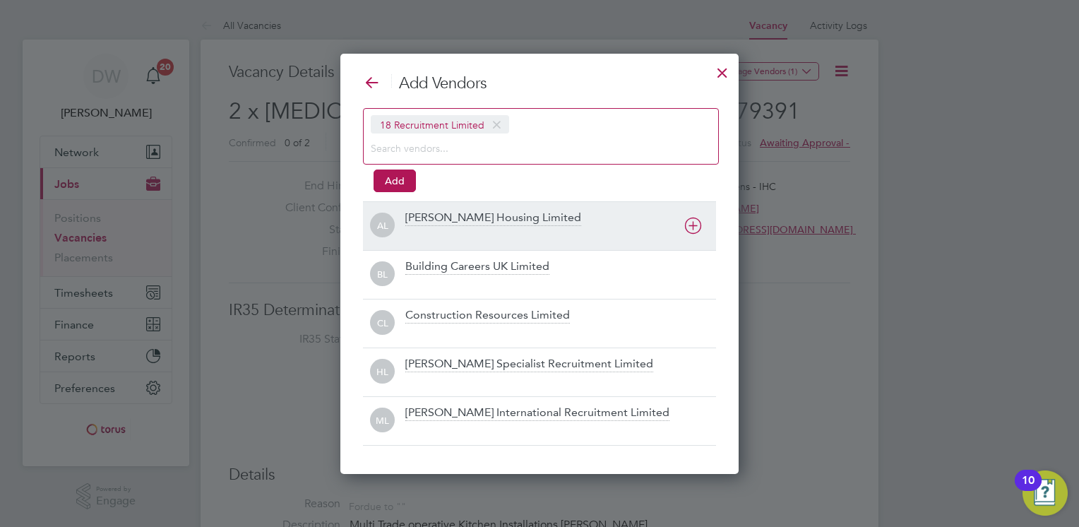
scroll to position [419, 399]
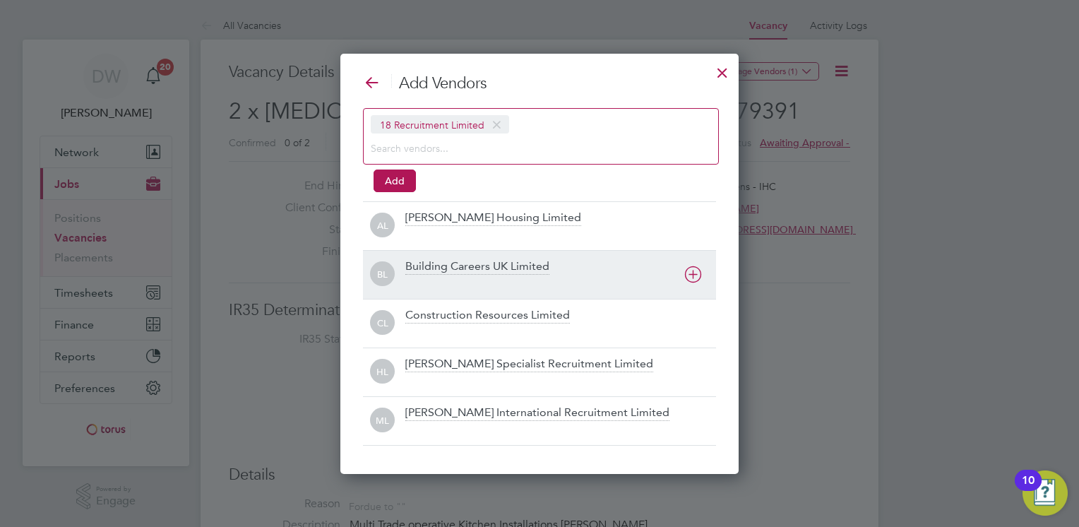
click at [625, 286] on div at bounding box center [560, 284] width 311 height 14
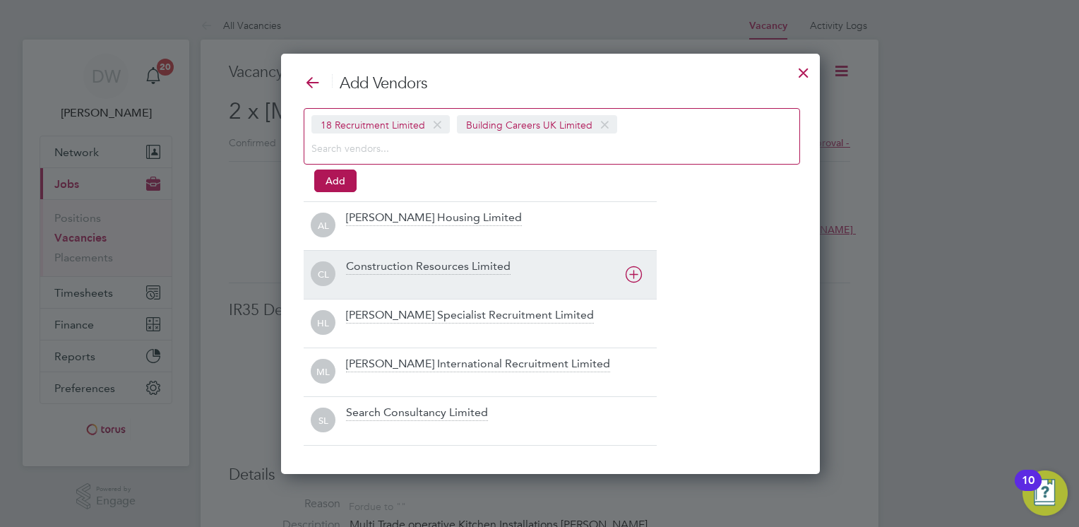
click at [566, 273] on div "Construction Resources Limited" at bounding box center [501, 274] width 311 height 31
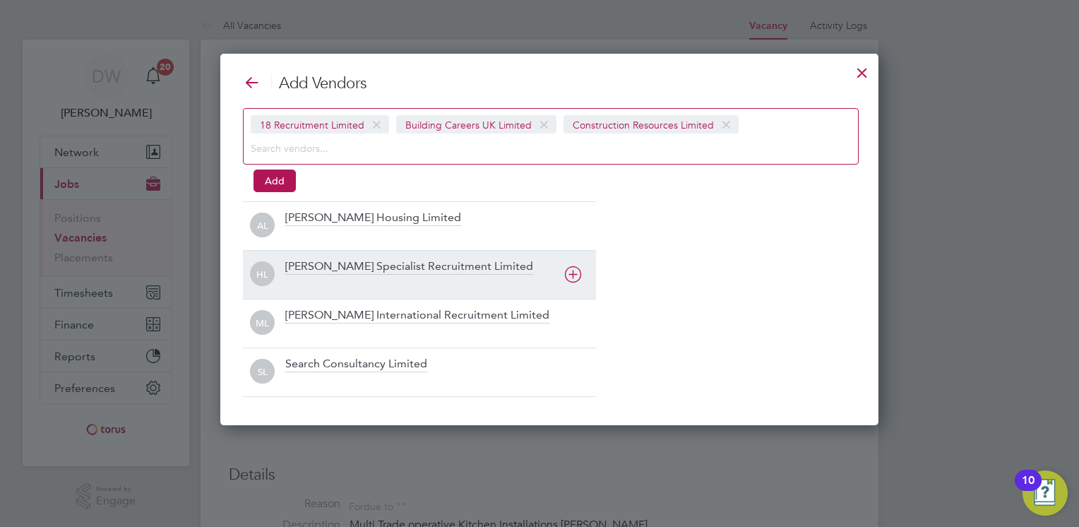
scroll to position [371, 679]
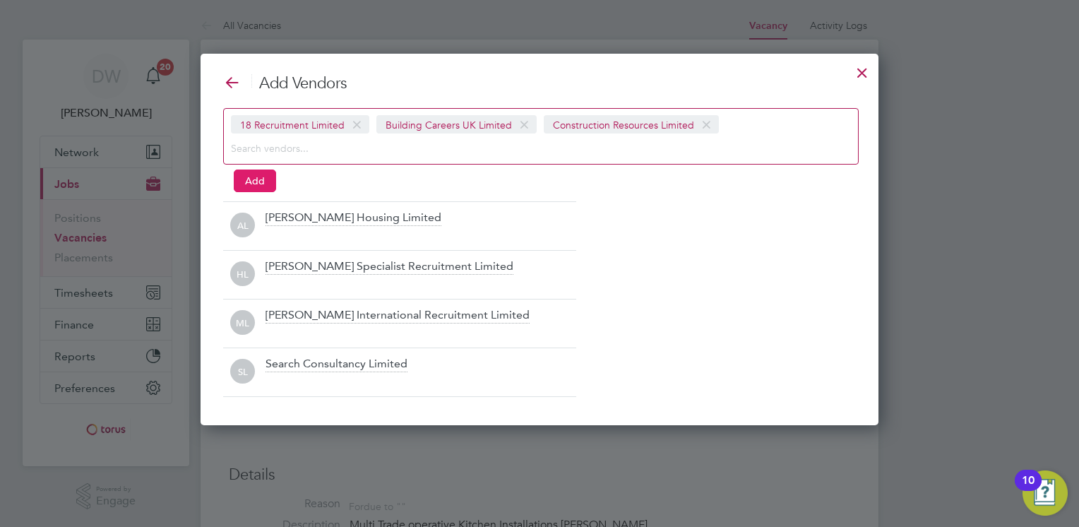
click at [254, 174] on button "Add" at bounding box center [255, 180] width 42 height 23
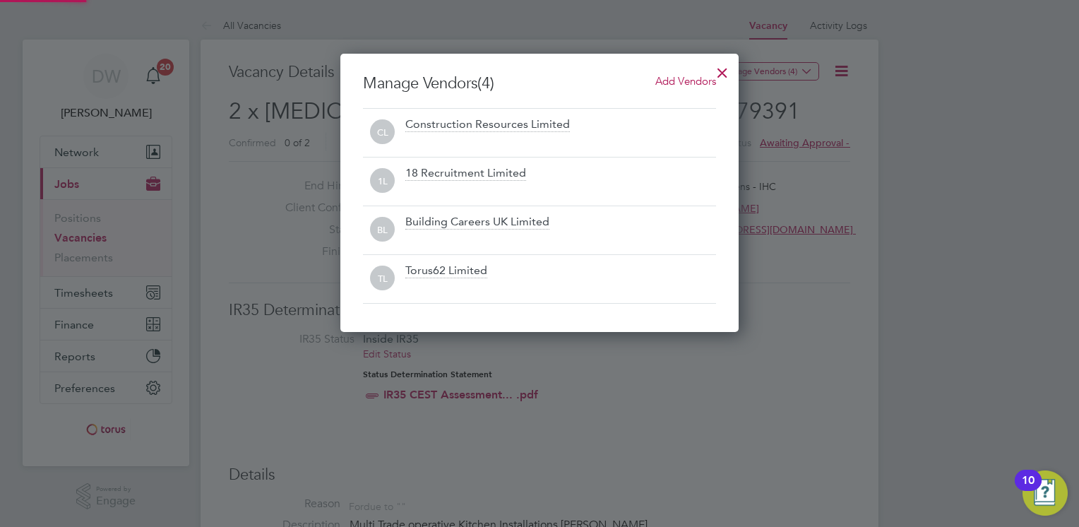
scroll to position [277, 399]
click at [722, 72] on div at bounding box center [722, 68] width 25 height 25
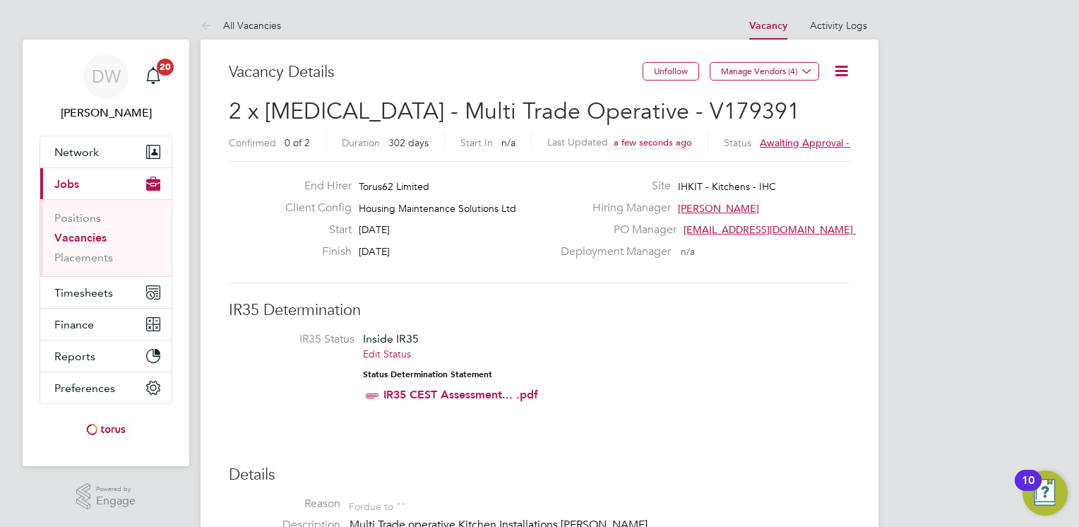
click at [774, 341] on li "IR35 Status Inside IR35 Edit Status Status Determination Statement IR35 CEST As…" at bounding box center [539, 370] width 593 height 76
